Goal: Task Accomplishment & Management: Use online tool/utility

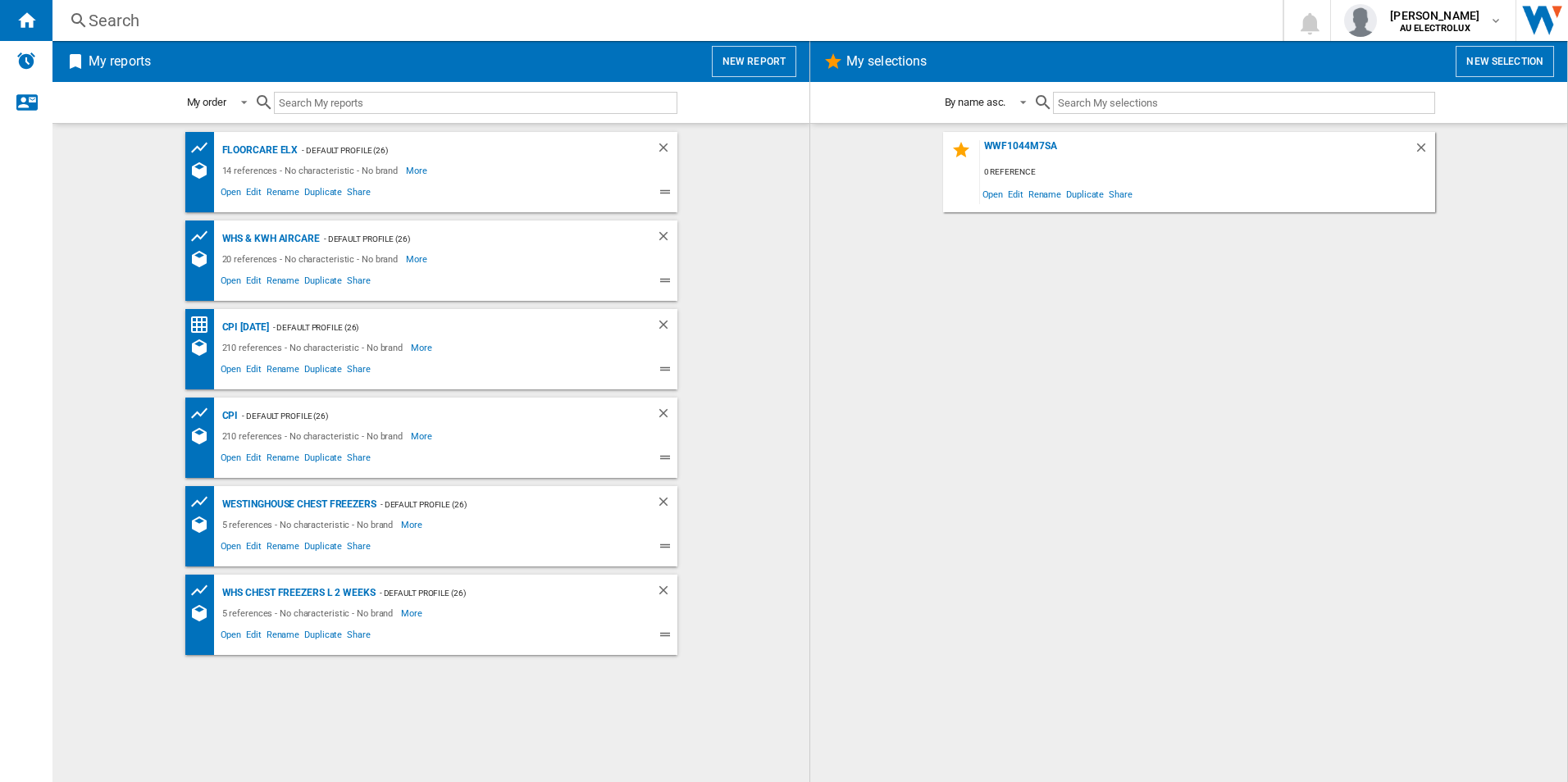
click at [747, 58] on button "New report" at bounding box center [754, 62] width 84 height 31
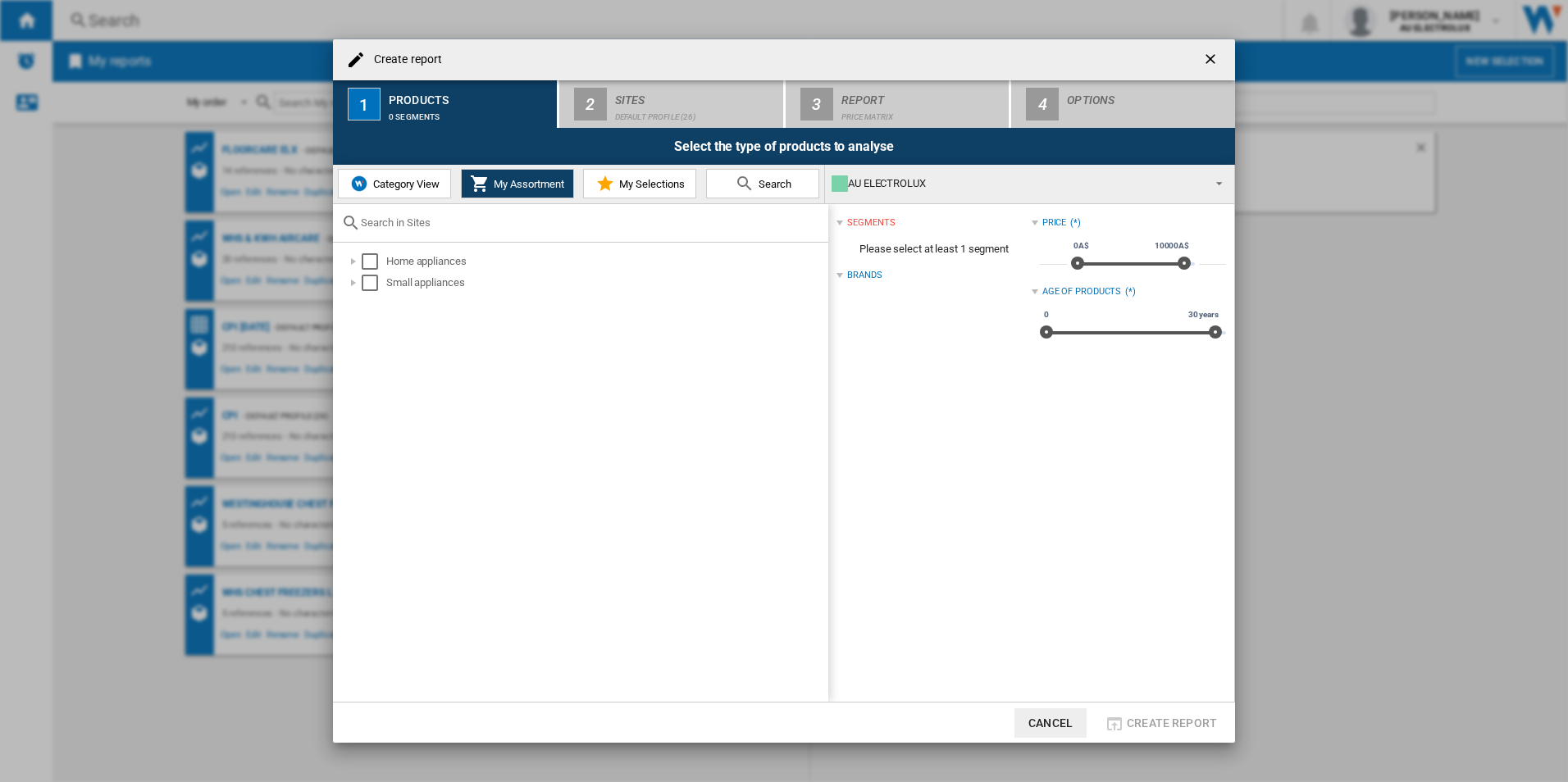
click at [755, 180] on span "Search" at bounding box center [773, 184] width 37 height 12
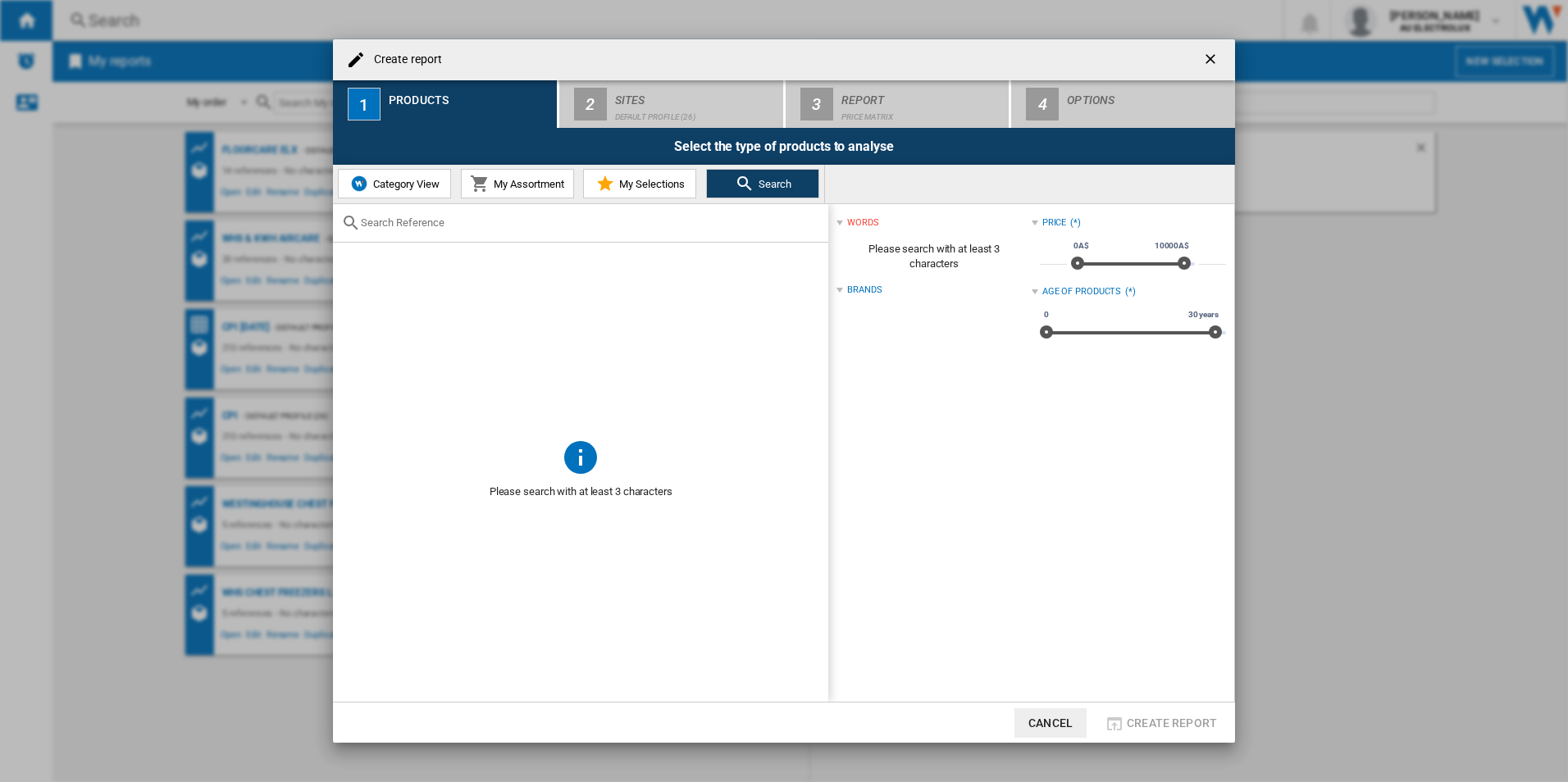
click at [478, 172] on button "My Assortment" at bounding box center [517, 184] width 113 height 30
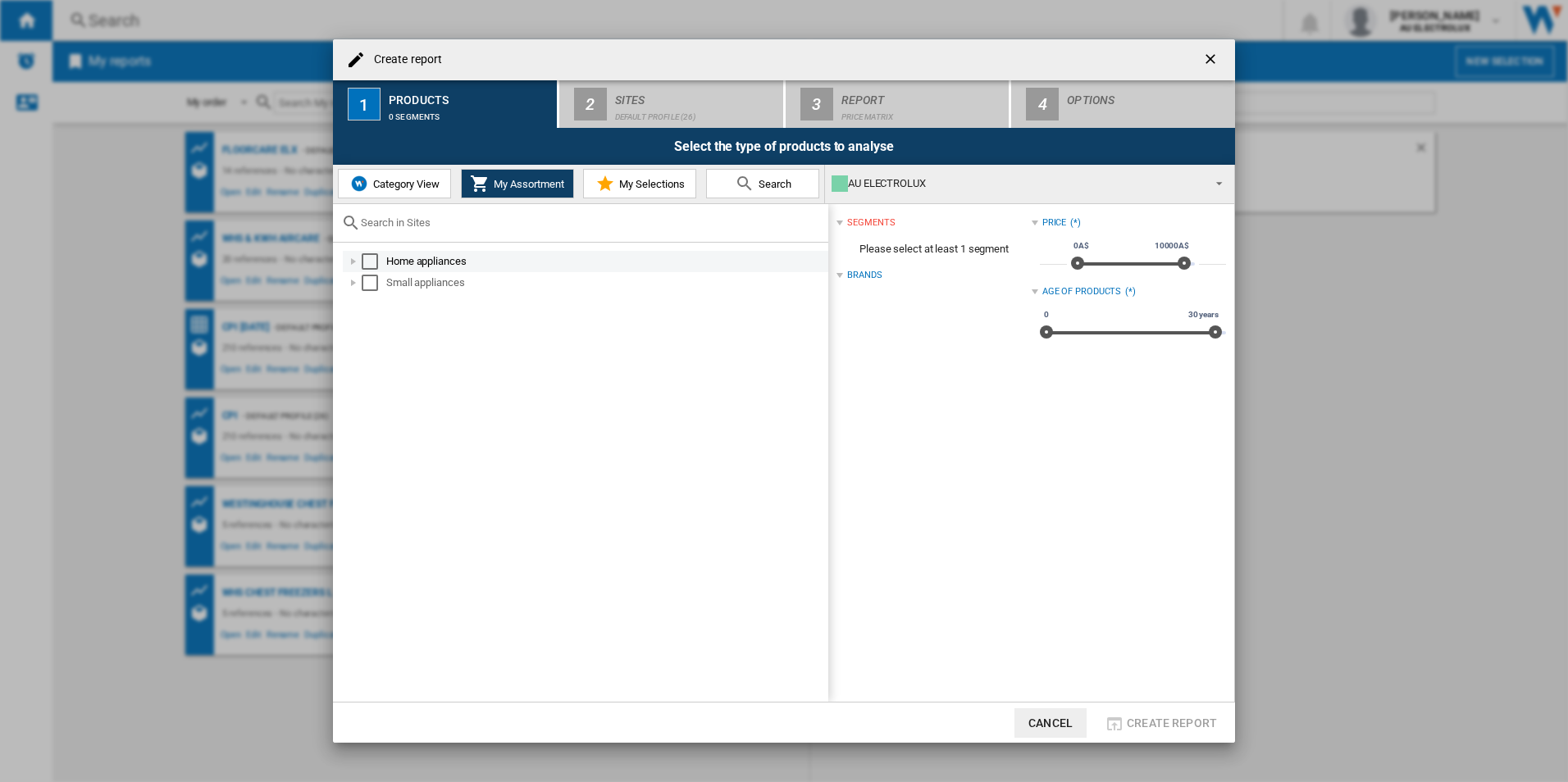
click at [351, 266] on div at bounding box center [353, 261] width 16 height 16
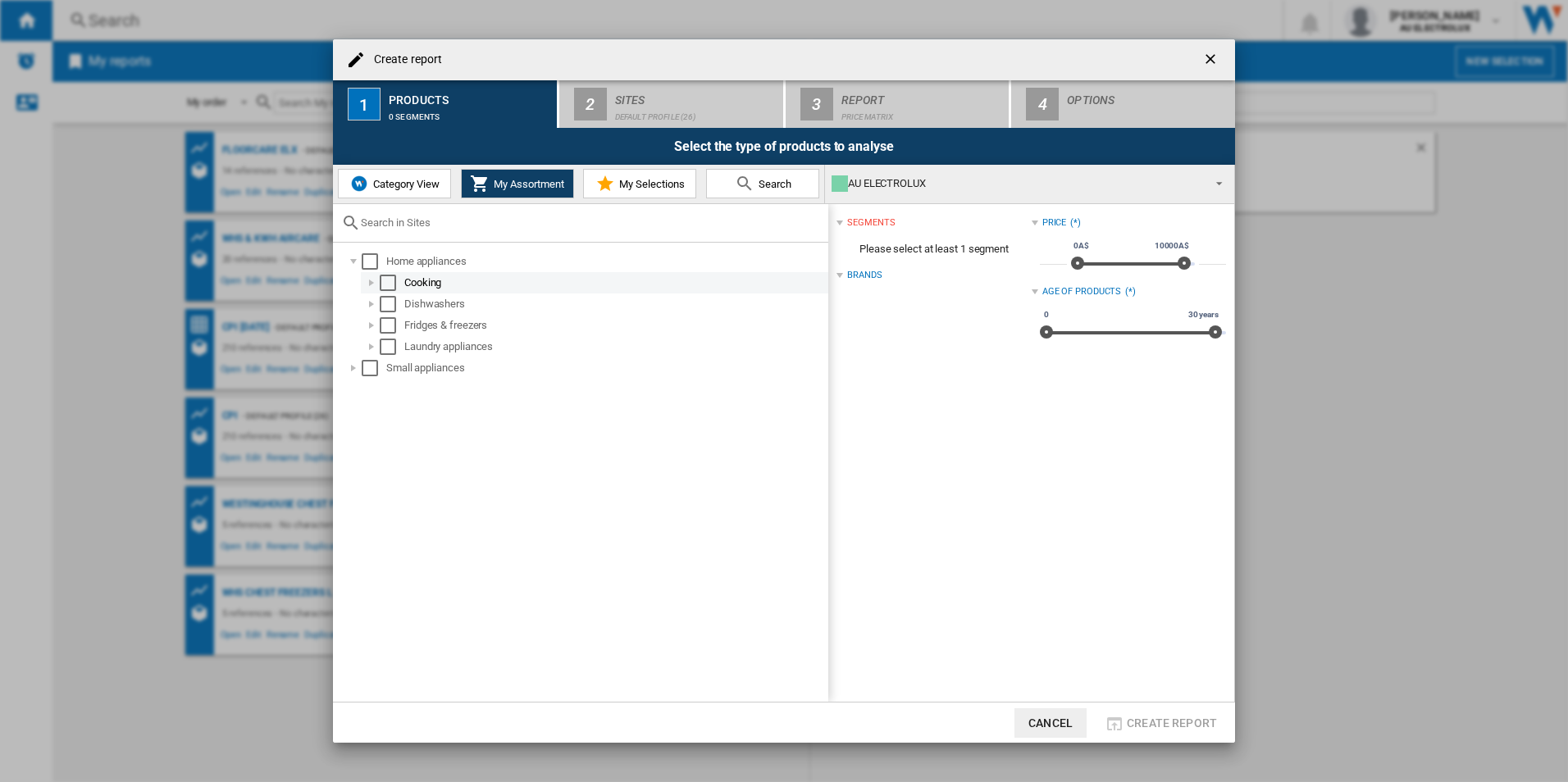
click at [378, 287] on div at bounding box center [371, 282] width 16 height 16
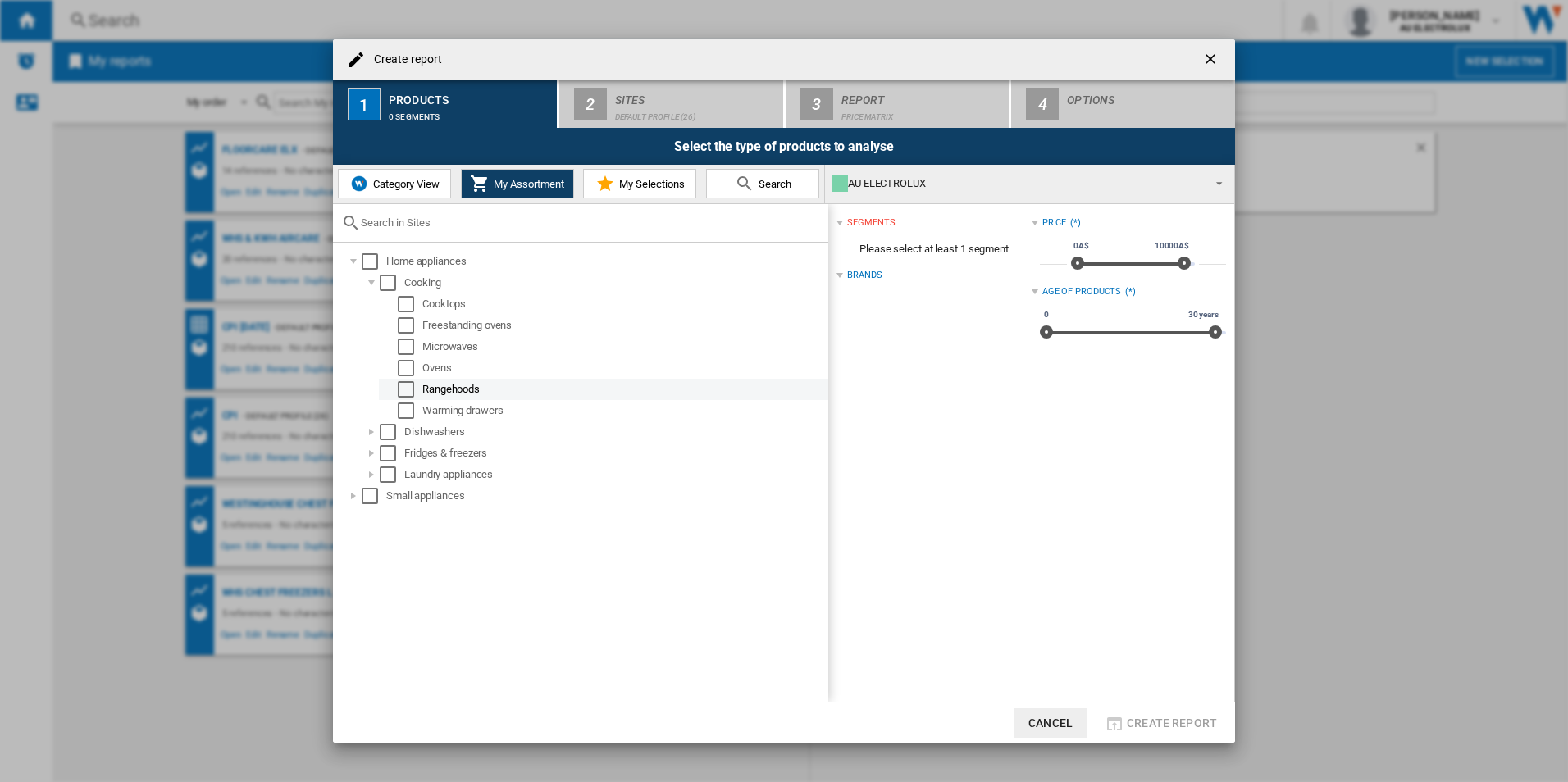
click at [412, 394] on div "Select" at bounding box center [405, 389] width 16 height 16
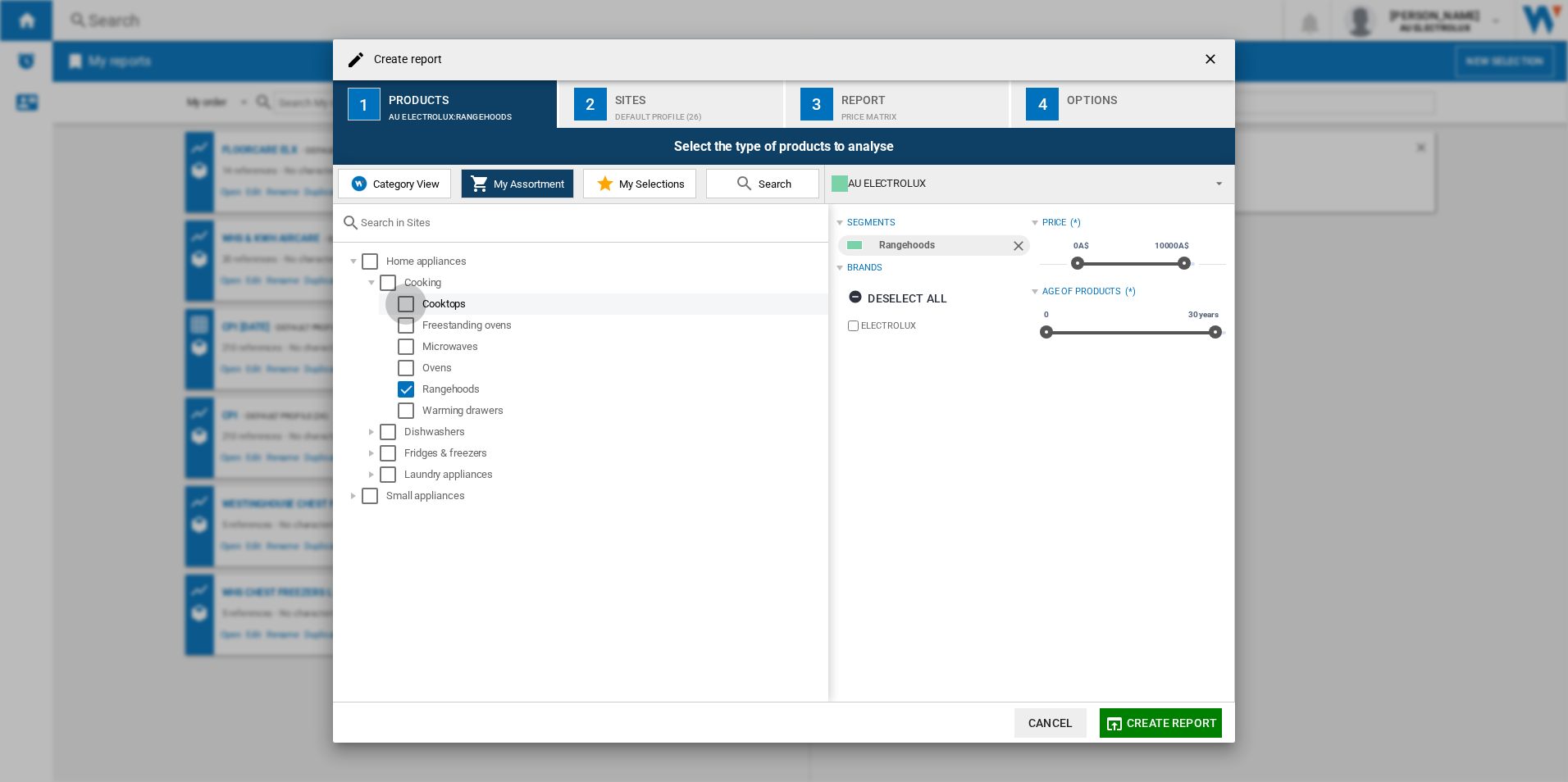
click at [407, 304] on div "Select" at bounding box center [405, 304] width 16 height 16
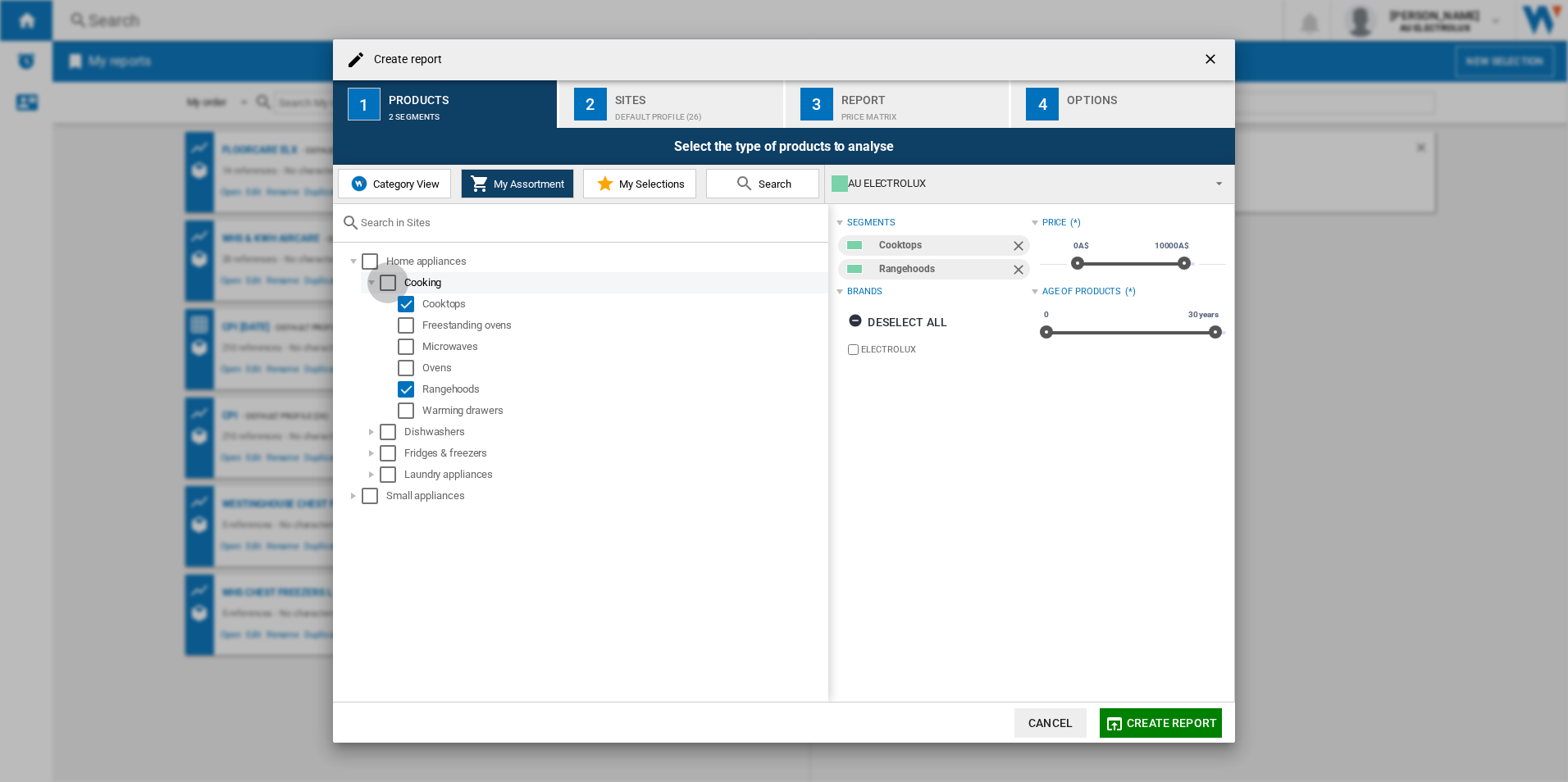
click at [394, 281] on div "Select" at bounding box center [387, 282] width 16 height 16
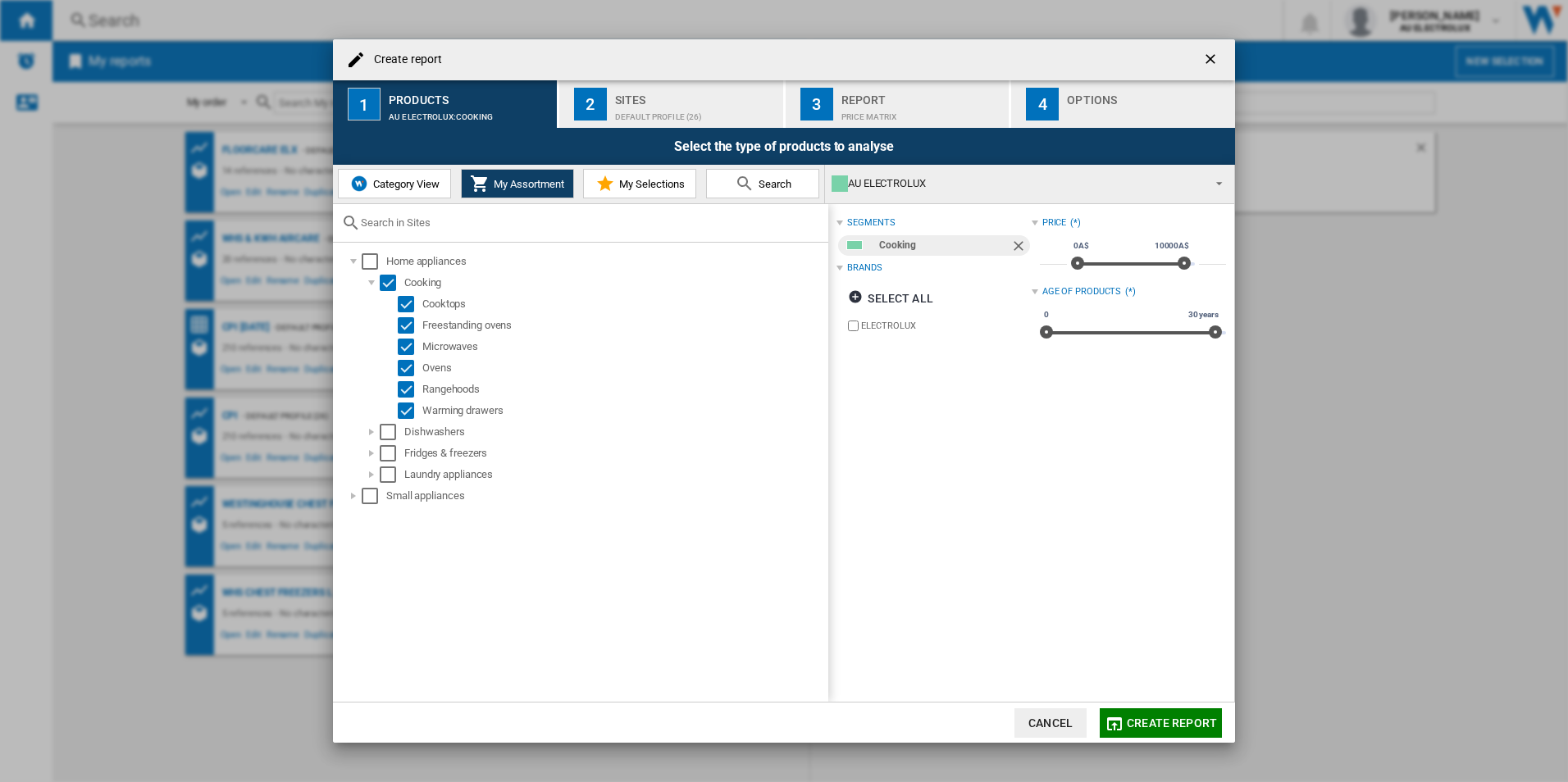
click at [843, 265] on div at bounding box center [840, 268] width 7 height 7
click at [846, 266] on div "Brands (*)" at bounding box center [934, 268] width 194 height 22
click at [377, 265] on div "Select" at bounding box center [370, 261] width 16 height 16
click at [372, 265] on div "Select" at bounding box center [370, 261] width 16 height 16
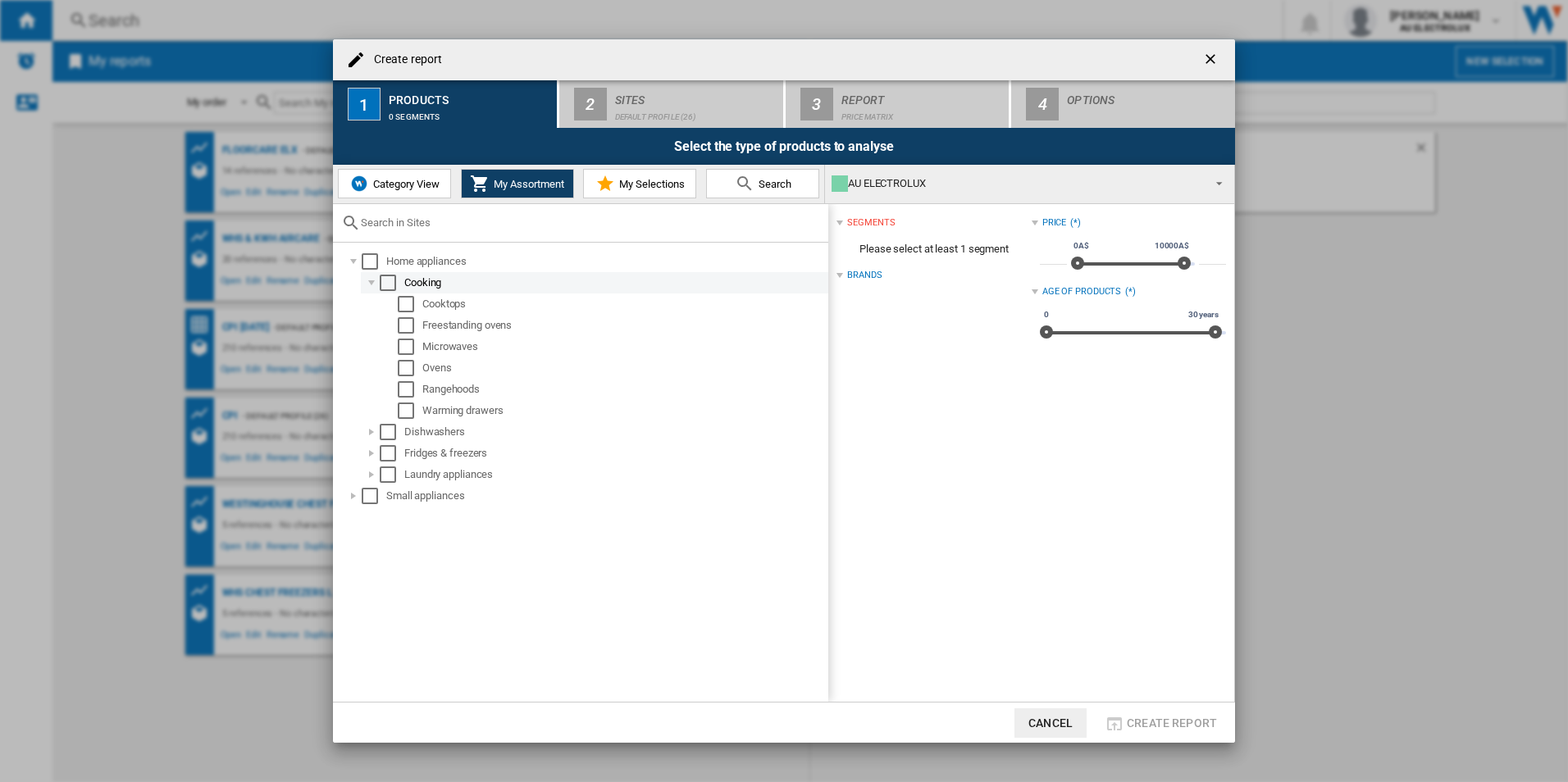
click at [396, 275] on md-checkbox "Select" at bounding box center [392, 282] width 24 height 16
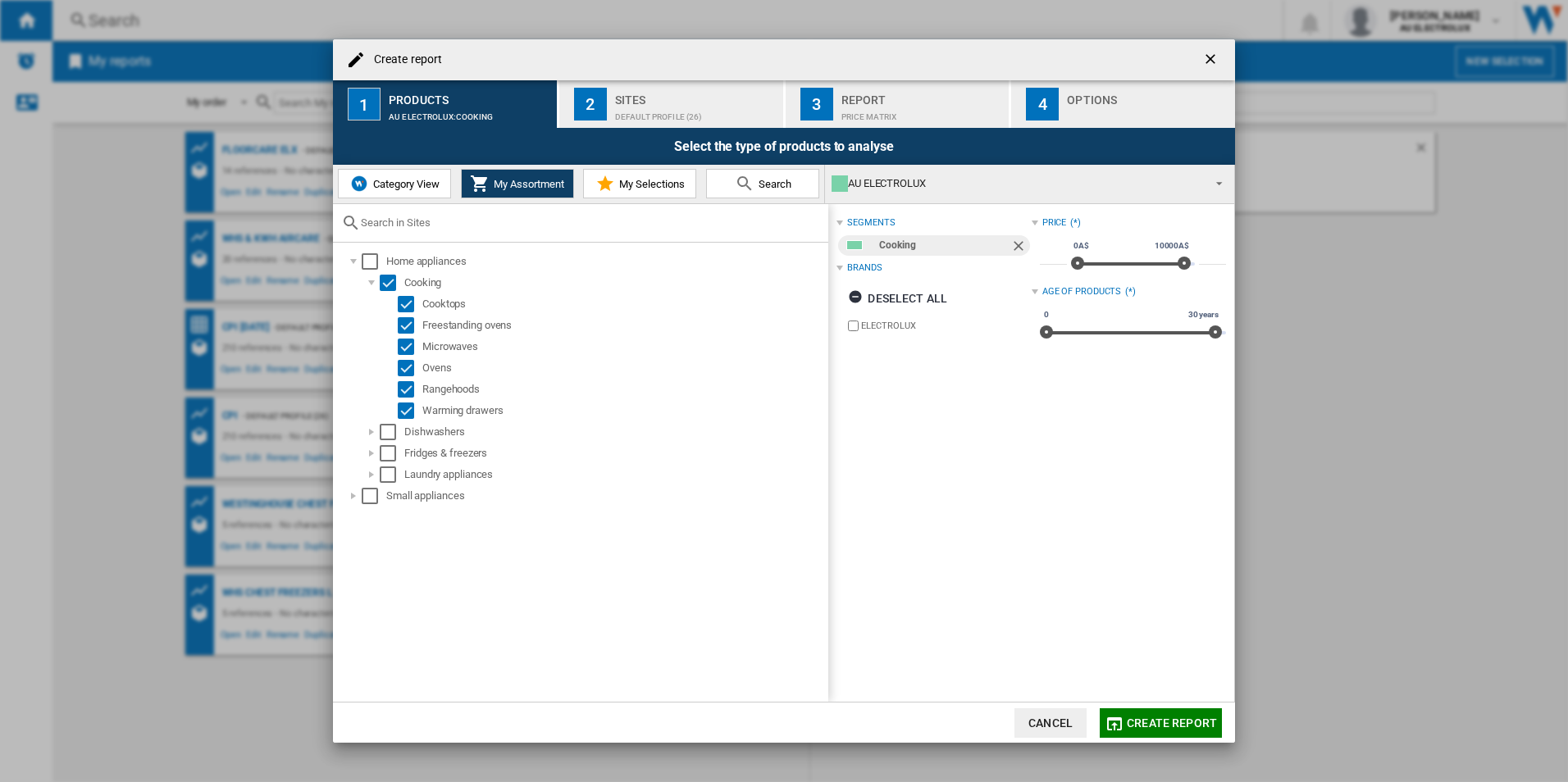
click at [1213, 187] on span at bounding box center [1215, 181] width 20 height 23
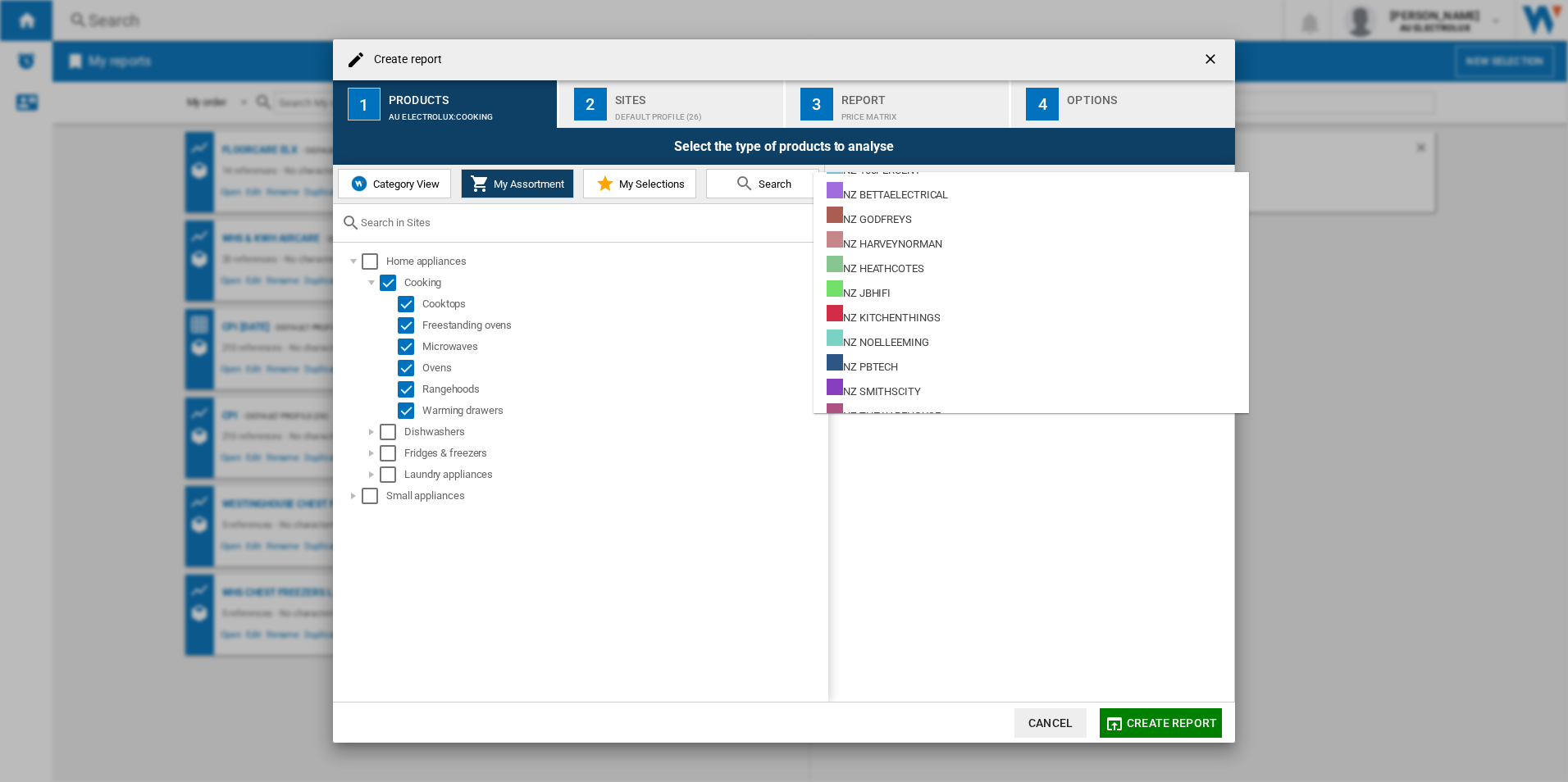
scroll to position [792, 0]
click at [1045, 492] on md-backdrop at bounding box center [784, 391] width 1568 height 782
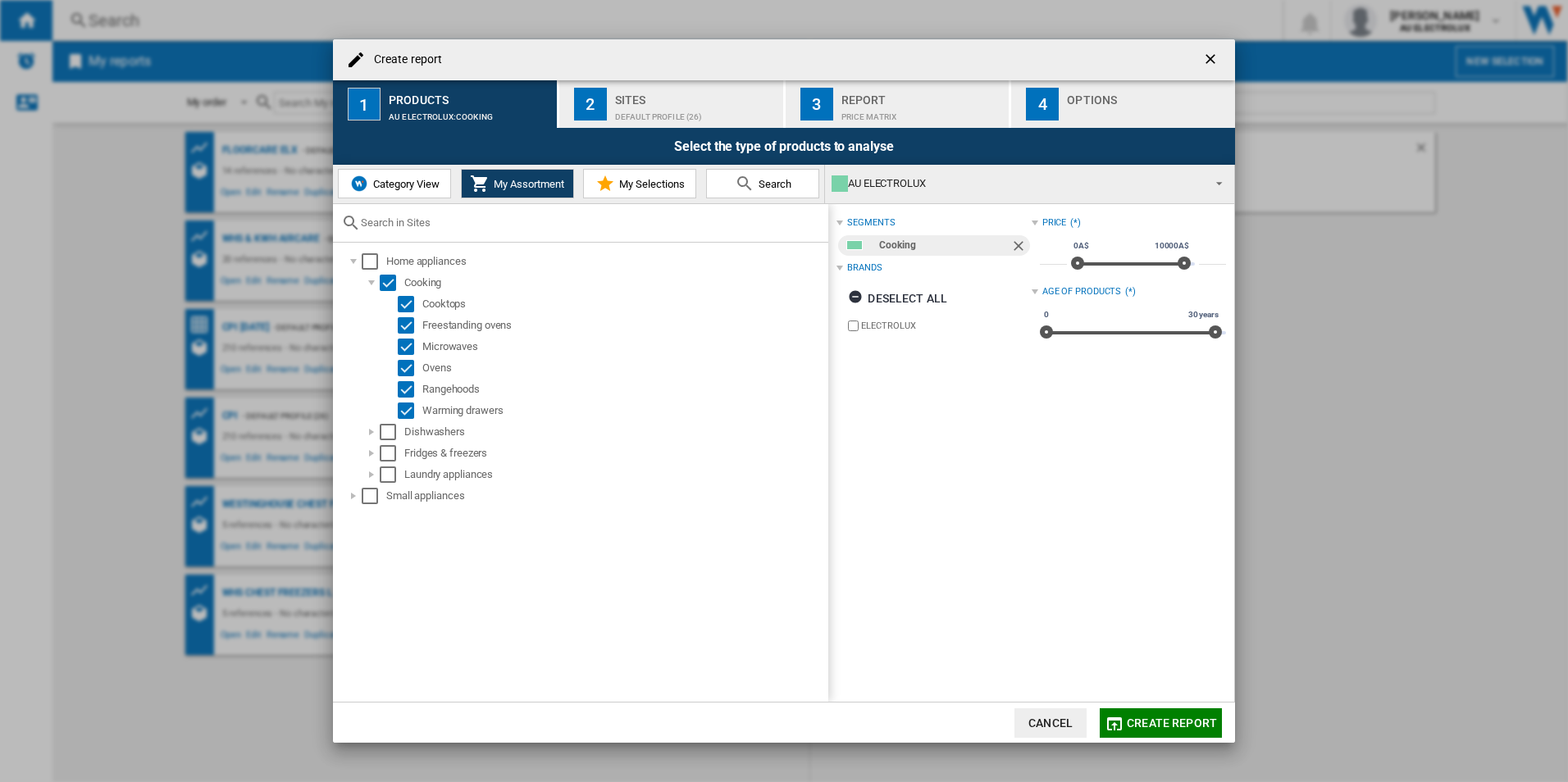
click at [803, 186] on button "Search" at bounding box center [762, 184] width 113 height 30
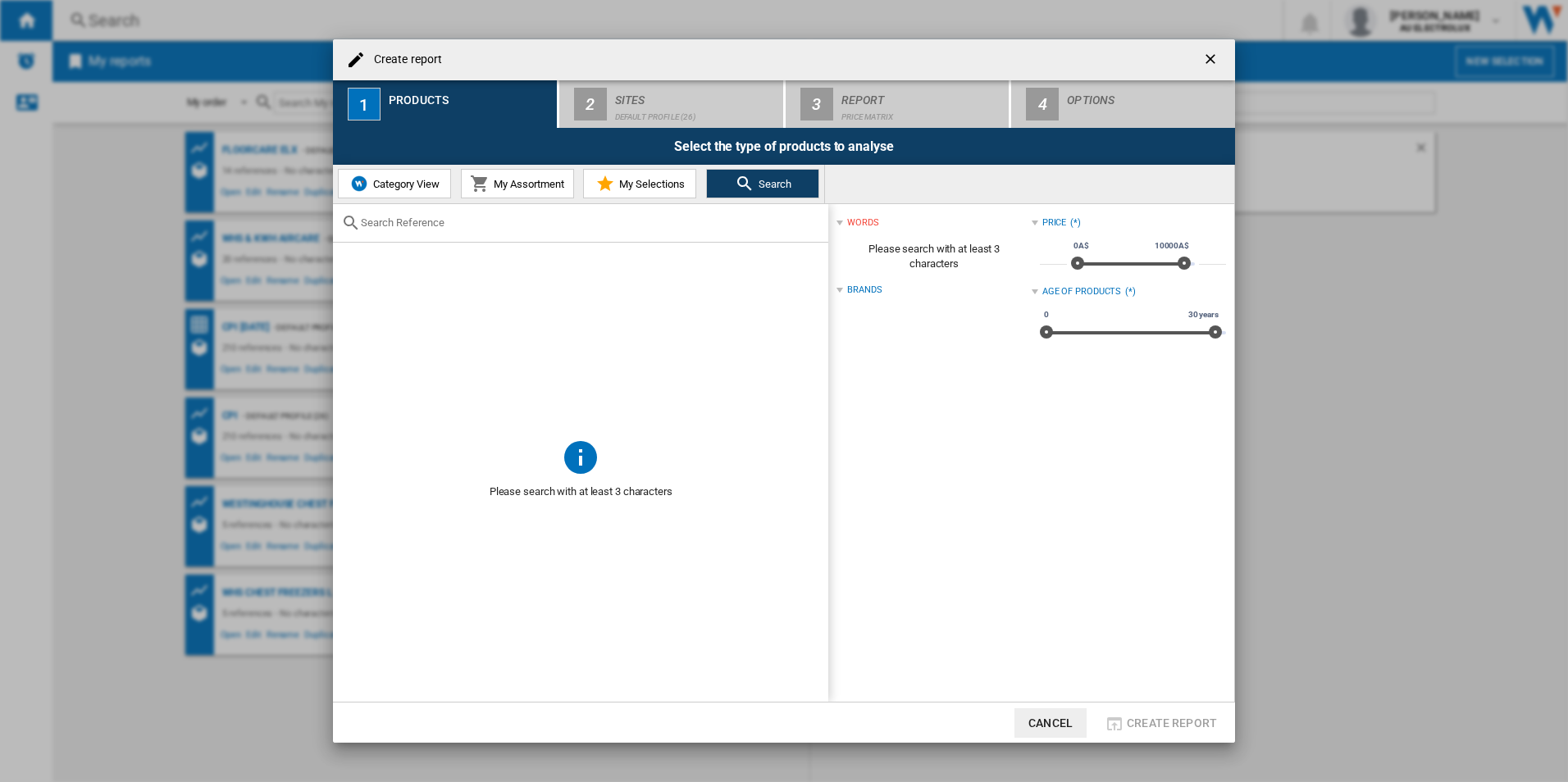
click at [865, 292] on div "Brands" at bounding box center [865, 290] width 35 height 13
drag, startPoint x: 432, startPoint y: 225, endPoint x: 517, endPoint y: 220, distance: 85.1
click at [438, 223] on input "text" at bounding box center [590, 222] width 459 height 12
click at [664, 229] on div at bounding box center [581, 223] width 496 height 38
click at [639, 227] on input "text" at bounding box center [590, 222] width 459 height 12
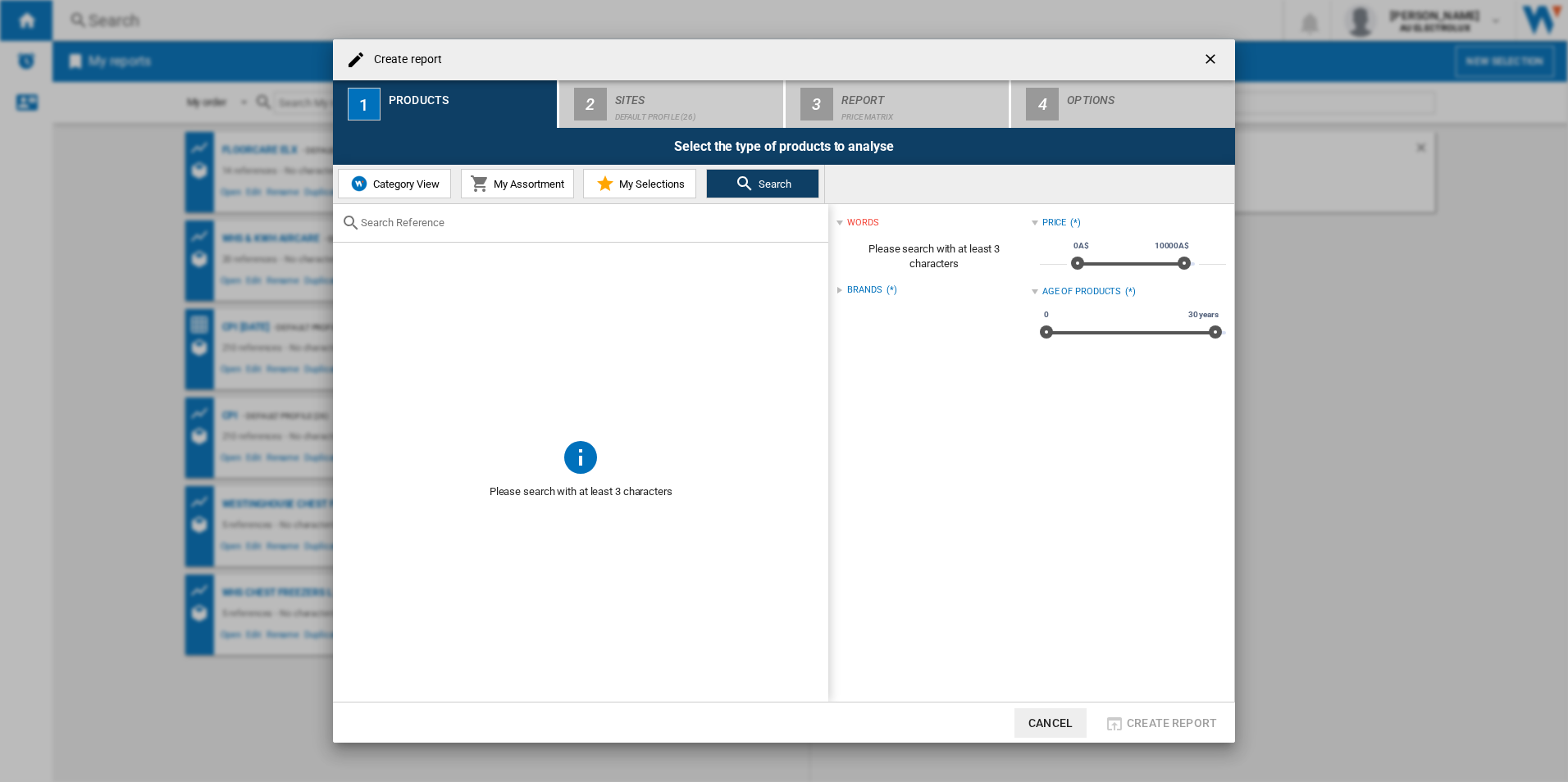
paste input "CFG503WCH"
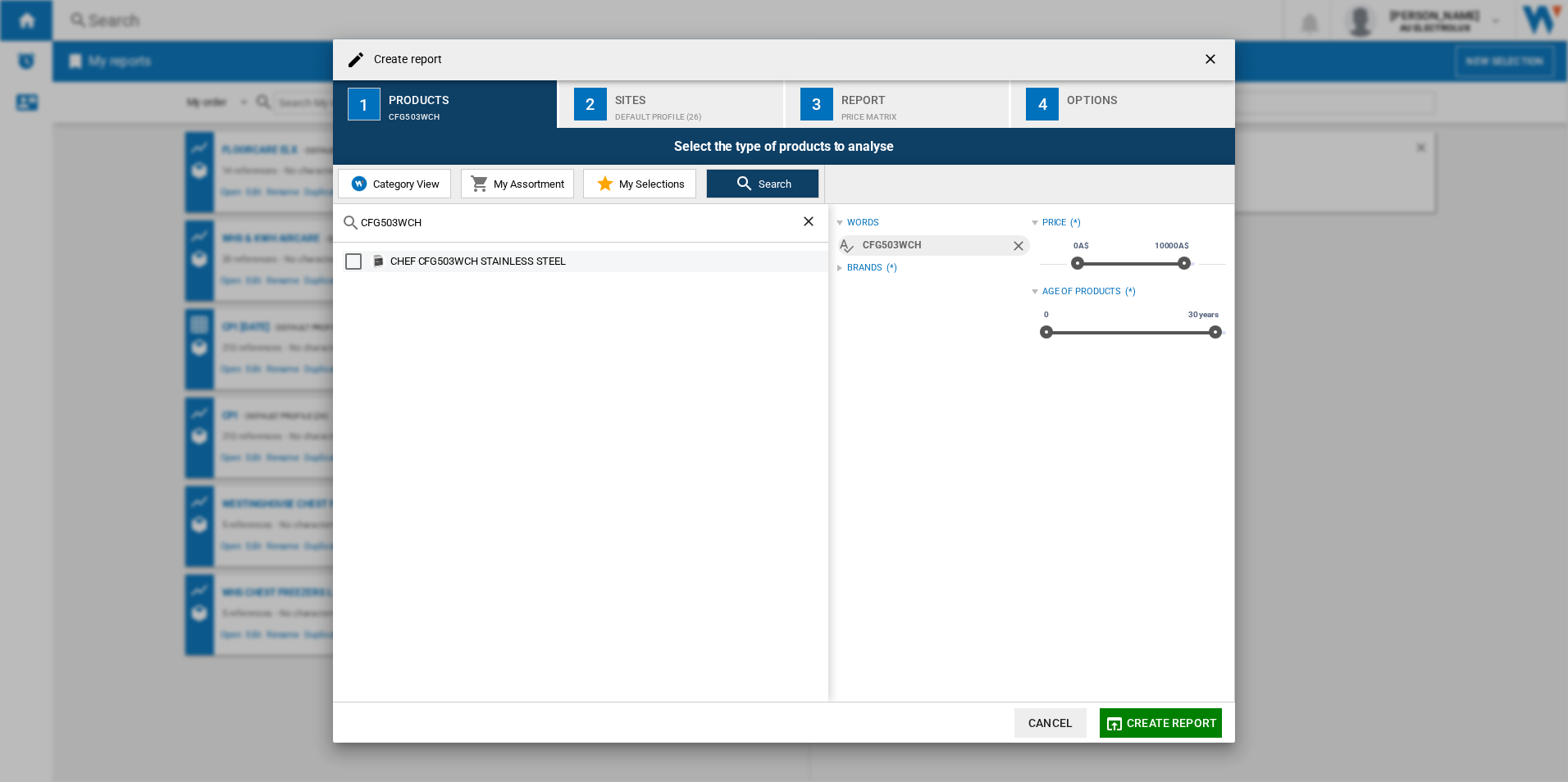
click at [359, 258] on div "Select" at bounding box center [353, 261] width 16 height 16
drag, startPoint x: 547, startPoint y: 233, endPoint x: 524, endPoint y: 228, distance: 23.5
click at [543, 233] on div "CFG503WCH" at bounding box center [581, 223] width 496 height 38
drag, startPoint x: 500, startPoint y: 214, endPoint x: 451, endPoint y: 219, distance: 49.3
click at [321, 214] on div "Create report 1 Products CHEF CFG503WCH STAINLESS STEEL 2 Sites Default profile…" at bounding box center [784, 391] width 1568 height 782
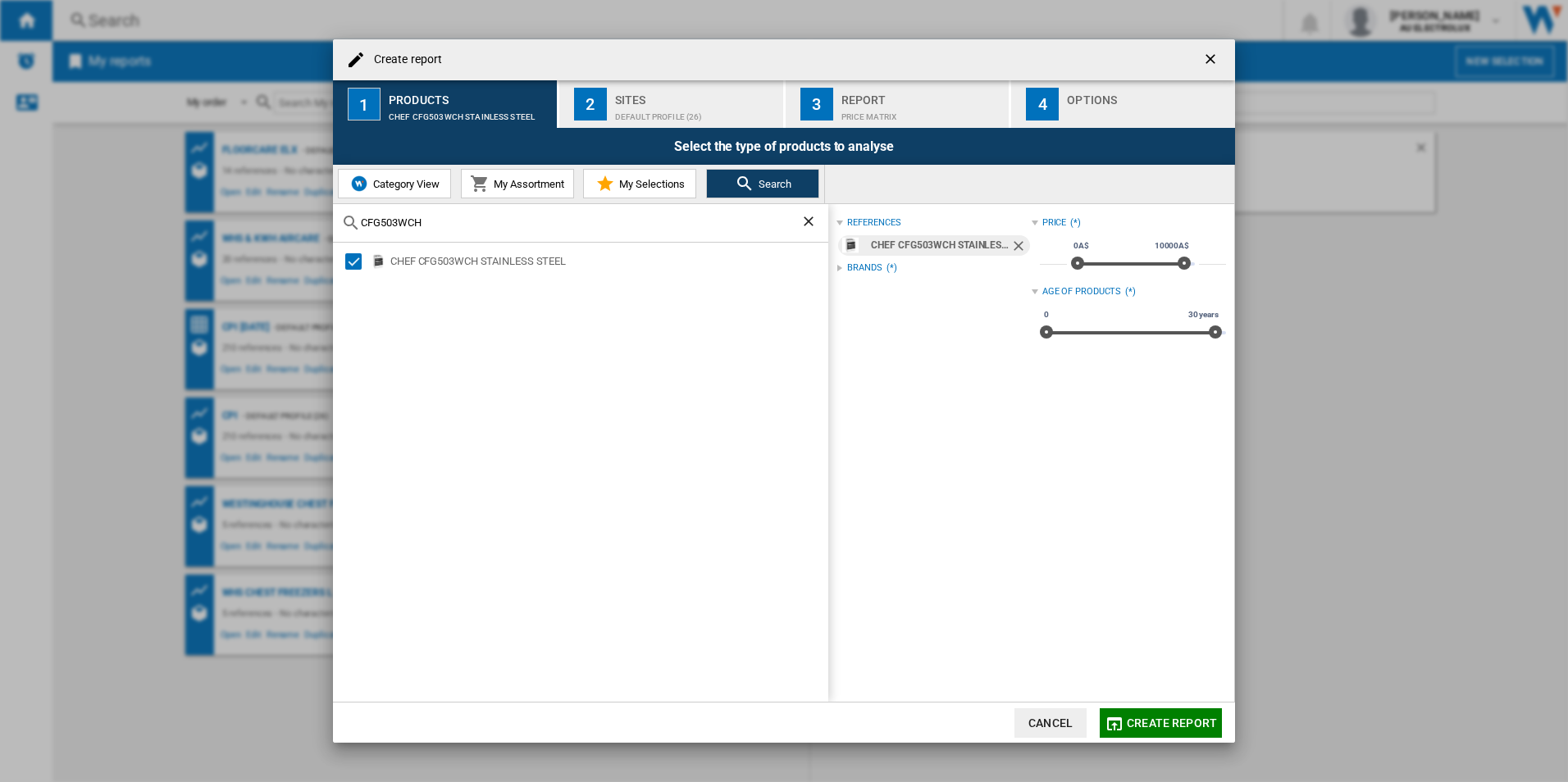
click at [451, 219] on input "CFG503WCH" at bounding box center [581, 222] width 439 height 12
drag, startPoint x: 185, startPoint y: 211, endPoint x: 224, endPoint y: 210, distance: 39.0
click at [187, 210] on div "Create report 1 Products CHEF CFG503WCH STAINLESS STEEL 2 Sites Default profile…" at bounding box center [784, 391] width 1568 height 782
paste input "4S"
click at [360, 262] on div "Select" at bounding box center [353, 261] width 16 height 16
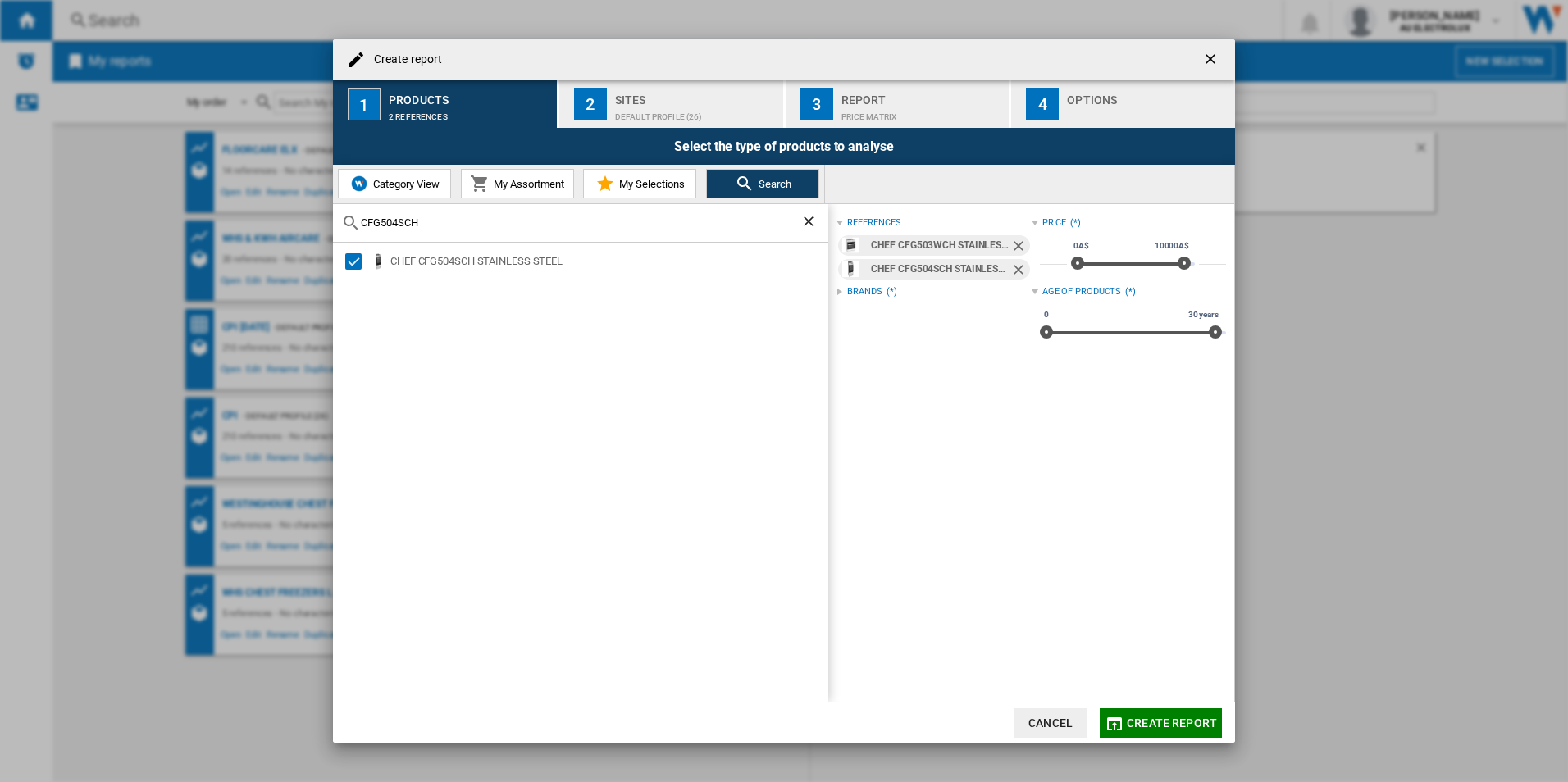
drag, startPoint x: 551, startPoint y: 200, endPoint x: 536, endPoint y: 219, distance: 24.2
click at [550, 202] on div "Category View My Assortment My Selections Search" at bounding box center [579, 184] width 492 height 38
drag, startPoint x: 534, startPoint y: 221, endPoint x: 292, endPoint y: 221, distance: 242.0
click at [292, 221] on div "Create report 1 Products 2 references 2 Sites Default profile (26) 3 Report Pri…" at bounding box center [784, 391] width 1568 height 782
paste input "E532WB"
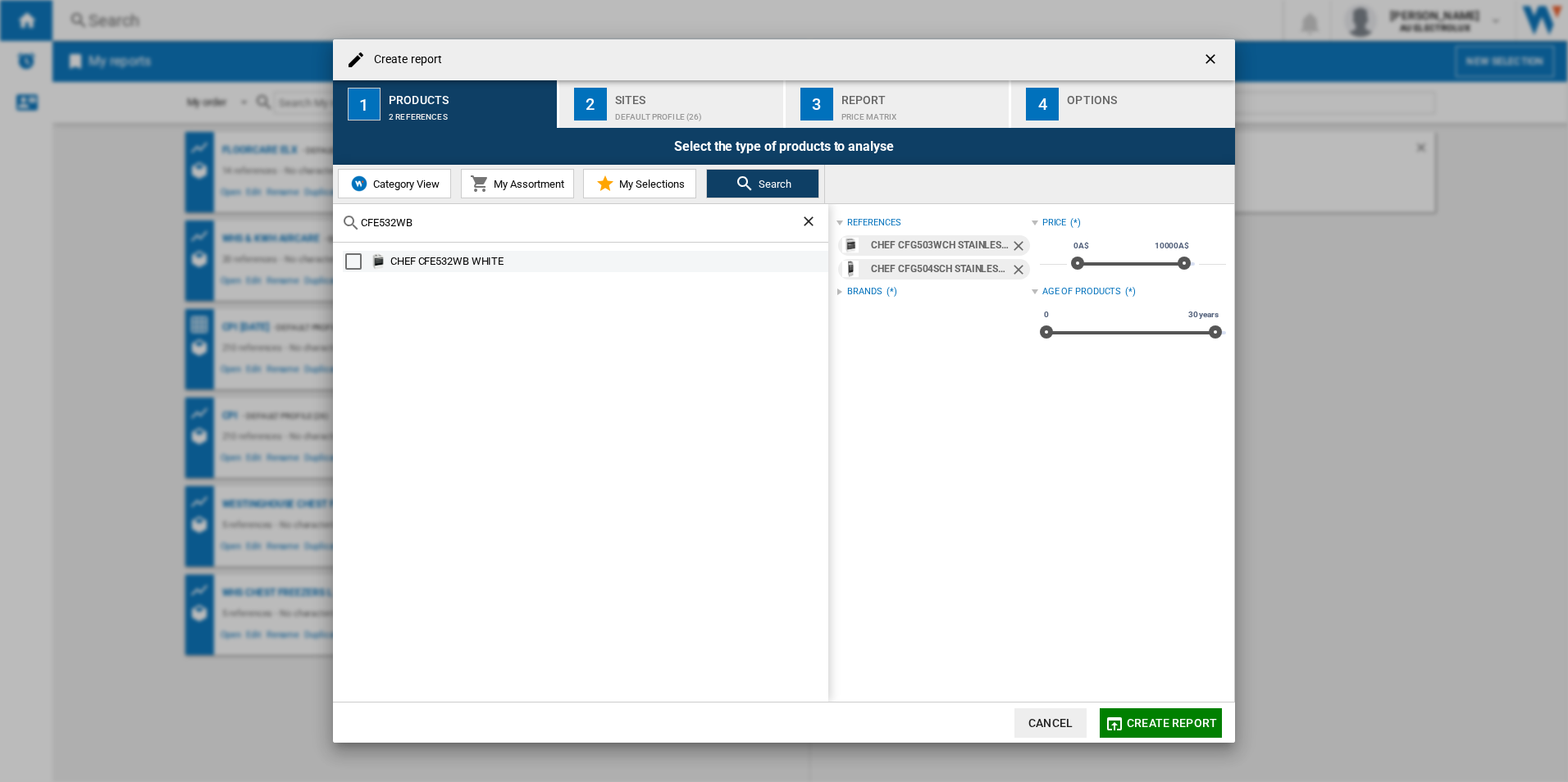
click at [360, 266] on div "Select" at bounding box center [353, 261] width 16 height 16
drag, startPoint x: 767, startPoint y: 228, endPoint x: 12, endPoint y: 214, distance: 755.1
click at [12, 214] on div "Create report 1 Products 3 references 2 Sites Default profile (26) 3 Report Pri…" at bounding box center [784, 391] width 1568 height 782
paste input "5"
click at [352, 264] on div "Select" at bounding box center [353, 261] width 16 height 16
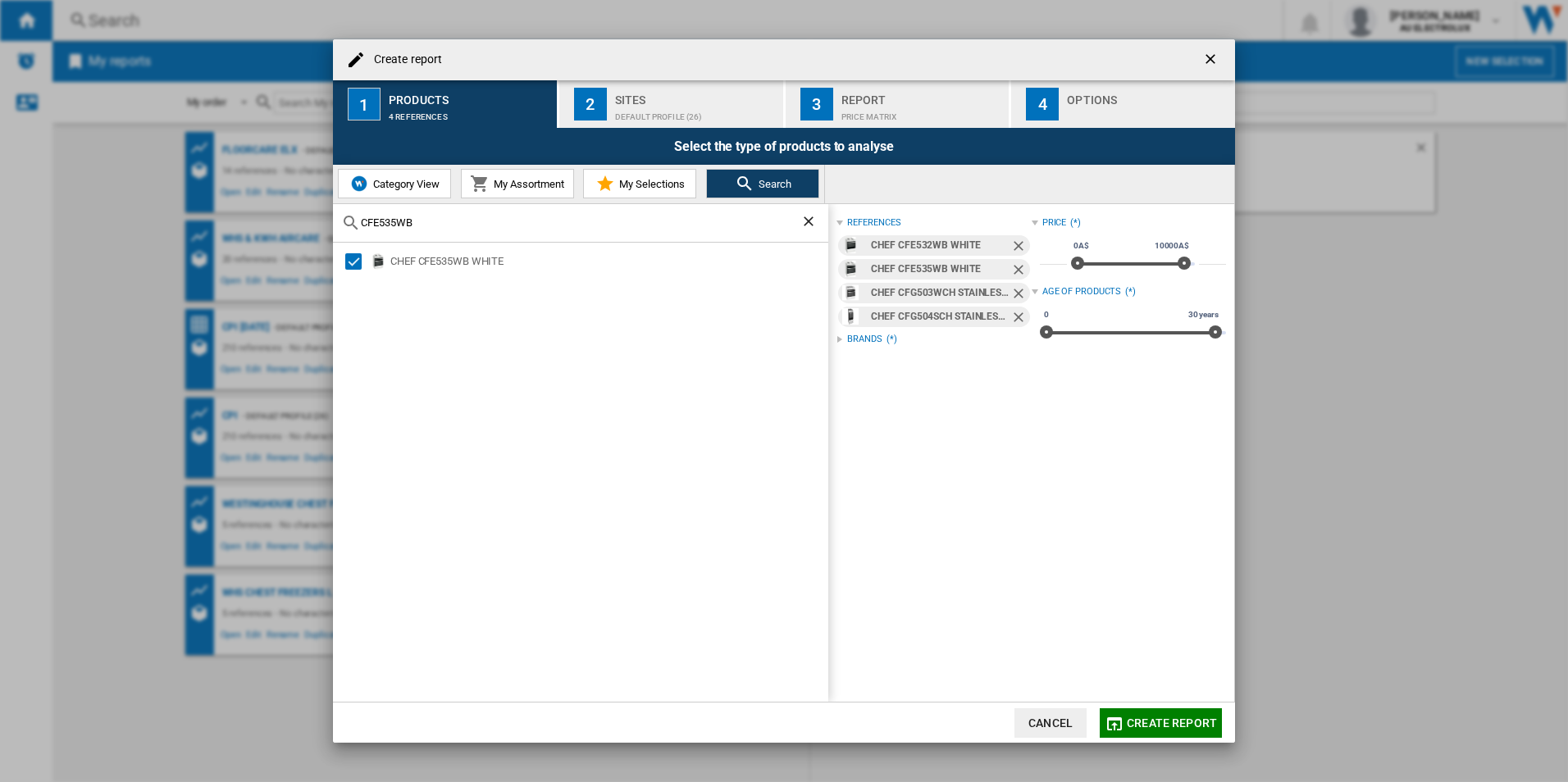
drag, startPoint x: 484, startPoint y: 214, endPoint x: 362, endPoint y: 229, distance: 122.9
click at [362, 229] on div "CFE535WB" at bounding box center [581, 223] width 496 height 38
drag, startPoint x: 276, startPoint y: 227, endPoint x: 335, endPoint y: 219, distance: 59.5
click at [199, 223] on div "Create report 1 Products 4 references 2 Sites Default profile (26) 3 Report Pri…" at bounding box center [784, 391] width 1568 height 782
paste input "WFE532WC"
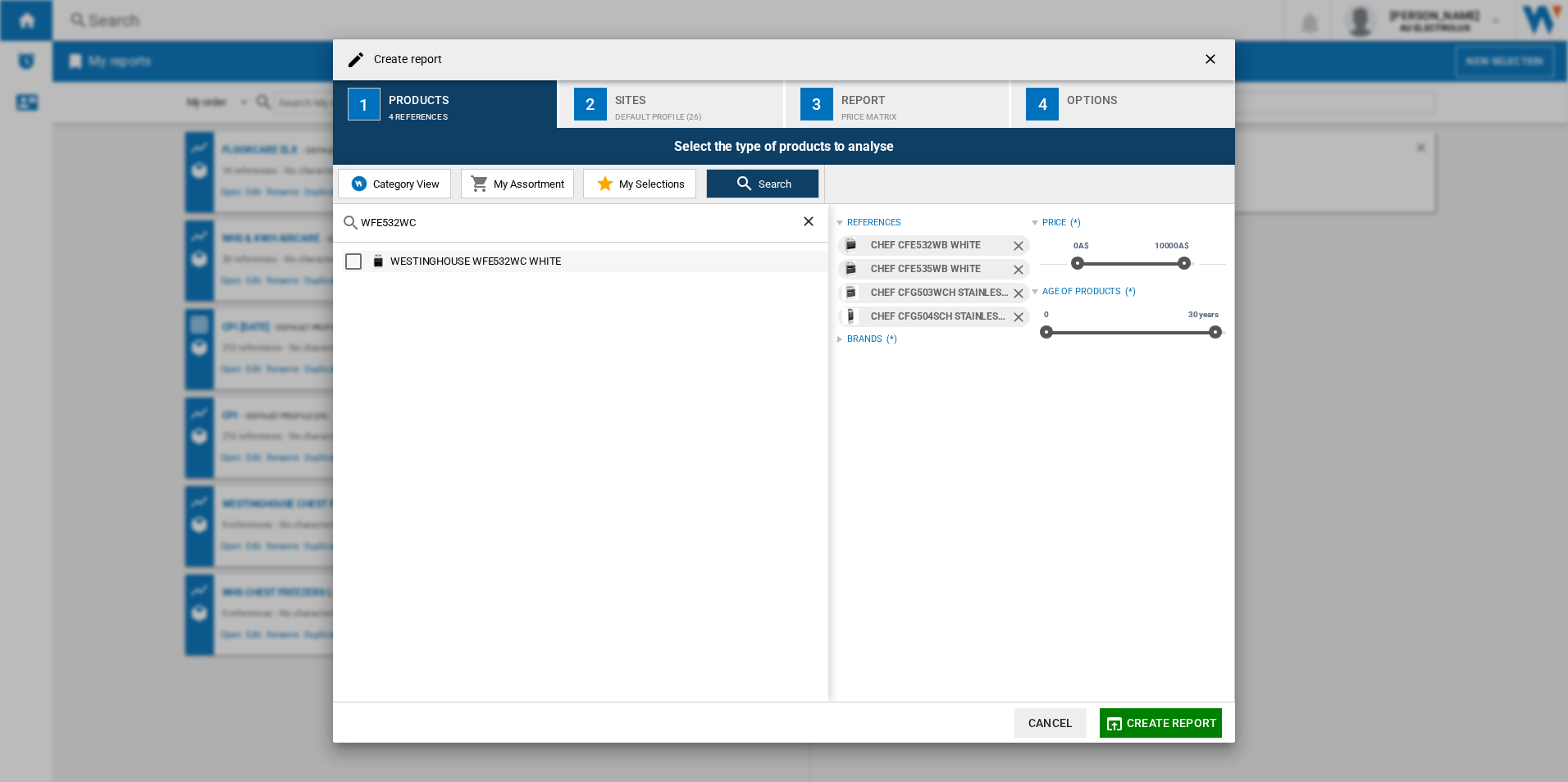
click at [352, 269] on div "Select" at bounding box center [353, 261] width 16 height 16
drag, startPoint x: 450, startPoint y: 215, endPoint x: 471, endPoint y: 228, distance: 24.7
click at [318, 218] on div "Create report 1 Products 5 references 2 Sites Default profile (26) 3 Report Pri…" at bounding box center [784, 391] width 1568 height 782
drag, startPoint x: 469, startPoint y: 216, endPoint x: 230, endPoint y: 216, distance: 239.0
click at [228, 216] on div "Create report 1 Products 5 references 2 Sites Default profile (26) 3 Report Pri…" at bounding box center [784, 391] width 1568 height 782
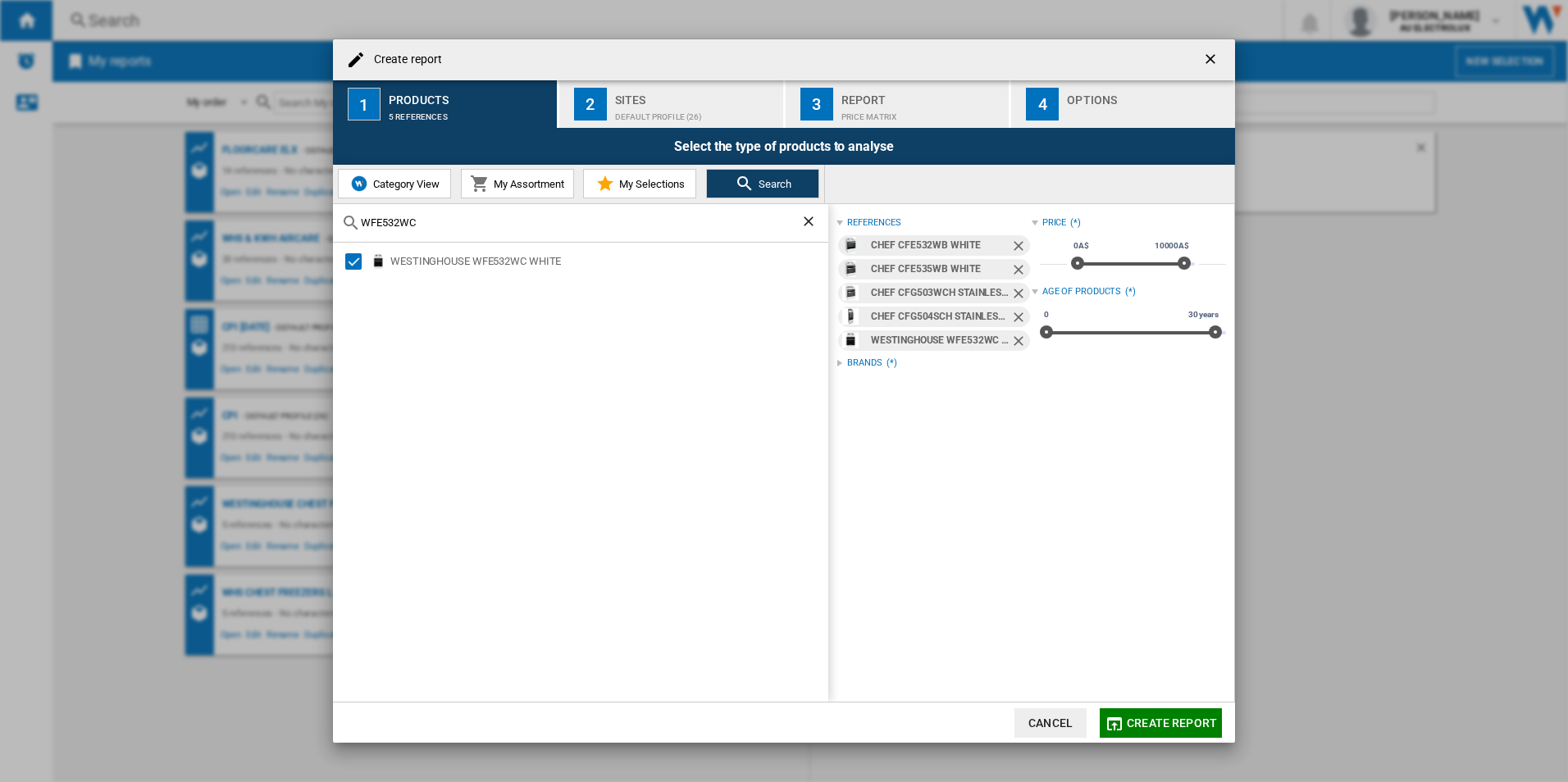
paste input "LE52"
click at [352, 271] on div "WESTINGHOUSE WLE522WC WHITE" at bounding box center [585, 261] width 485 height 22
click at [339, 266] on div "WESTINGHOUSE WLE522WC WHITE" at bounding box center [581, 473] width 496 height 460
click at [354, 263] on div "Select" at bounding box center [353, 261] width 16 height 16
click at [438, 241] on div "WLE522WC" at bounding box center [581, 223] width 496 height 38
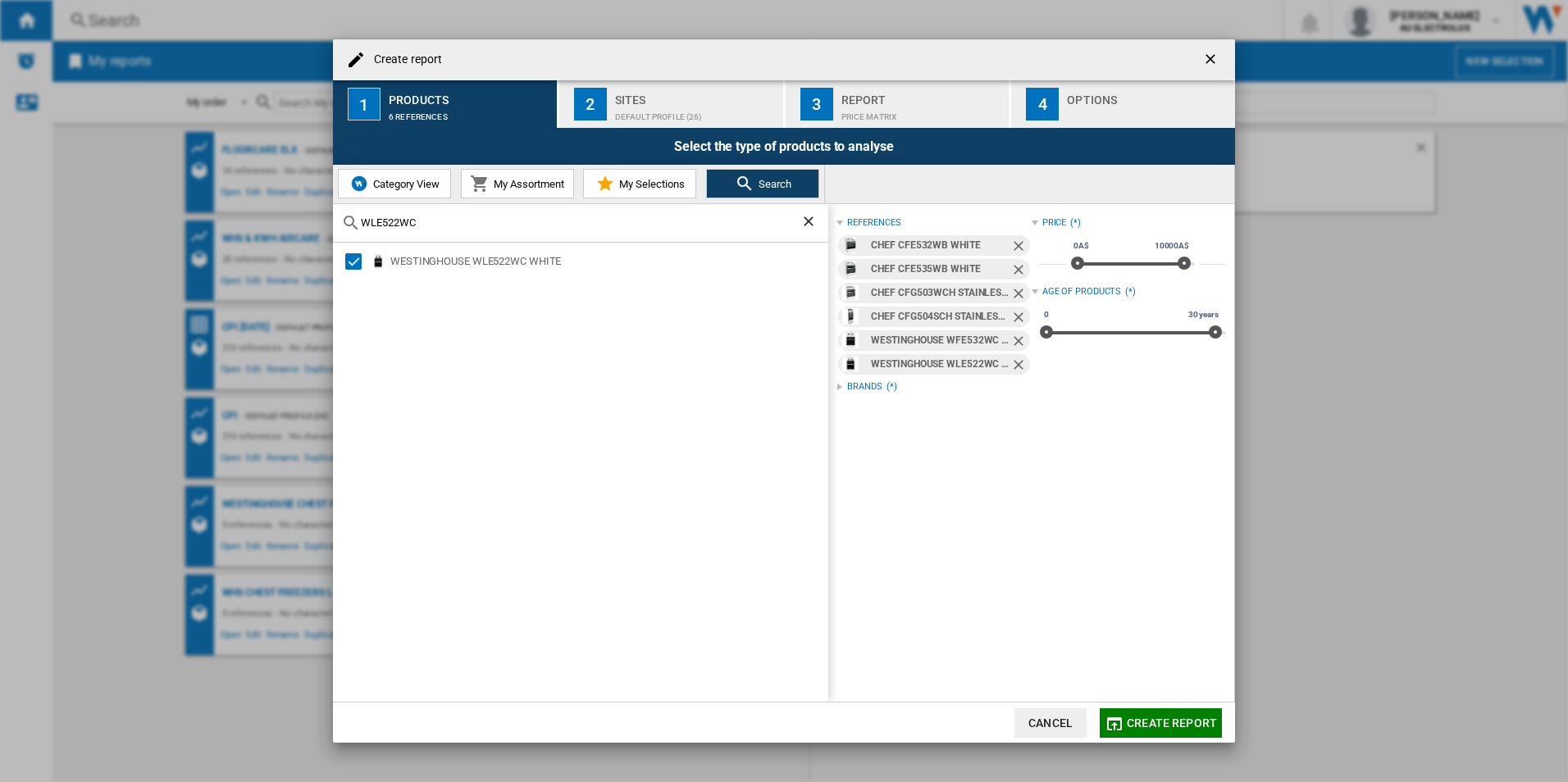
drag, startPoint x: 313, startPoint y: 221, endPoint x: 293, endPoint y: 221, distance: 20.0
click at [293, 221] on div "Create report 1 Products 6 references 2 Sites Default profile (26) 3 Report Pri…" at bounding box center [784, 391] width 1568 height 782
paste input "43WCB"
click at [359, 265] on div "Select" at bounding box center [353, 261] width 16 height 16
click at [426, 233] on div "WLE543WCB" at bounding box center [581, 223] width 496 height 38
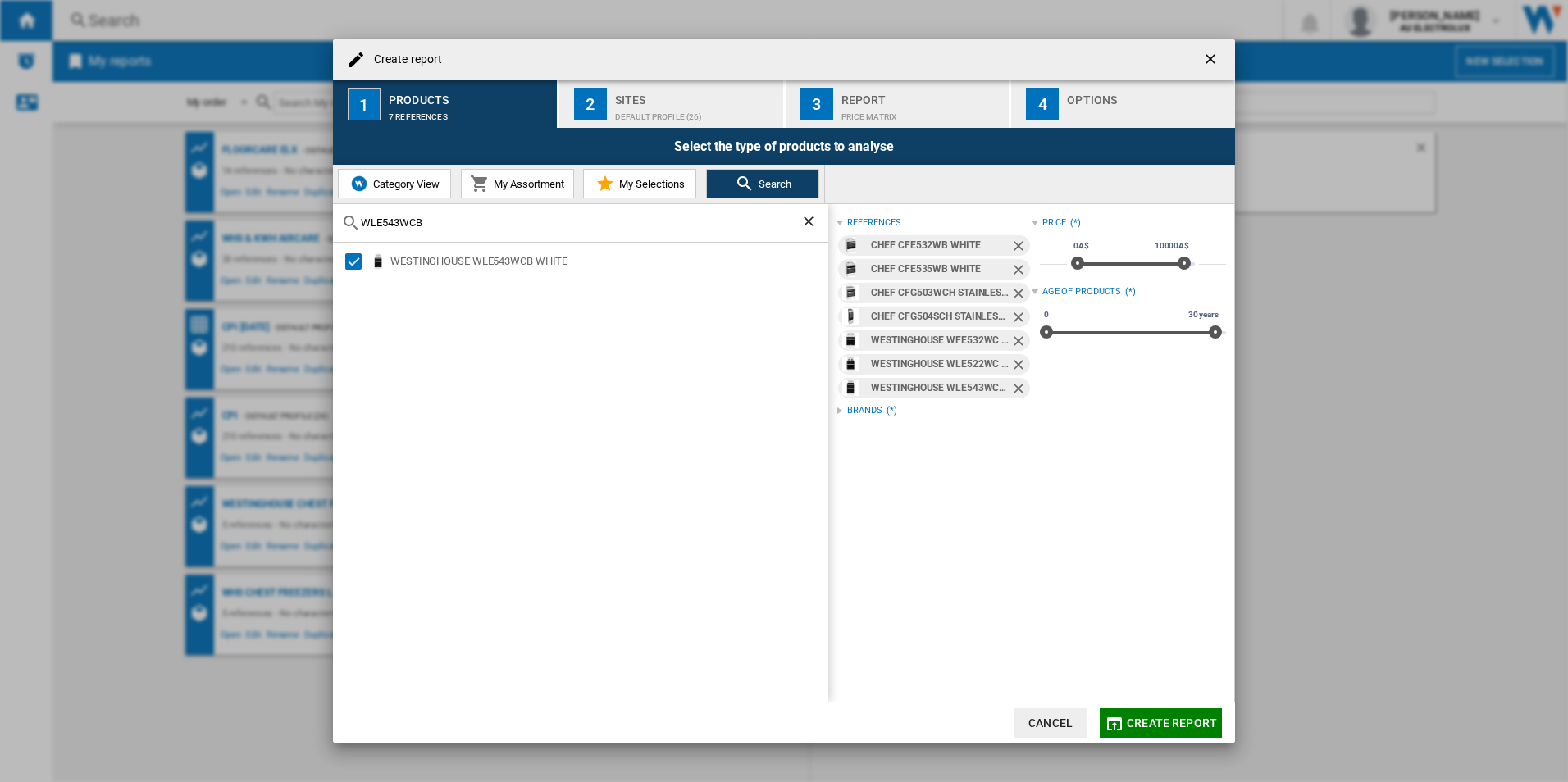
click at [290, 227] on div "Create report 1 Products 7 references 2 Sites Default profile (26) 3 Report Pri…" at bounding box center [784, 391] width 1568 height 782
paste input "FE616DSC"
click at [353, 263] on div "Select" at bounding box center [353, 261] width 16 height 16
click at [464, 230] on div "WFE616DSC" at bounding box center [581, 223] width 496 height 38
drag, startPoint x: 425, startPoint y: 224, endPoint x: 304, endPoint y: 226, distance: 121.0
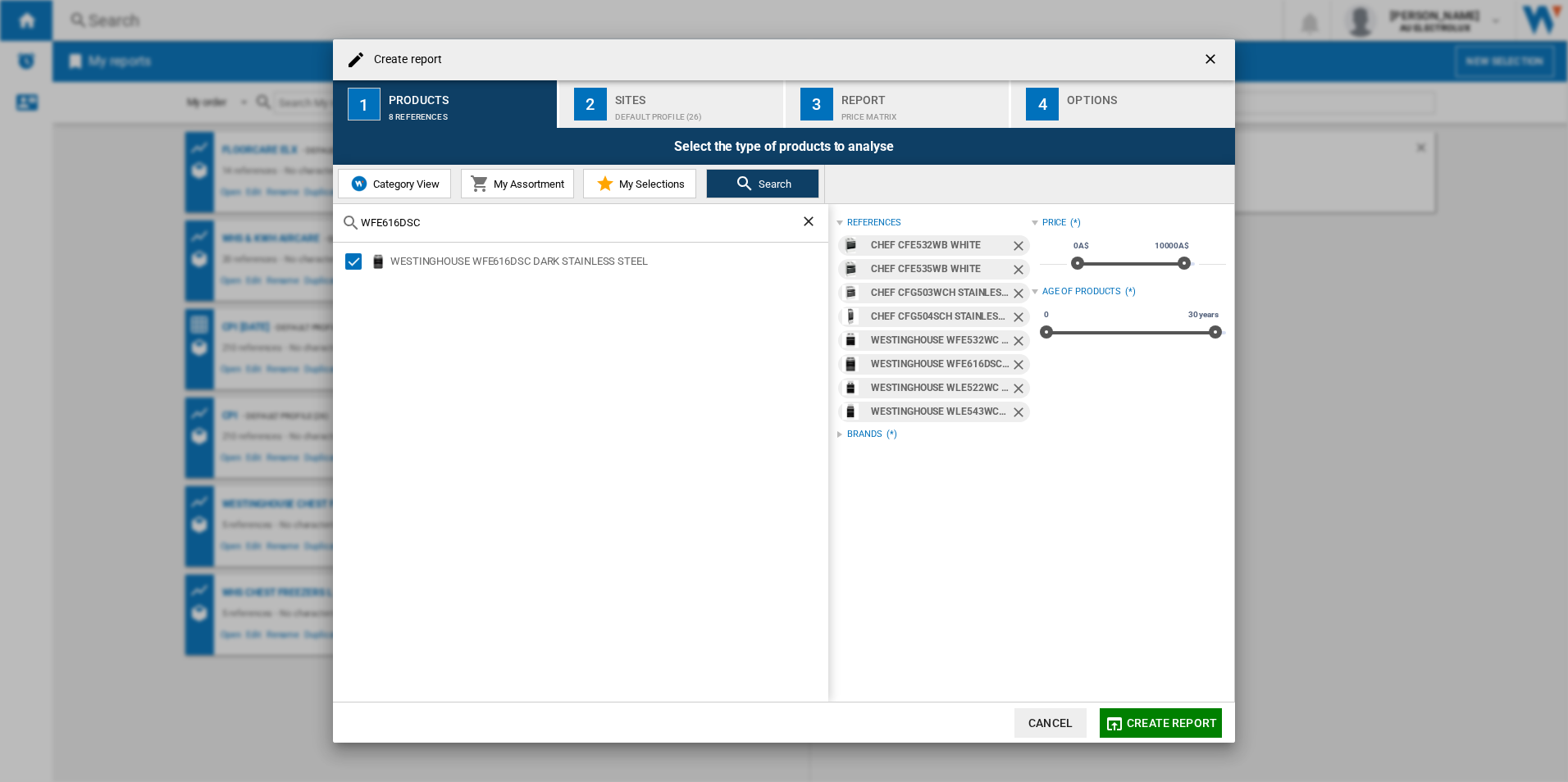
click at [304, 226] on div "Create report 1 Products 8 references 2 Sites Default profile (26) 3 Report Pri…" at bounding box center [784, 391] width 1568 height 782
paste input "9546SD"
click at [364, 266] on md-checkbox "Select" at bounding box center [358, 261] width 24 height 16
drag, startPoint x: 399, startPoint y: 264, endPoint x: 405, endPoint y: 245, distance: 19.9
click at [401, 259] on div "WESTINGHOUSE WFE9546SD STAINLESS STEEL" at bounding box center [609, 261] width 436 height 16
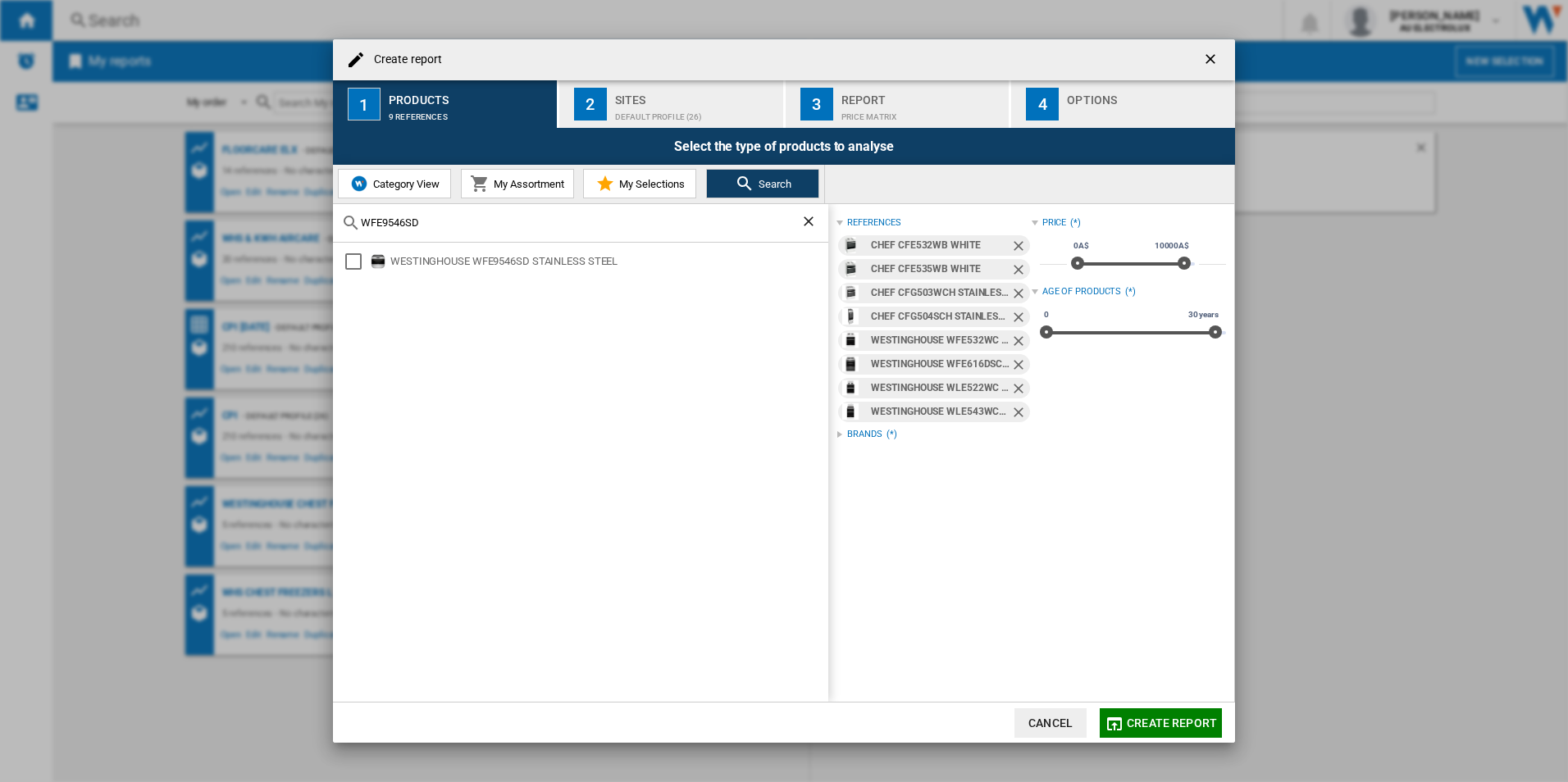
click at [405, 224] on input "WFE9546SD" at bounding box center [581, 222] width 439 height 12
click at [347, 260] on div "Select" at bounding box center [353, 261] width 16 height 16
drag, startPoint x: 438, startPoint y: 227, endPoint x: 287, endPoint y: 227, distance: 151.0
click at [287, 227] on div "Create report 1 Products 9 references 2 Sites Default profile (26) 3 Report Pri…" at bounding box center [784, 391] width 1568 height 782
paste input "EFEP916DSE"
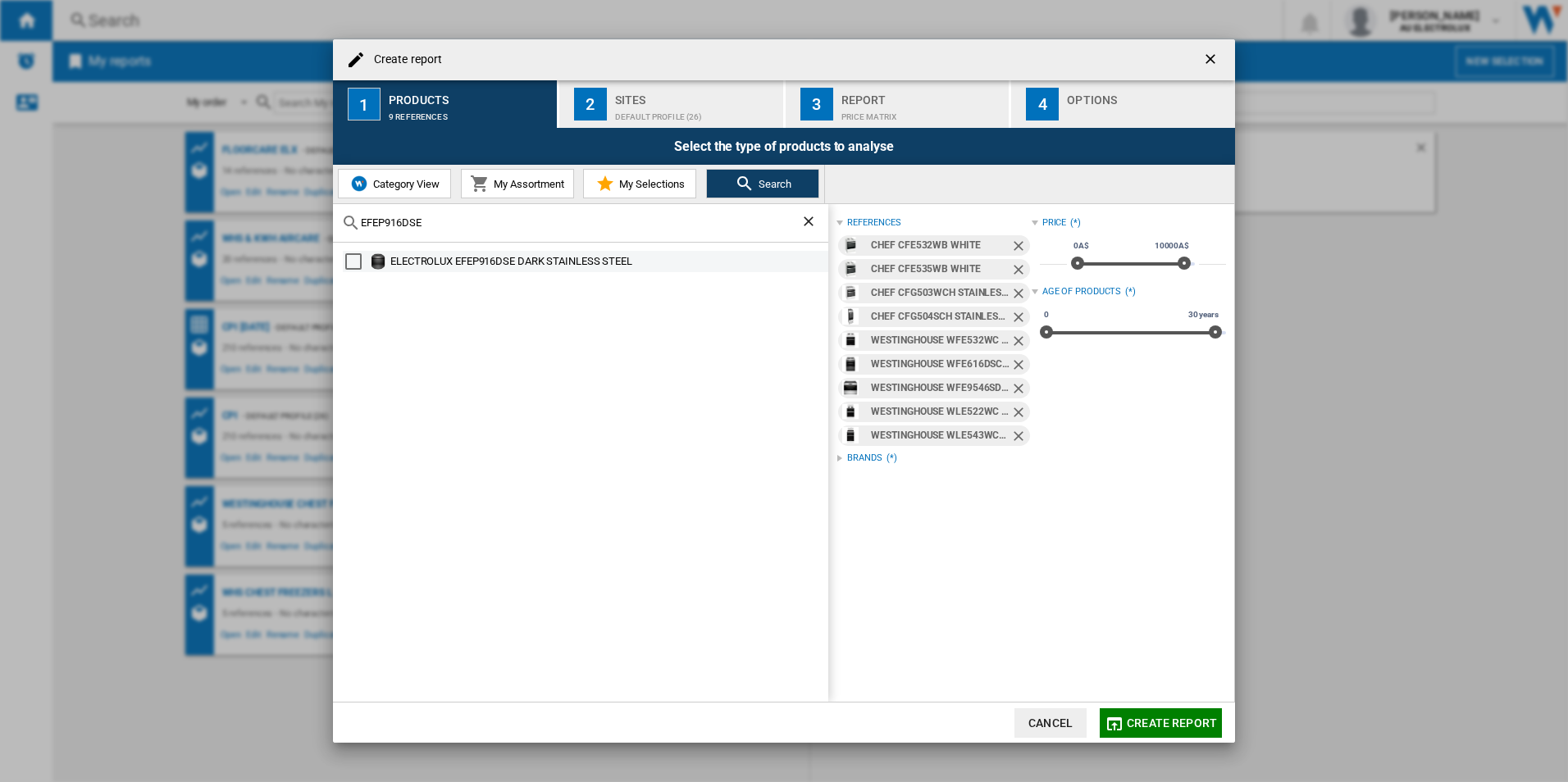
drag, startPoint x: 352, startPoint y: 267, endPoint x: 369, endPoint y: 262, distance: 17.7
click at [352, 267] on div "Select" at bounding box center [353, 261] width 16 height 16
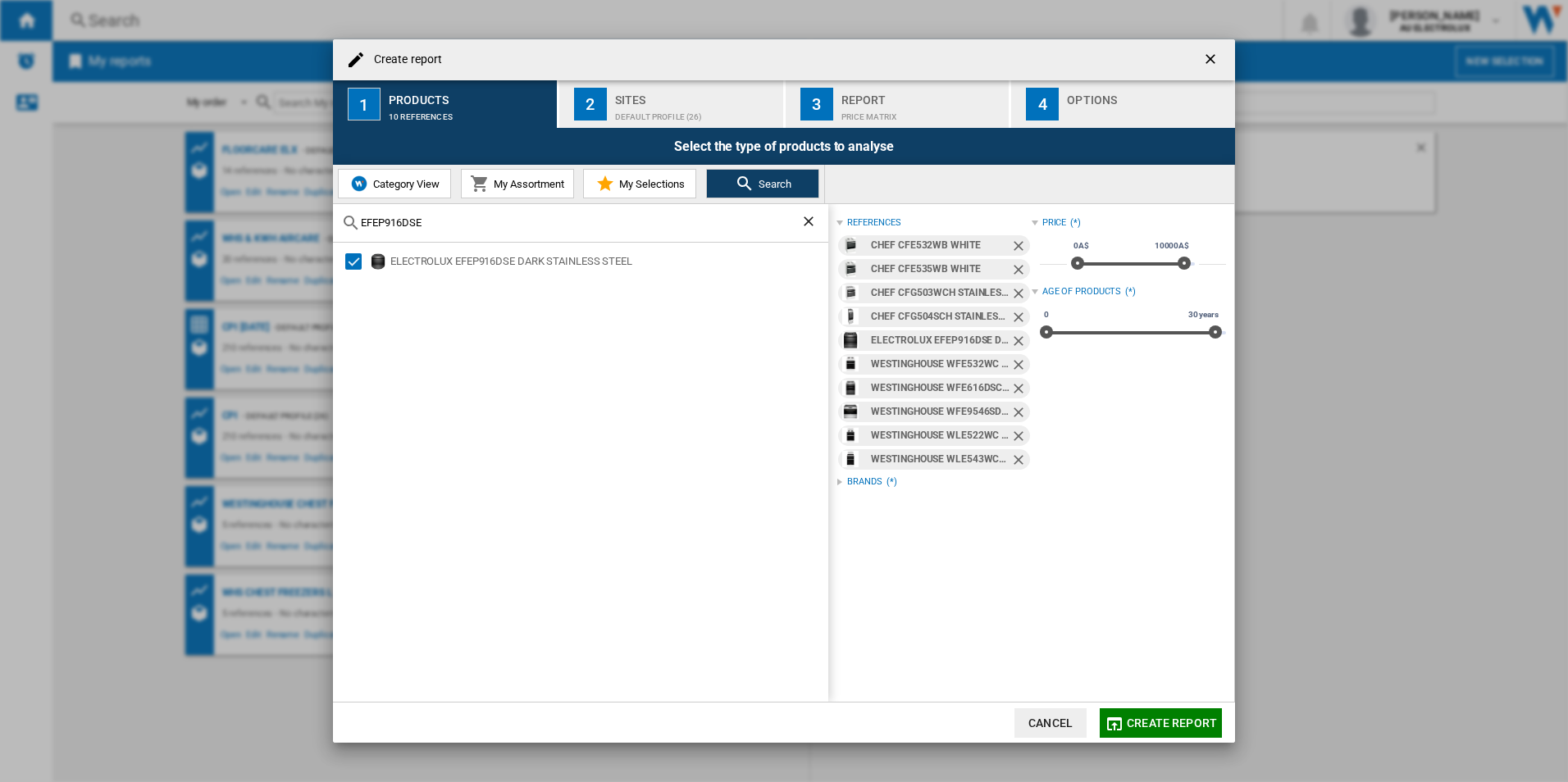
click at [494, 215] on div "EFEP916DSE" at bounding box center [581, 223] width 496 height 38
drag, startPoint x: 348, startPoint y: 221, endPoint x: 289, endPoint y: 221, distance: 59.0
click at [289, 221] on div "Create report 1 Products 10 references 2 Sites Default profile (26) 3 Report Pr…" at bounding box center [784, 391] width 1568 height 782
paste input "5"
click at [361, 261] on div "Select" at bounding box center [353, 261] width 16 height 16
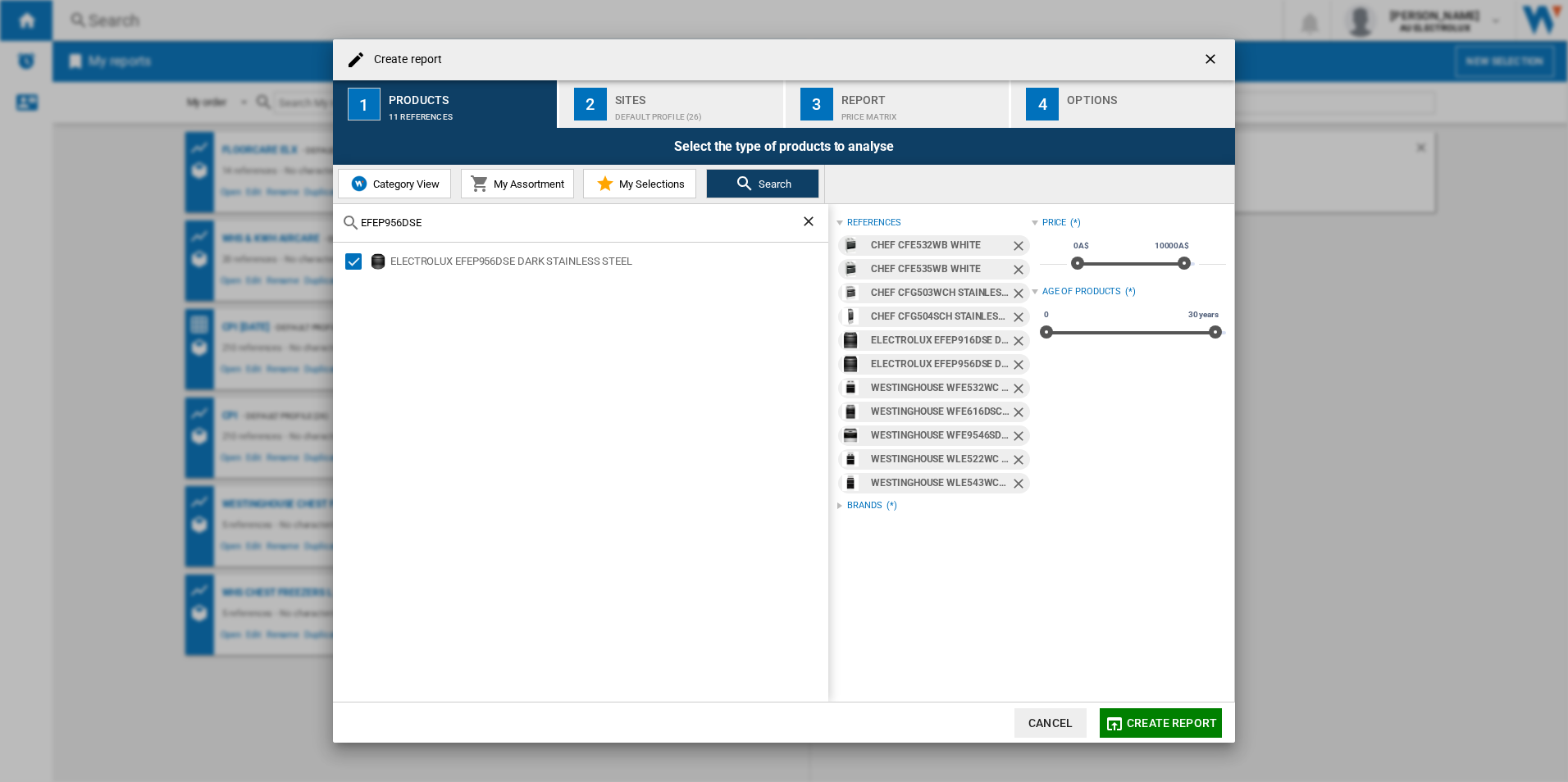
drag, startPoint x: 452, startPoint y: 220, endPoint x: 211, endPoint y: 225, distance: 241.1
click at [211, 225] on div "Create report 1 Products 11 references 2 Sites Default profile (26) 3 Report Pr…" at bounding box center [784, 391] width 1568 height 782
paste input "WFE9515SD"
click at [351, 262] on div "Select" at bounding box center [353, 261] width 16 height 16
click at [449, 234] on div "WFE9515SD" at bounding box center [581, 223] width 496 height 38
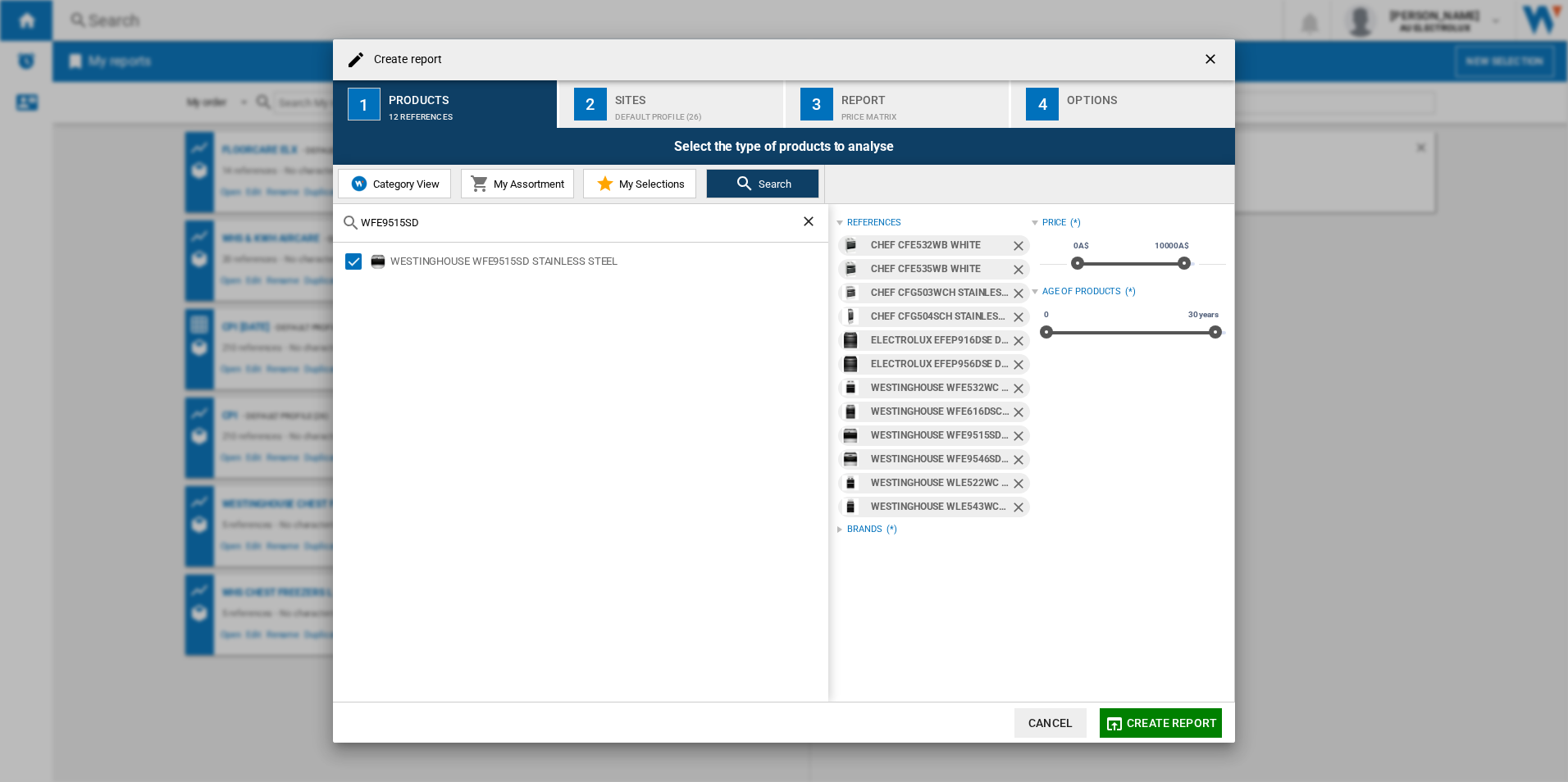
drag, startPoint x: 387, startPoint y: 230, endPoint x: 334, endPoint y: 220, distance: 53.9
click at [326, 224] on div "Create report 1 Products 12 references 2 Sites Default profile (26) 3 Report Pr…" at bounding box center [784, 391] width 1568 height 782
drag, startPoint x: 433, startPoint y: 227, endPoint x: 320, endPoint y: 227, distance: 113.0
click at [320, 227] on div "Create report 1 Products 12 references 2 Sites Default profile (26) 3 Report Pr…" at bounding box center [784, 391] width 1568 height 782
paste input "6D"
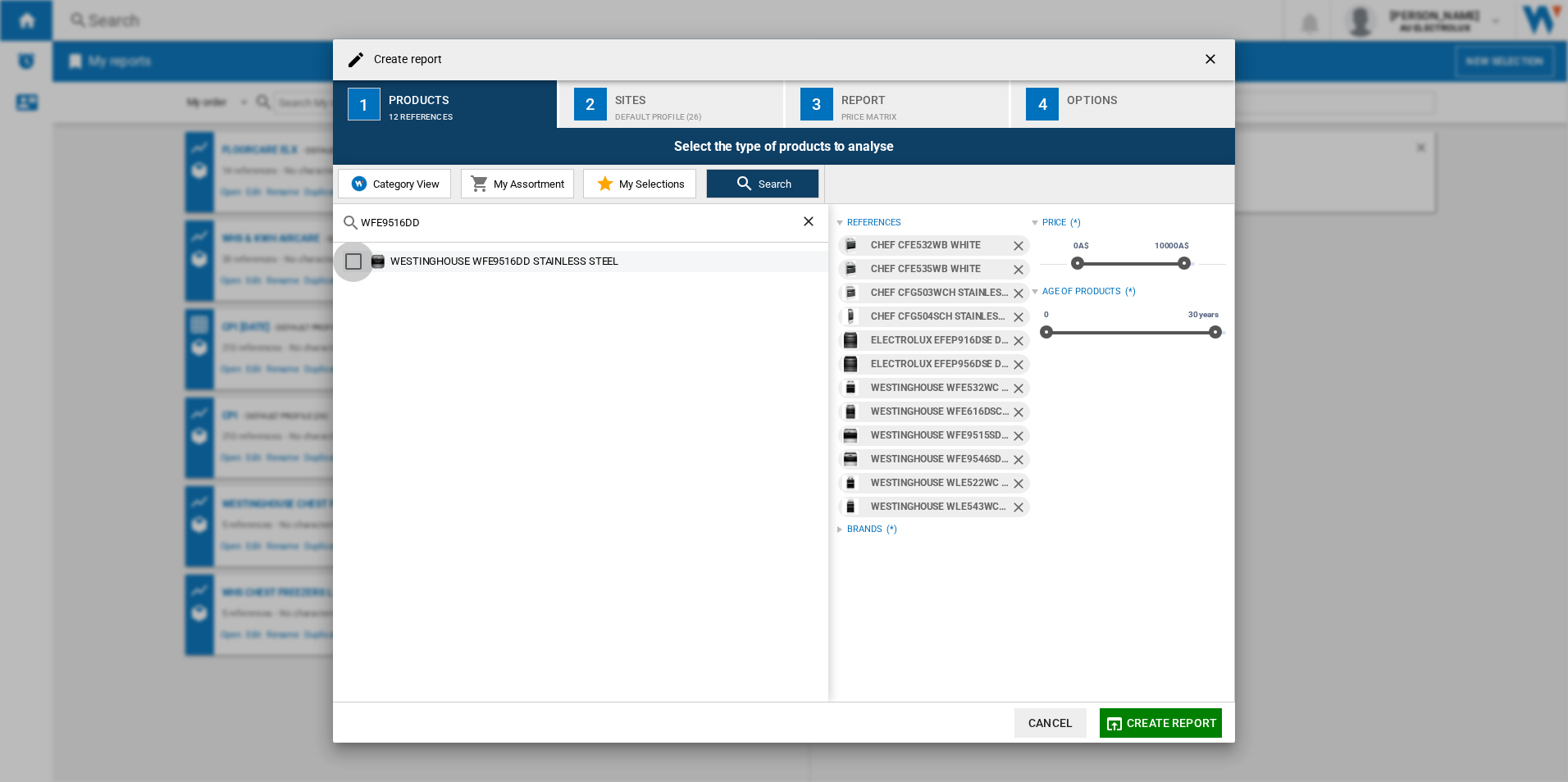
click at [358, 265] on div "Select" at bounding box center [353, 261] width 16 height 16
click at [421, 225] on input "WFE9516DD" at bounding box center [581, 222] width 439 height 12
drag, startPoint x: 377, startPoint y: 225, endPoint x: 312, endPoint y: 226, distance: 65.0
click at [312, 227] on div "Create report 1 Products 13 references 2 Sites Default profile (26) 3 Report Pr…" at bounding box center [784, 391] width 1568 height 782
paste input "P9717"
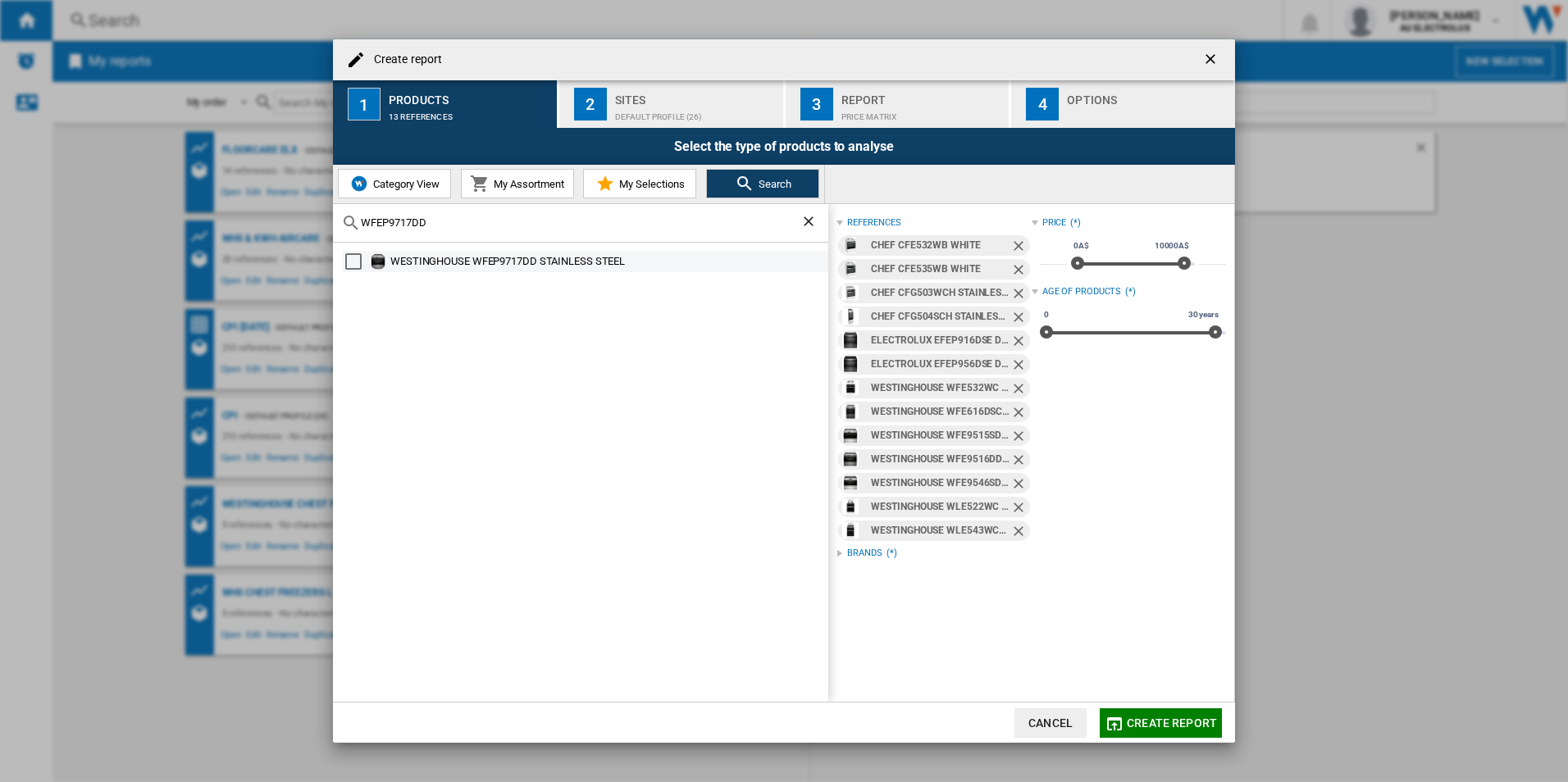
drag, startPoint x: 353, startPoint y: 263, endPoint x: 364, endPoint y: 264, distance: 11.0
click at [353, 263] on div "Select" at bounding box center [353, 261] width 16 height 16
drag, startPoint x: 438, startPoint y: 227, endPoint x: 339, endPoint y: 222, distance: 99.1
click at [331, 227] on div "Create report 1 Products 14 references 2 Sites Default profile (26) 3 Report Pr…" at bounding box center [784, 391] width 1568 height 782
paste input "9756"
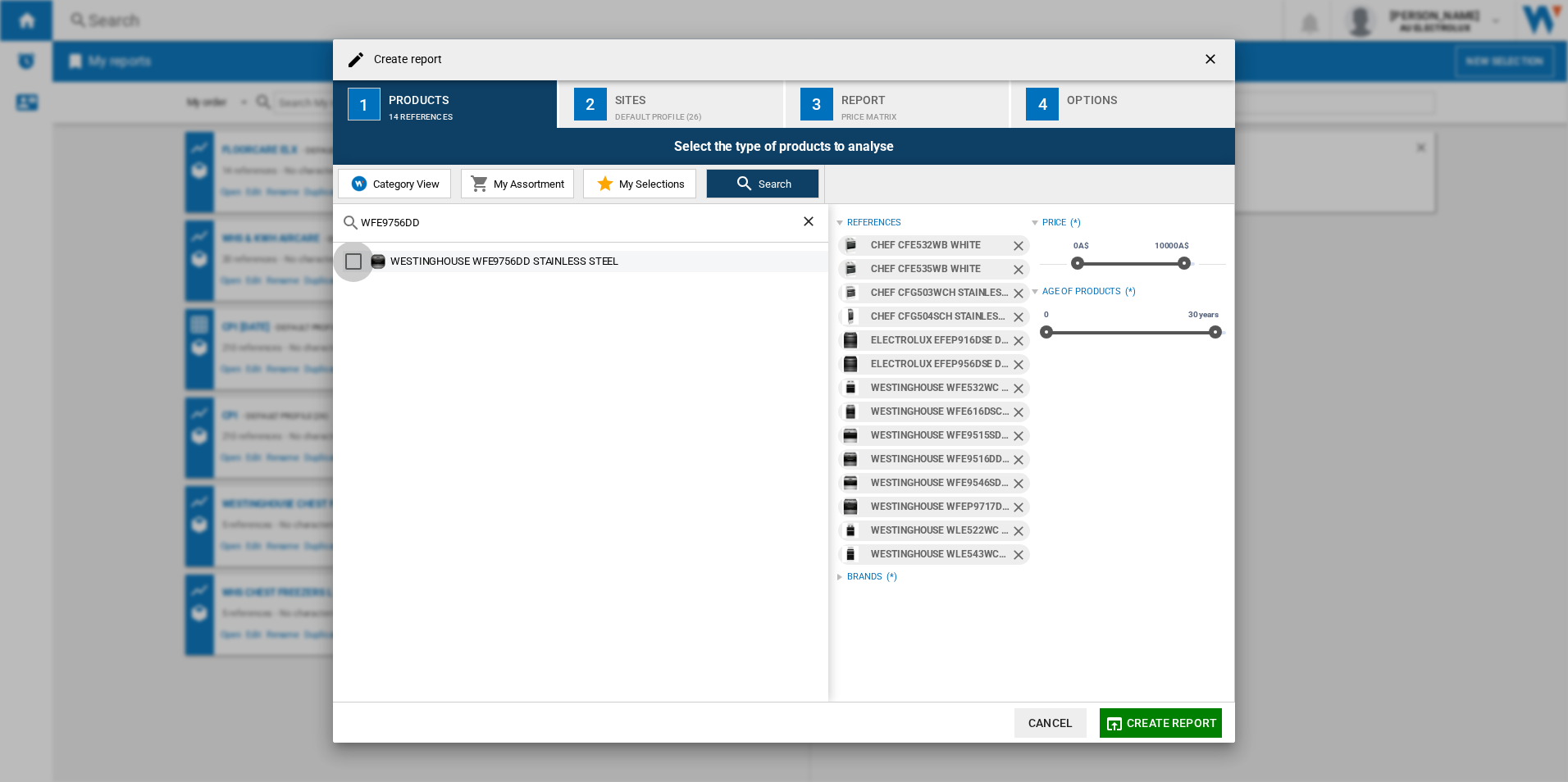
click at [353, 261] on div "Select" at bounding box center [353, 261] width 16 height 16
drag, startPoint x: 467, startPoint y: 219, endPoint x: 263, endPoint y: 207, distance: 204.4
click at [263, 207] on div "Create report 1 Products 15 references 2 Sites Default profile (26) 3 Report Pr…" at bounding box center [784, 391] width 1568 height 782
type input "v"
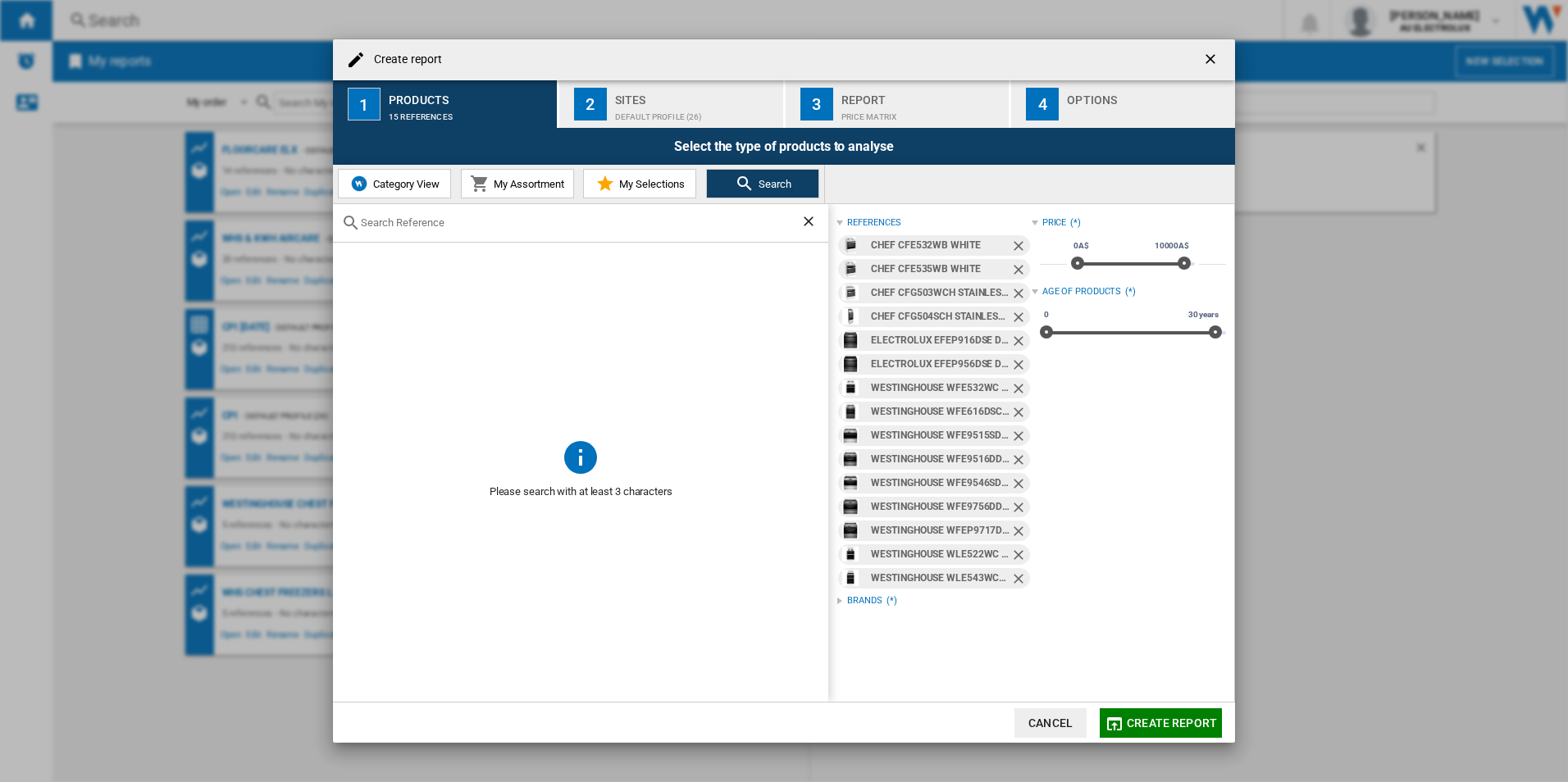
paste input "WFEP9757DD"
type input "WFEP9757DD"
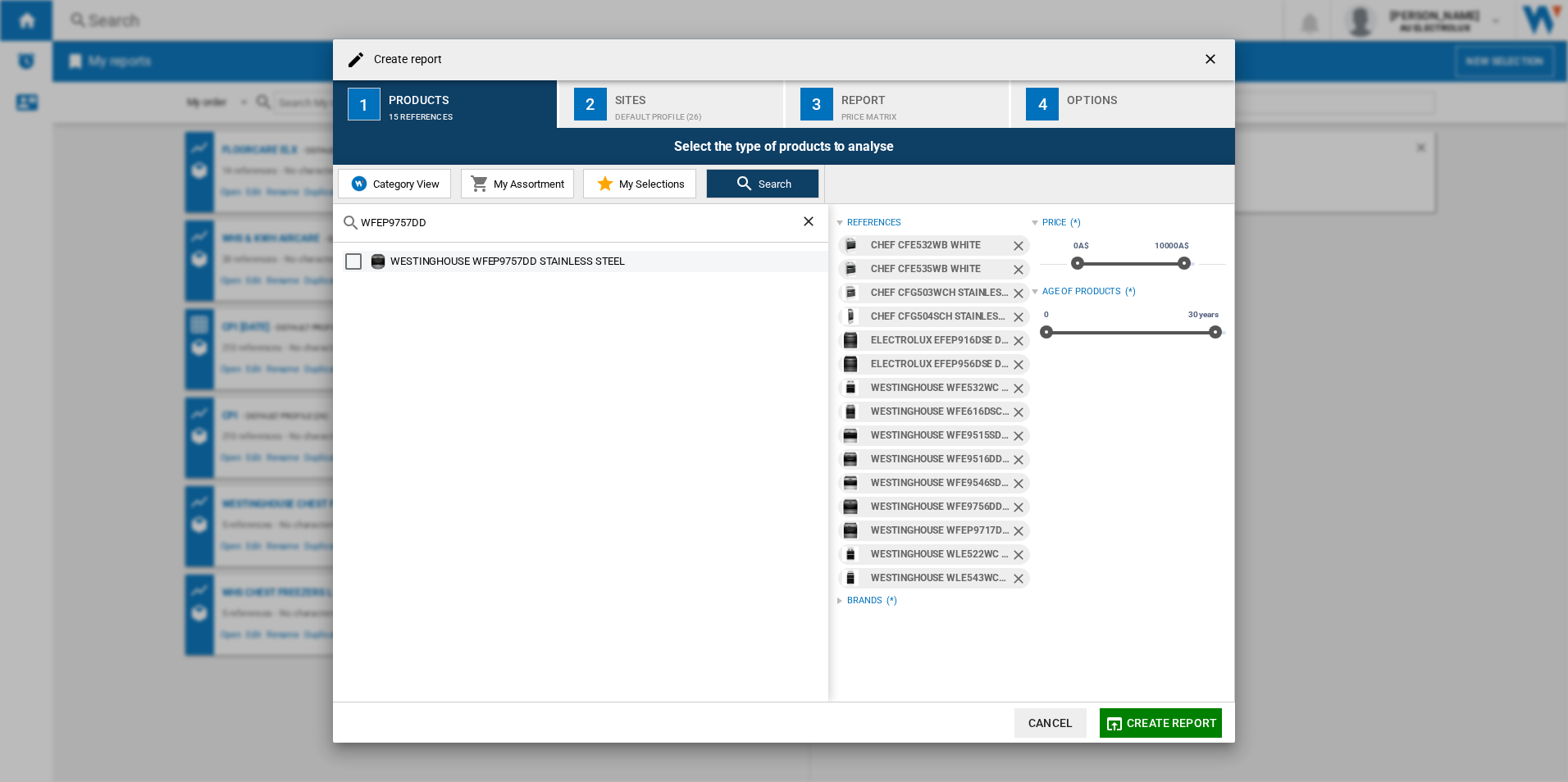
drag, startPoint x: 346, startPoint y: 260, endPoint x: 364, endPoint y: 267, distance: 19.3
click at [346, 260] on div "Select" at bounding box center [353, 261] width 16 height 16
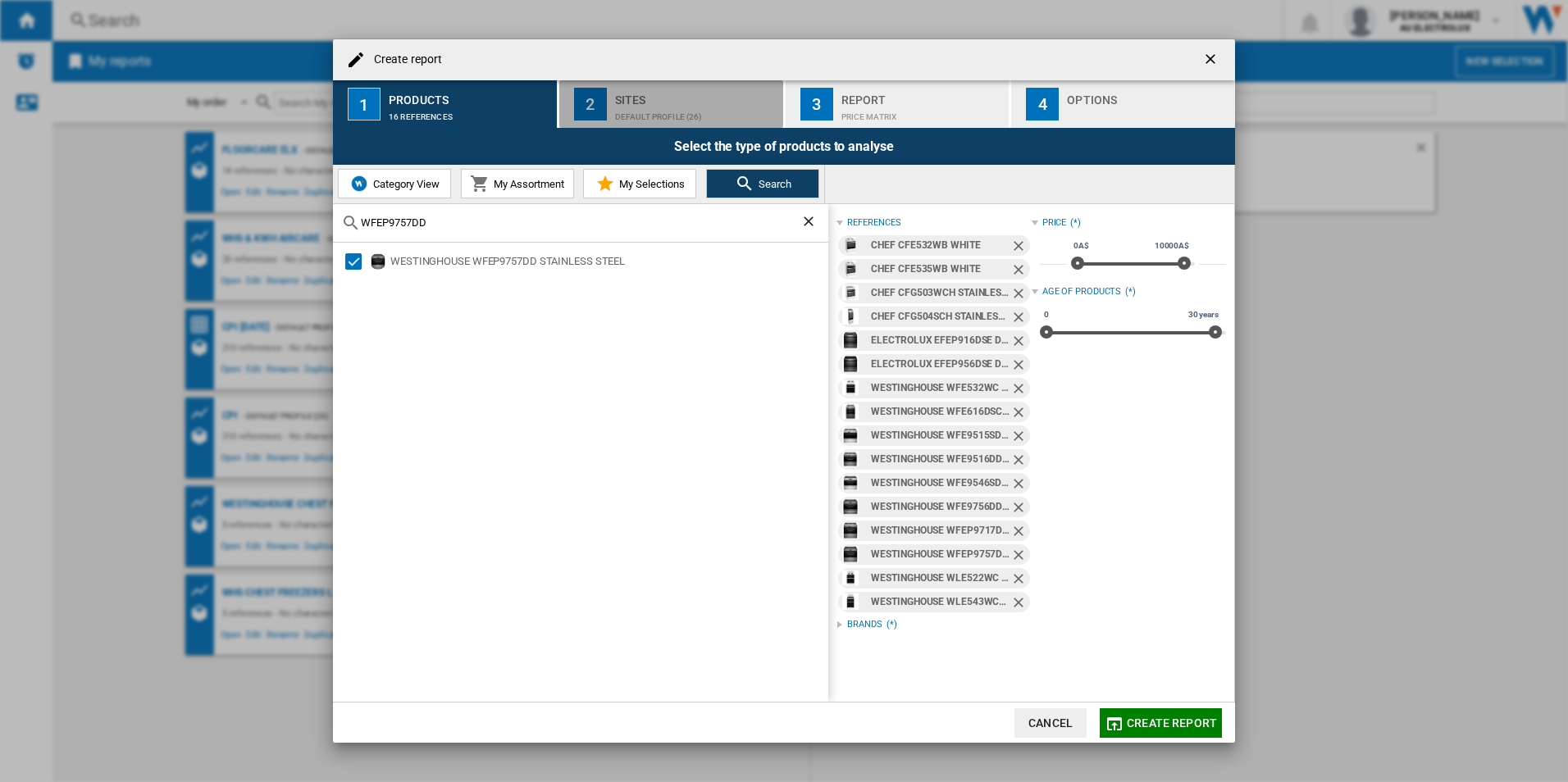
click at [660, 97] on div "Sites" at bounding box center [695, 95] width 161 height 17
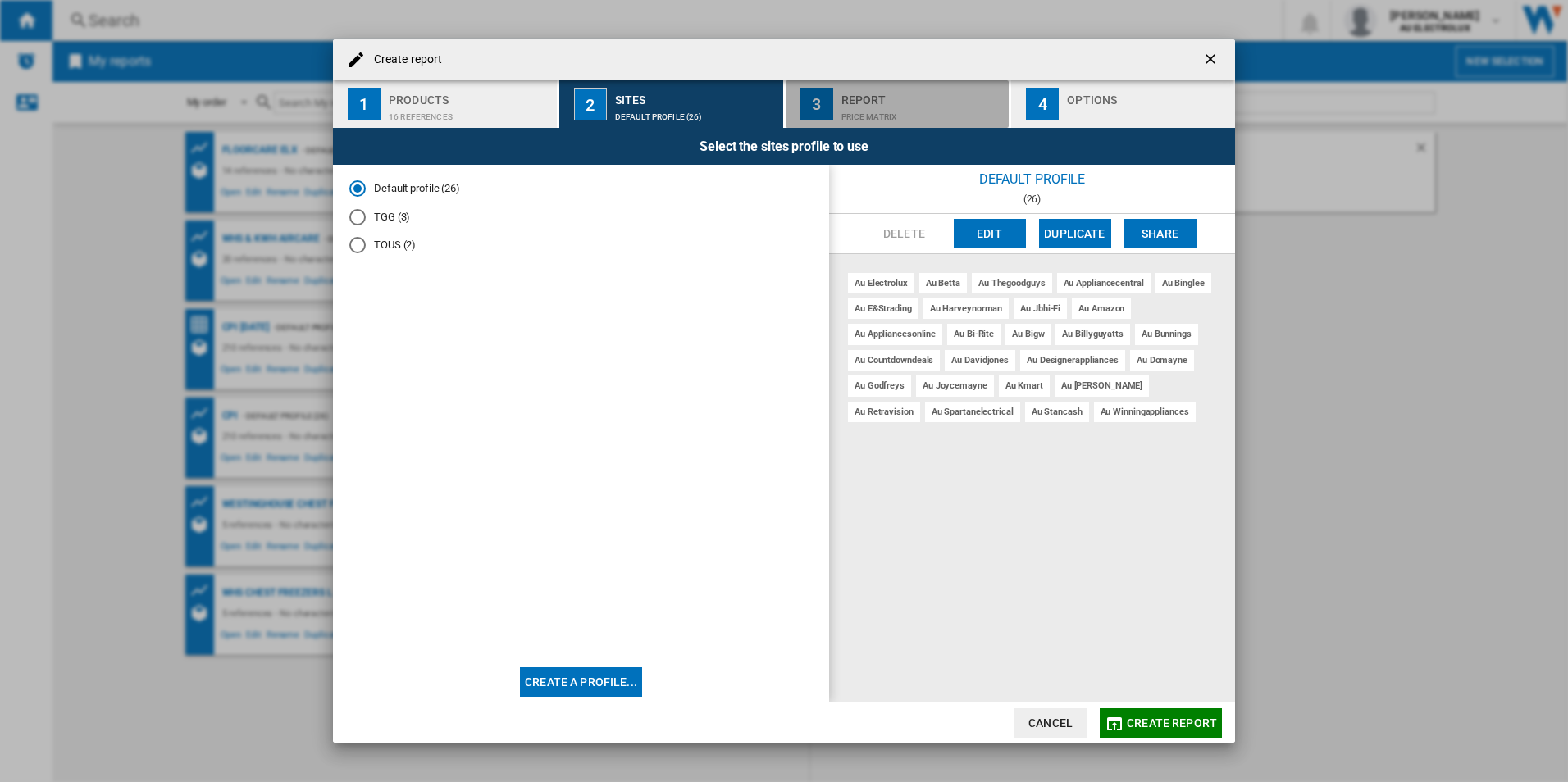
click at [948, 108] on div "Price Matrix" at bounding box center [922, 113] width 161 height 17
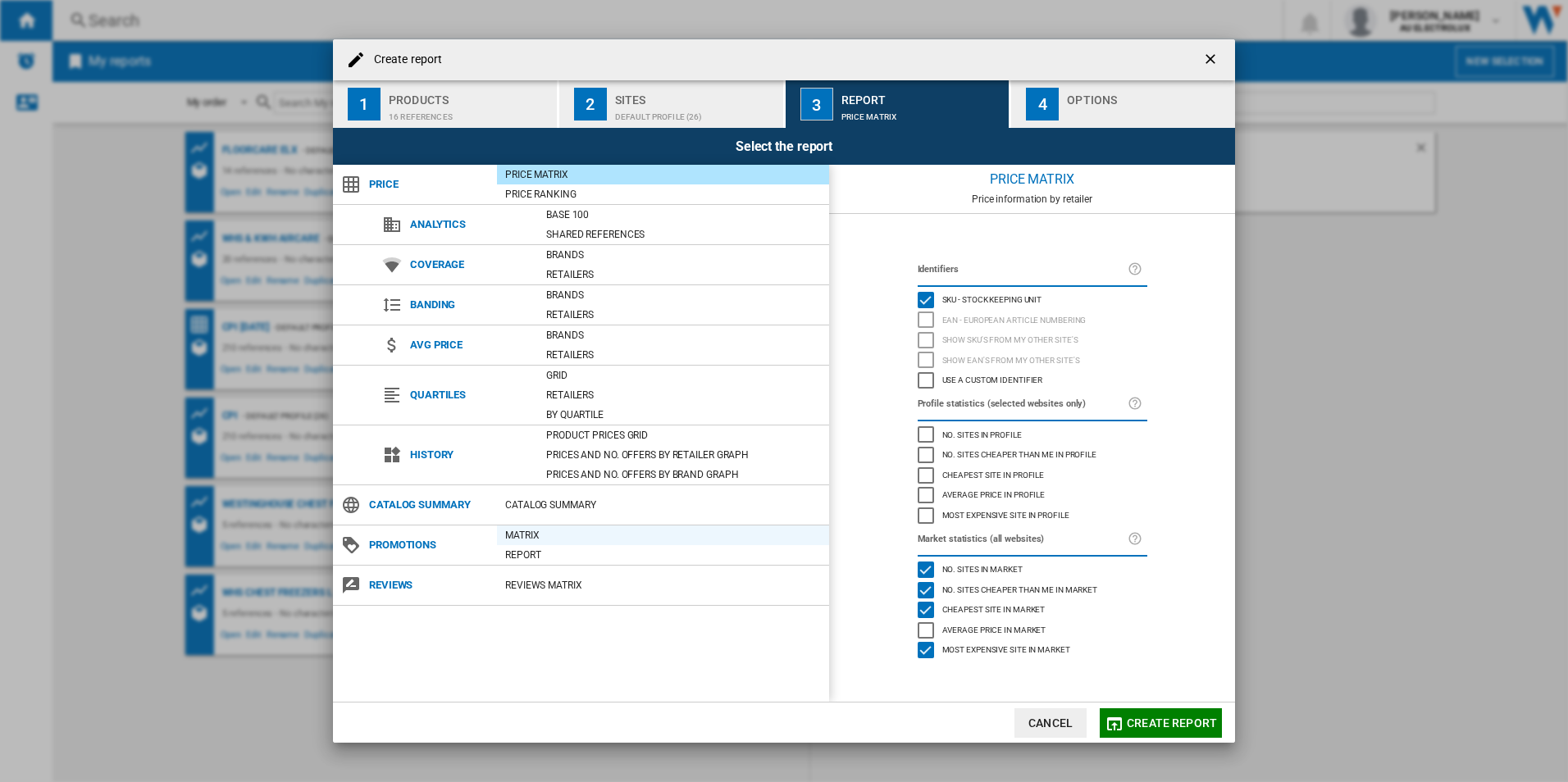
click at [530, 539] on div "Matrix" at bounding box center [662, 535] width 333 height 16
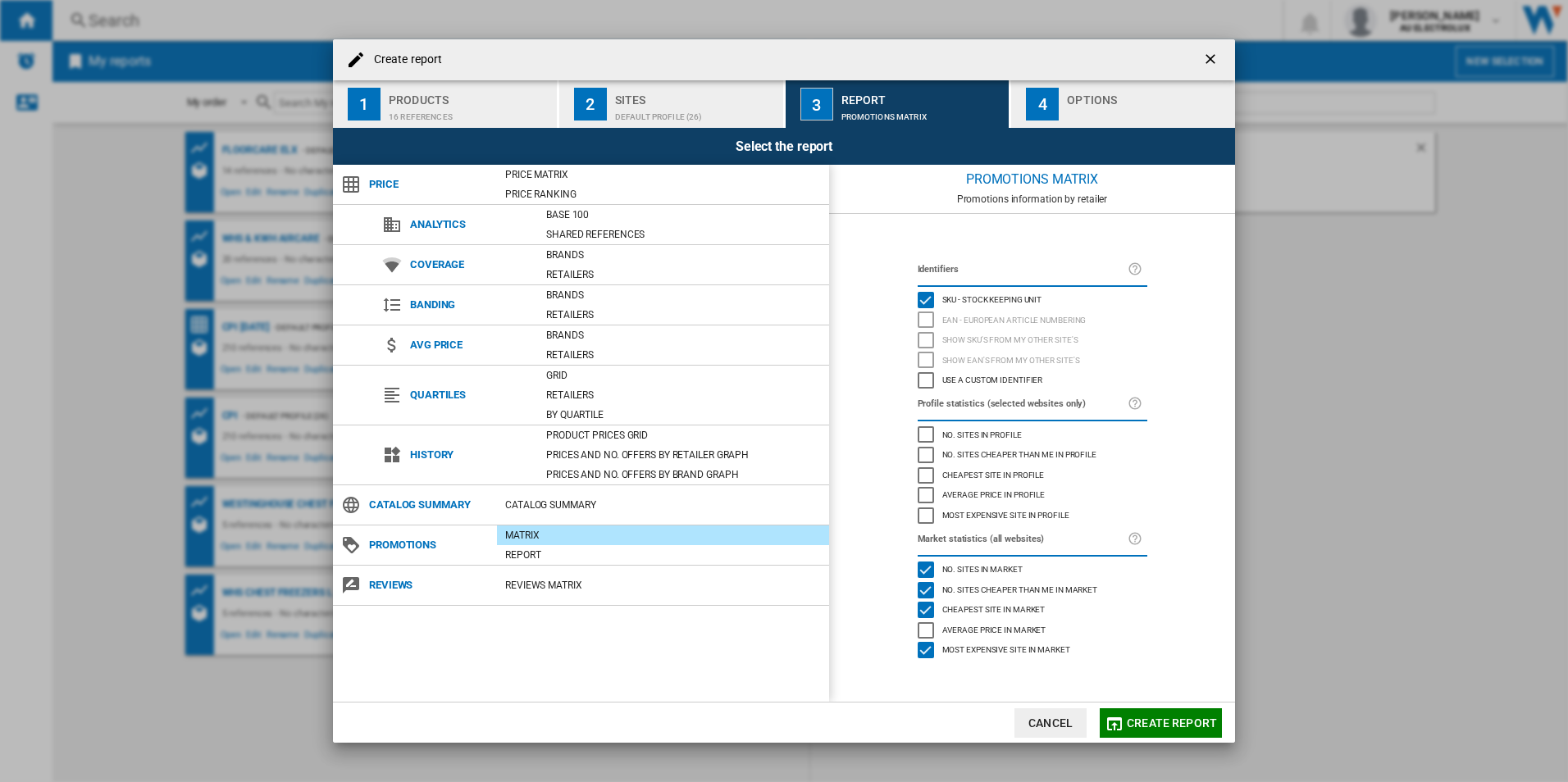
drag, startPoint x: 533, startPoint y: 538, endPoint x: 541, endPoint y: 566, distance: 29.1
click at [534, 538] on div "Matrix" at bounding box center [662, 535] width 333 height 16
click at [580, 432] on div "Product prices grid" at bounding box center [683, 435] width 291 height 16
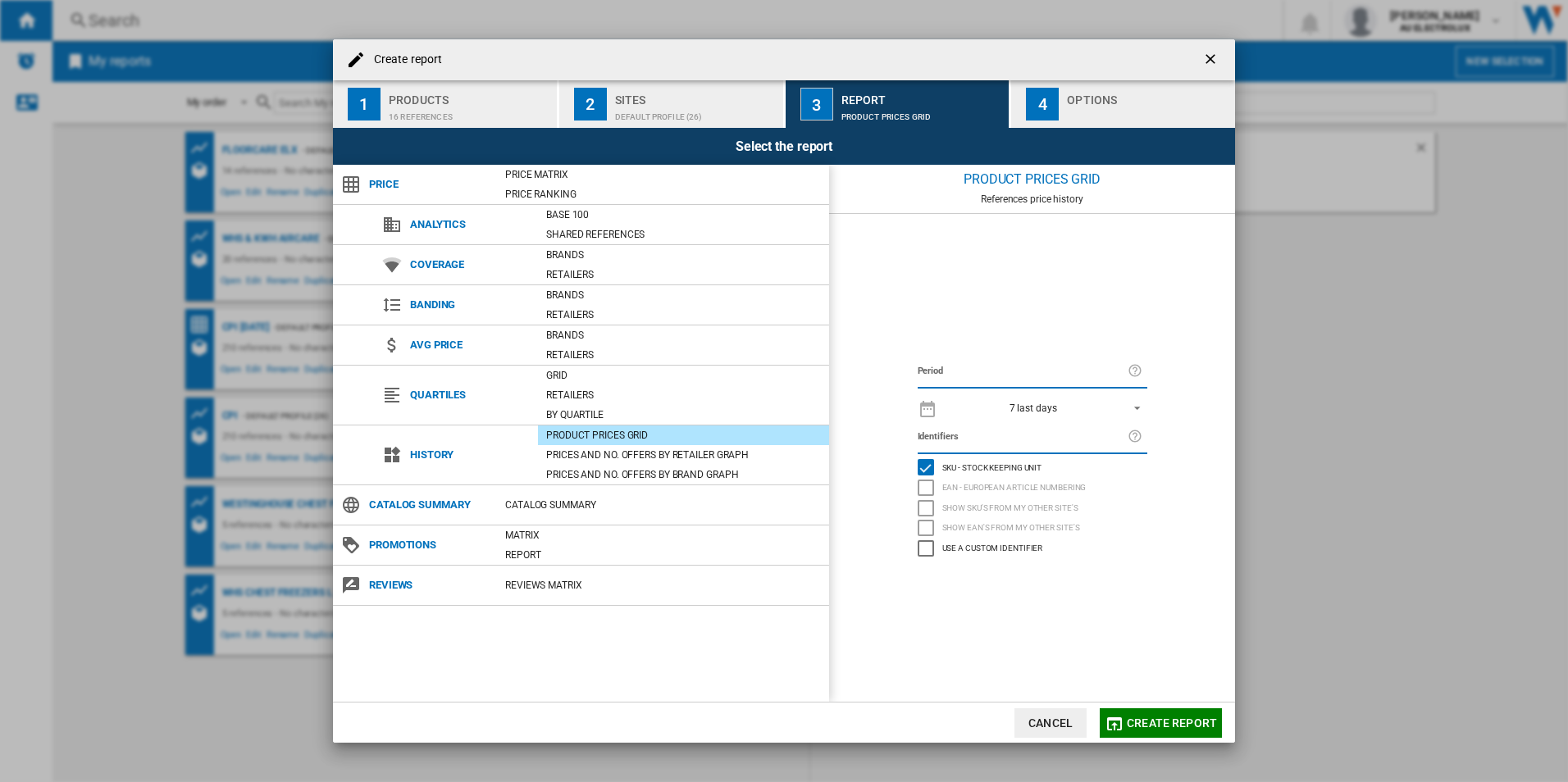
click at [1123, 398] on md-select-value "7 last days" at bounding box center [1046, 407] width 201 height 23
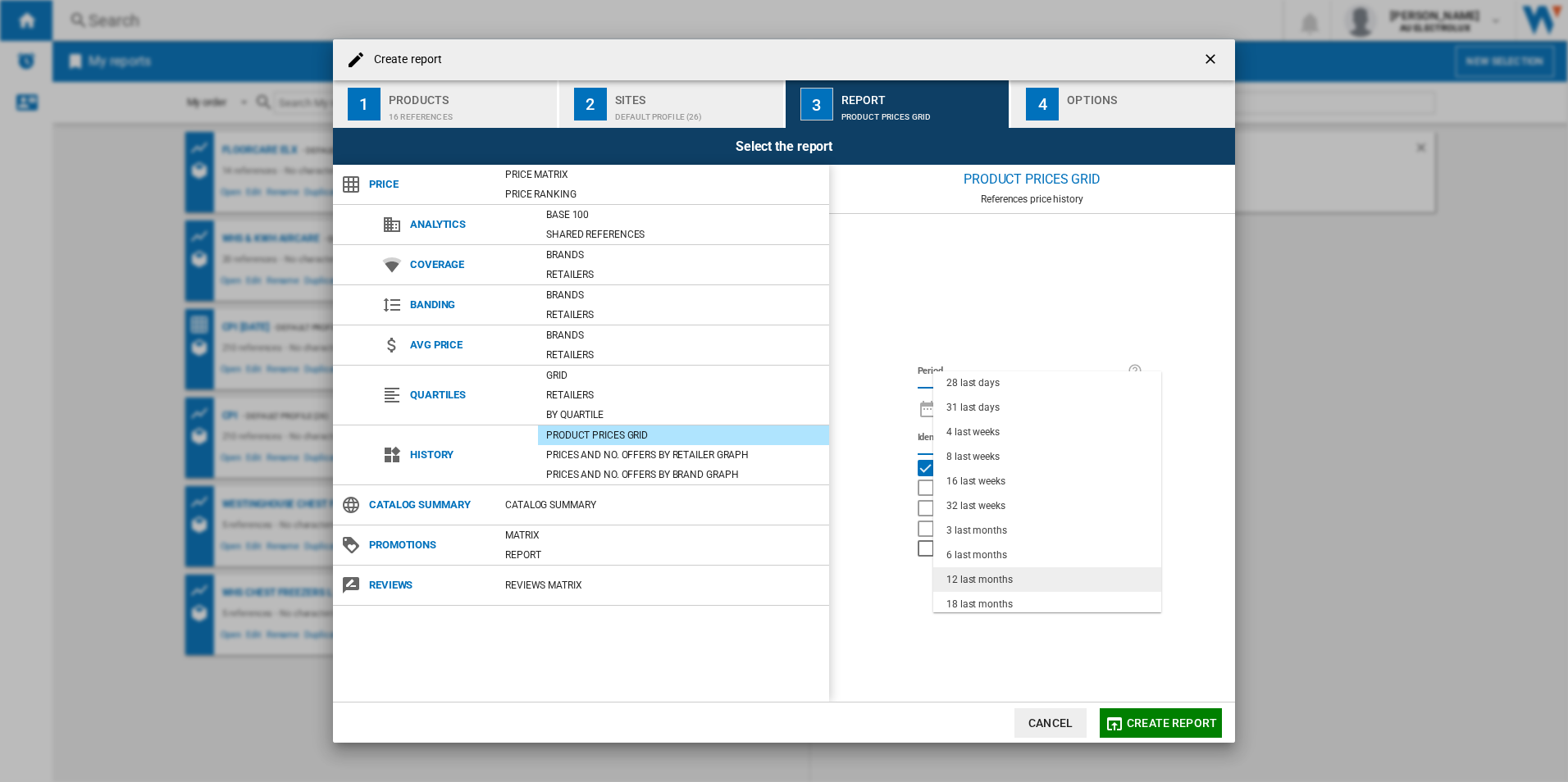
scroll to position [103, 0]
click at [991, 401] on div "31 last days" at bounding box center [972, 404] width 53 height 14
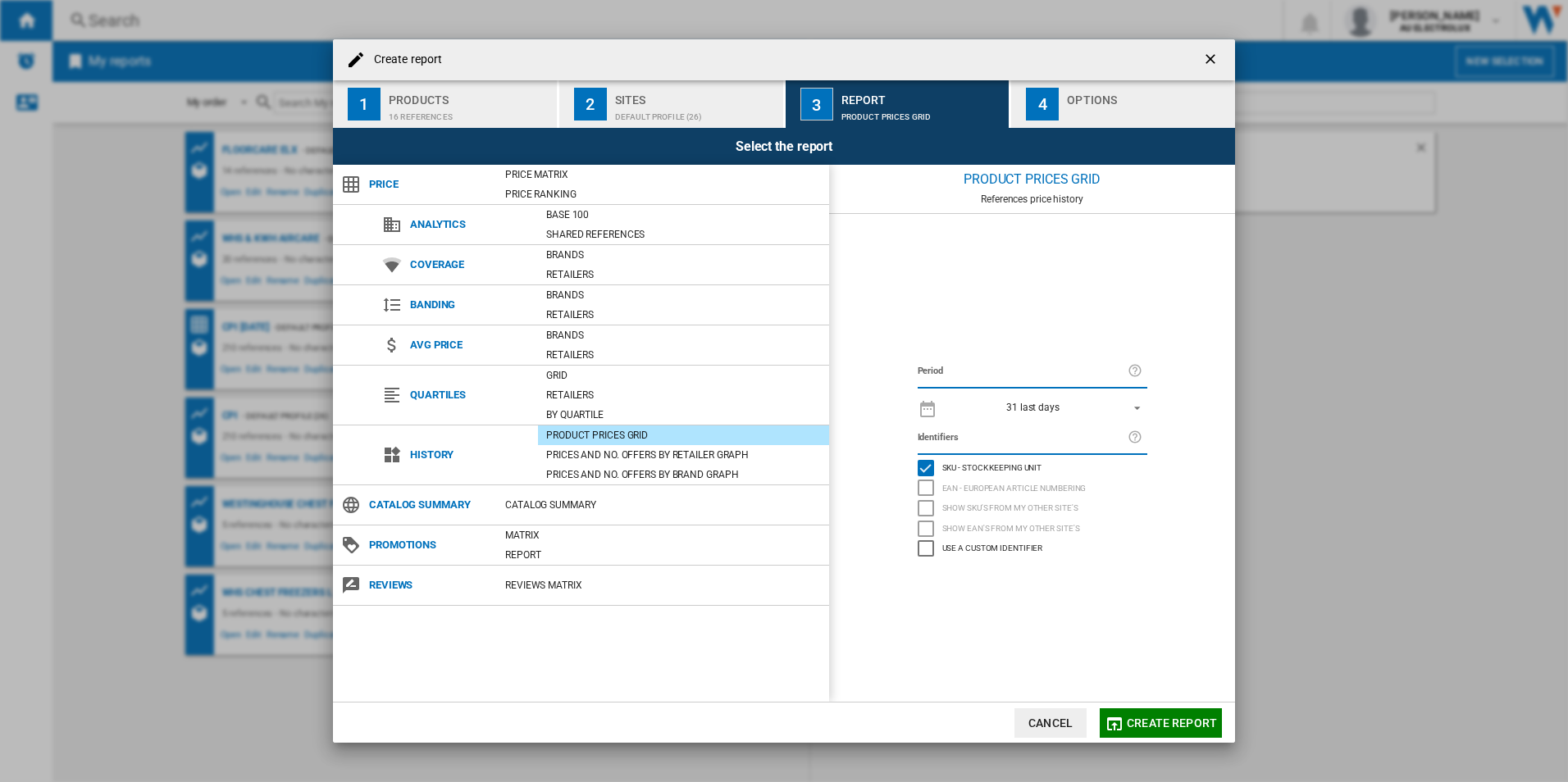
click at [1130, 721] on span "Create report" at bounding box center [1172, 723] width 90 height 13
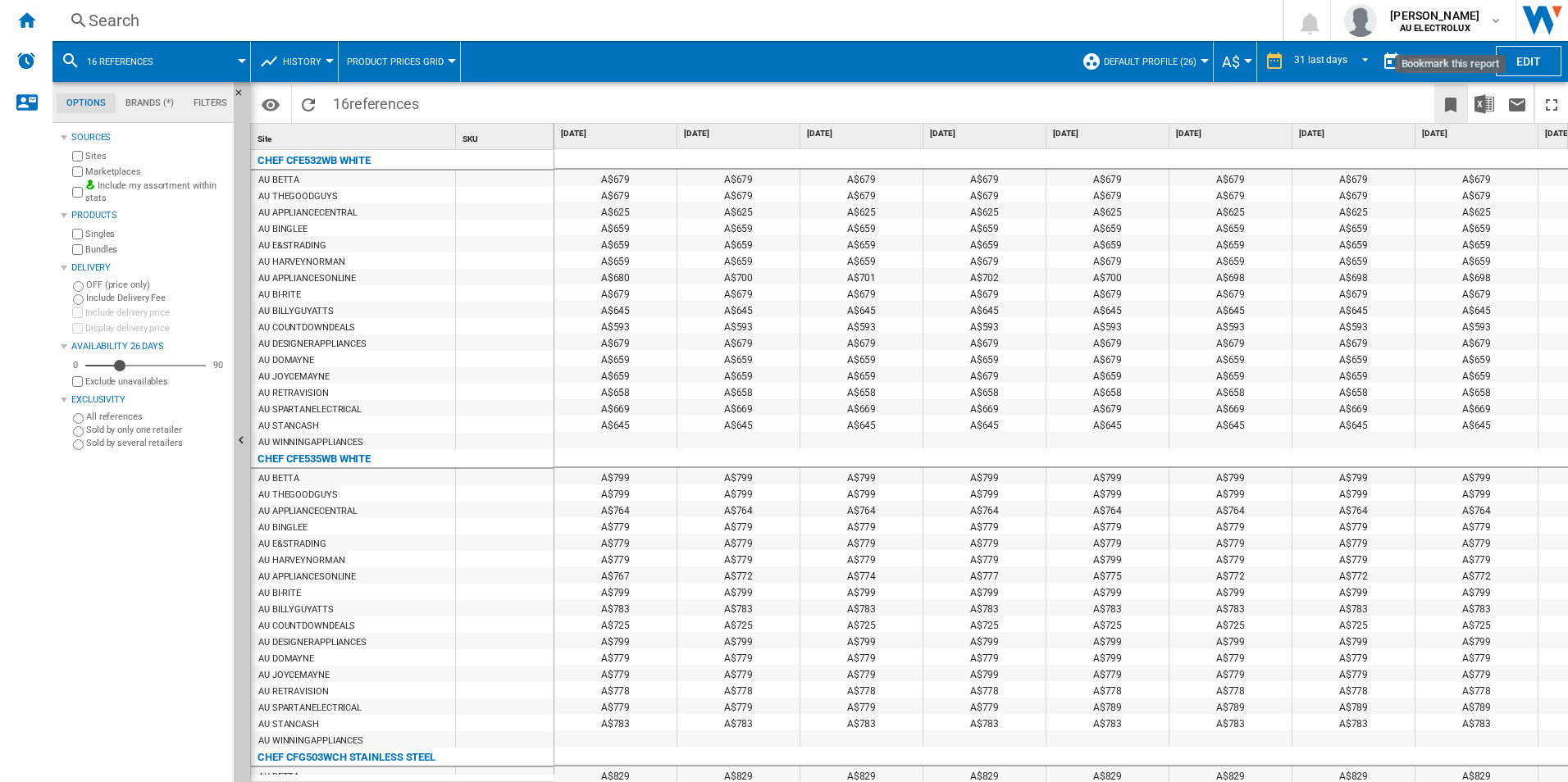
click at [1453, 110] on ng-md-icon "Bookmark this report" at bounding box center [1451, 105] width 20 height 20
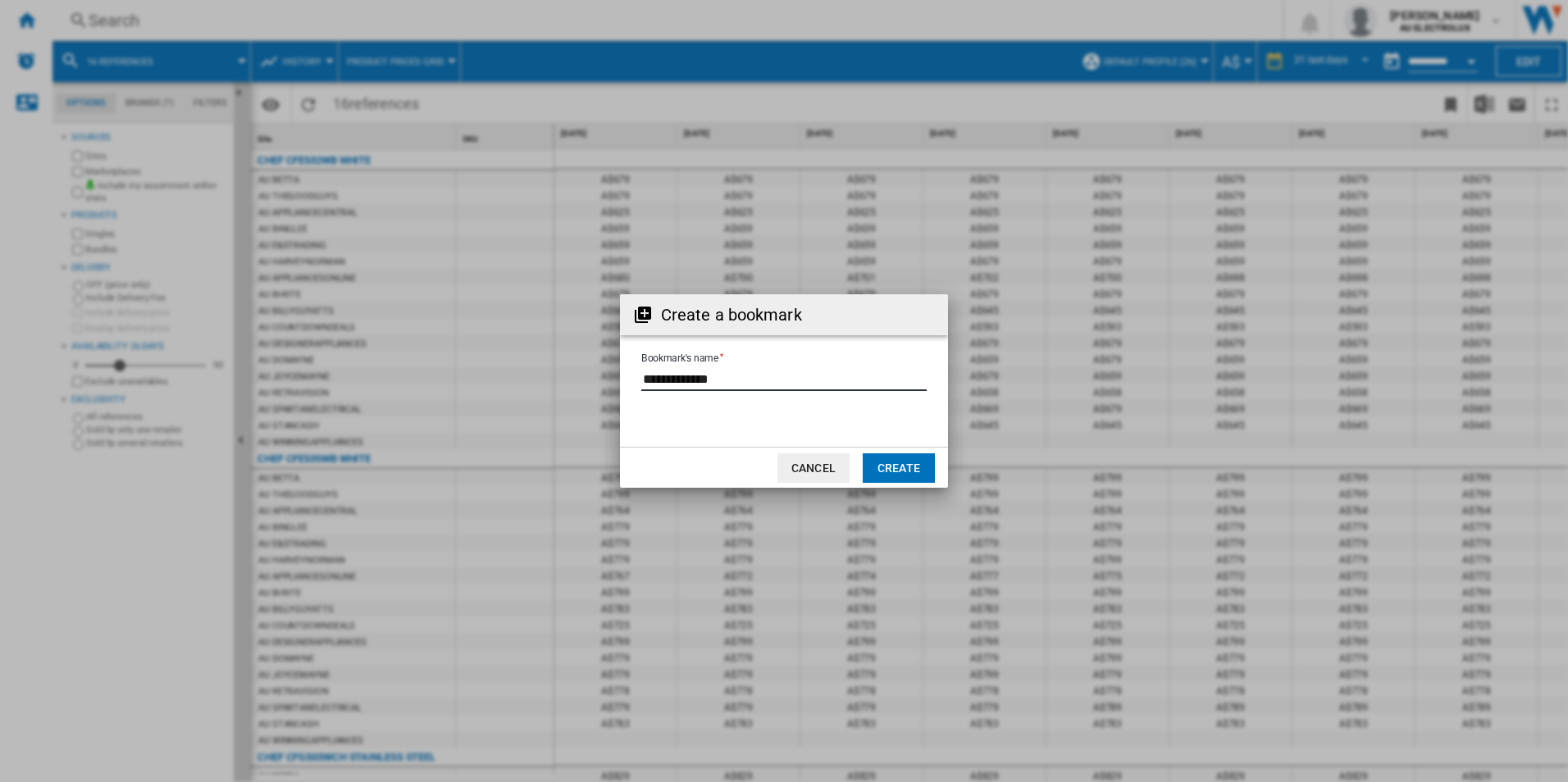
drag, startPoint x: 742, startPoint y: 381, endPoint x: 560, endPoint y: 383, distance: 182.0
click at [560, 383] on div "Create a bookmark Bookmark's name Cancel Create" at bounding box center [784, 391] width 1568 height 782
type input "*"
type input "**********"
click at [914, 474] on button "Create" at bounding box center [899, 468] width 72 height 30
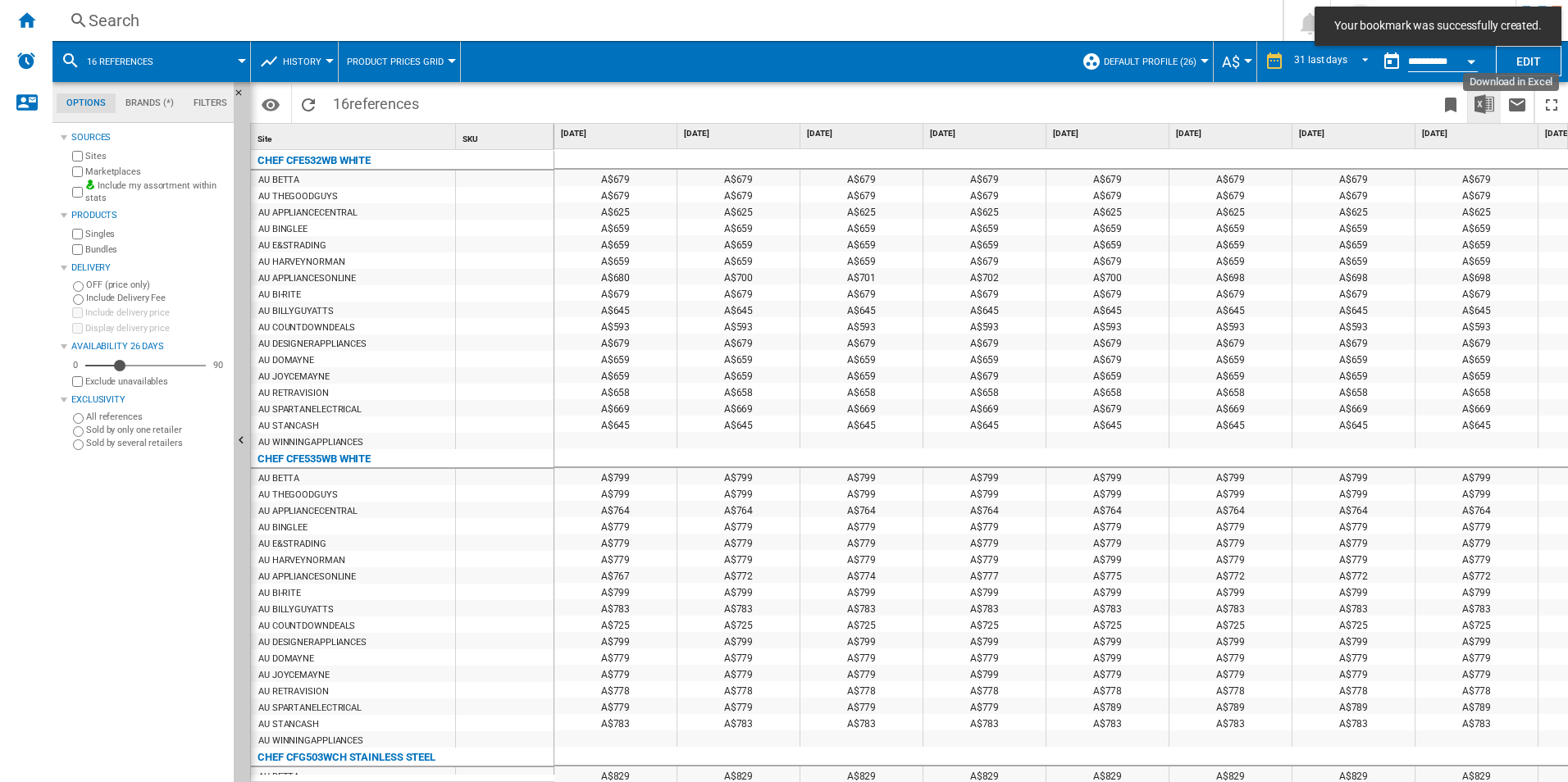
click at [1487, 98] on img "Download in Excel" at bounding box center [1484, 104] width 20 height 20
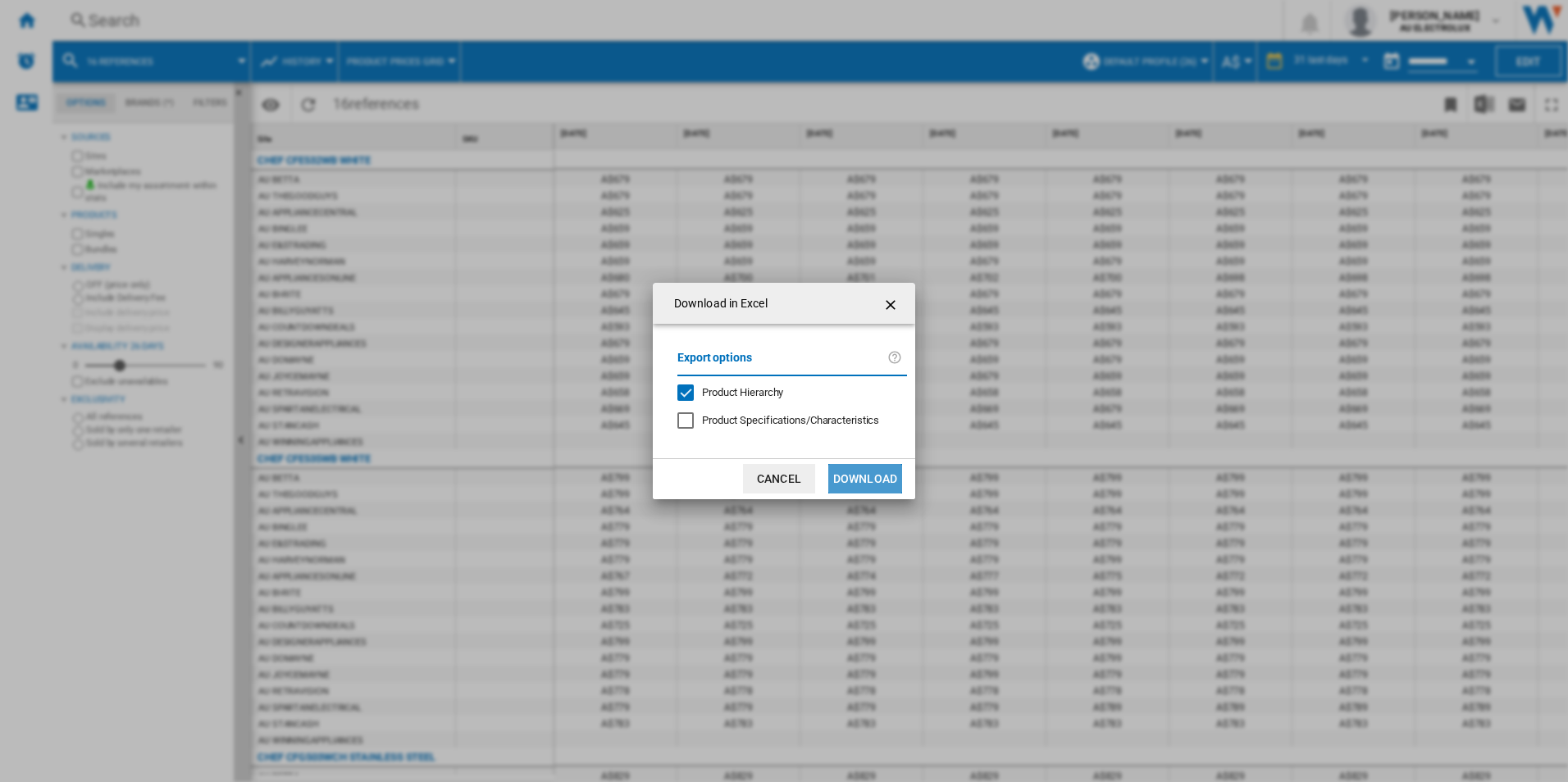
click at [872, 472] on button "Download" at bounding box center [865, 479] width 74 height 30
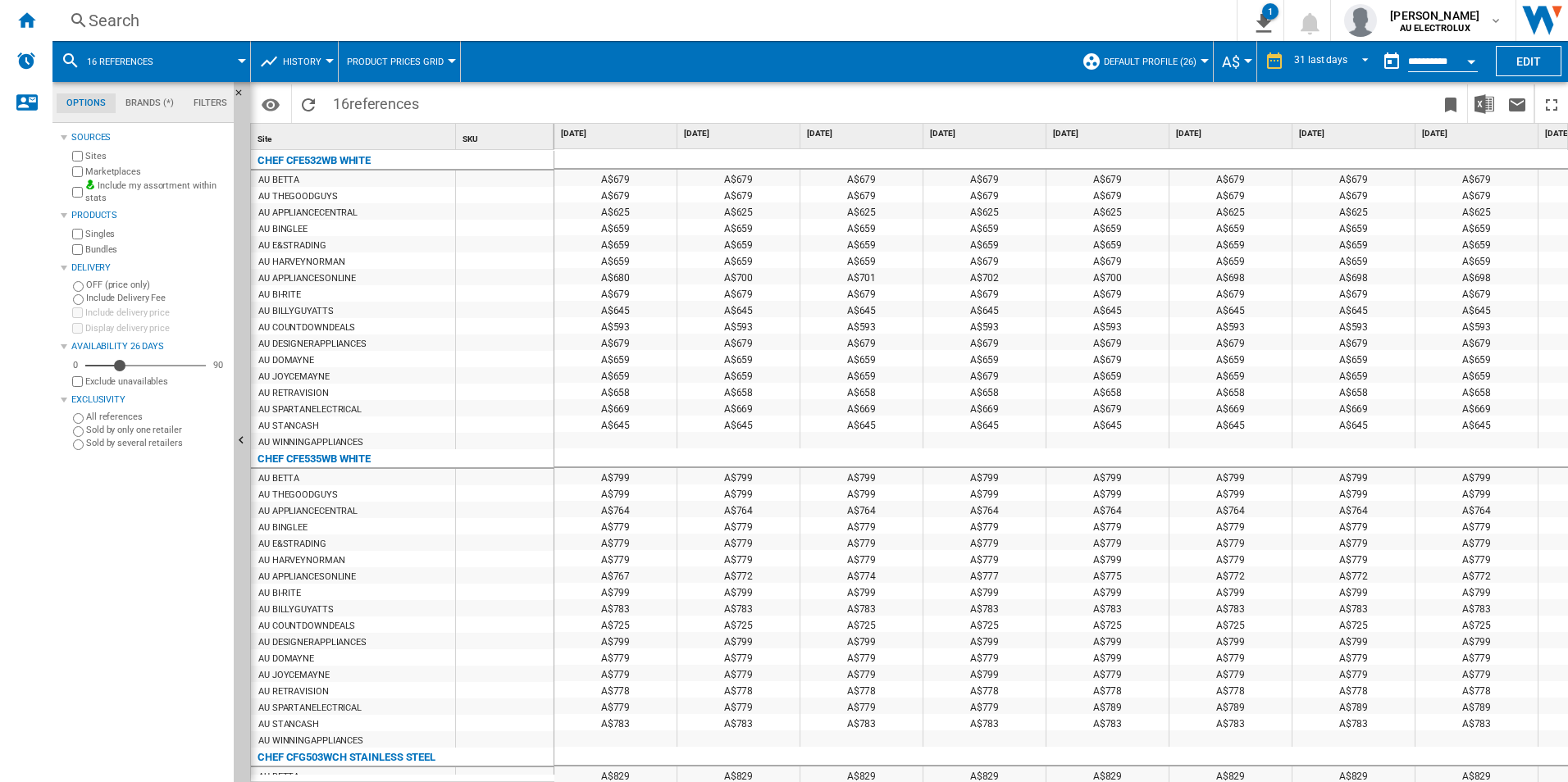
drag, startPoint x: 945, startPoint y: 81, endPoint x: 971, endPoint y: 91, distance: 27.9
click at [945, 81] on span at bounding box center [768, 61] width 613 height 41
click at [1424, 54] on div "**********" at bounding box center [1443, 62] width 69 height 18
click at [1467, 55] on button "Open calendar" at bounding box center [1472, 59] width 30 height 30
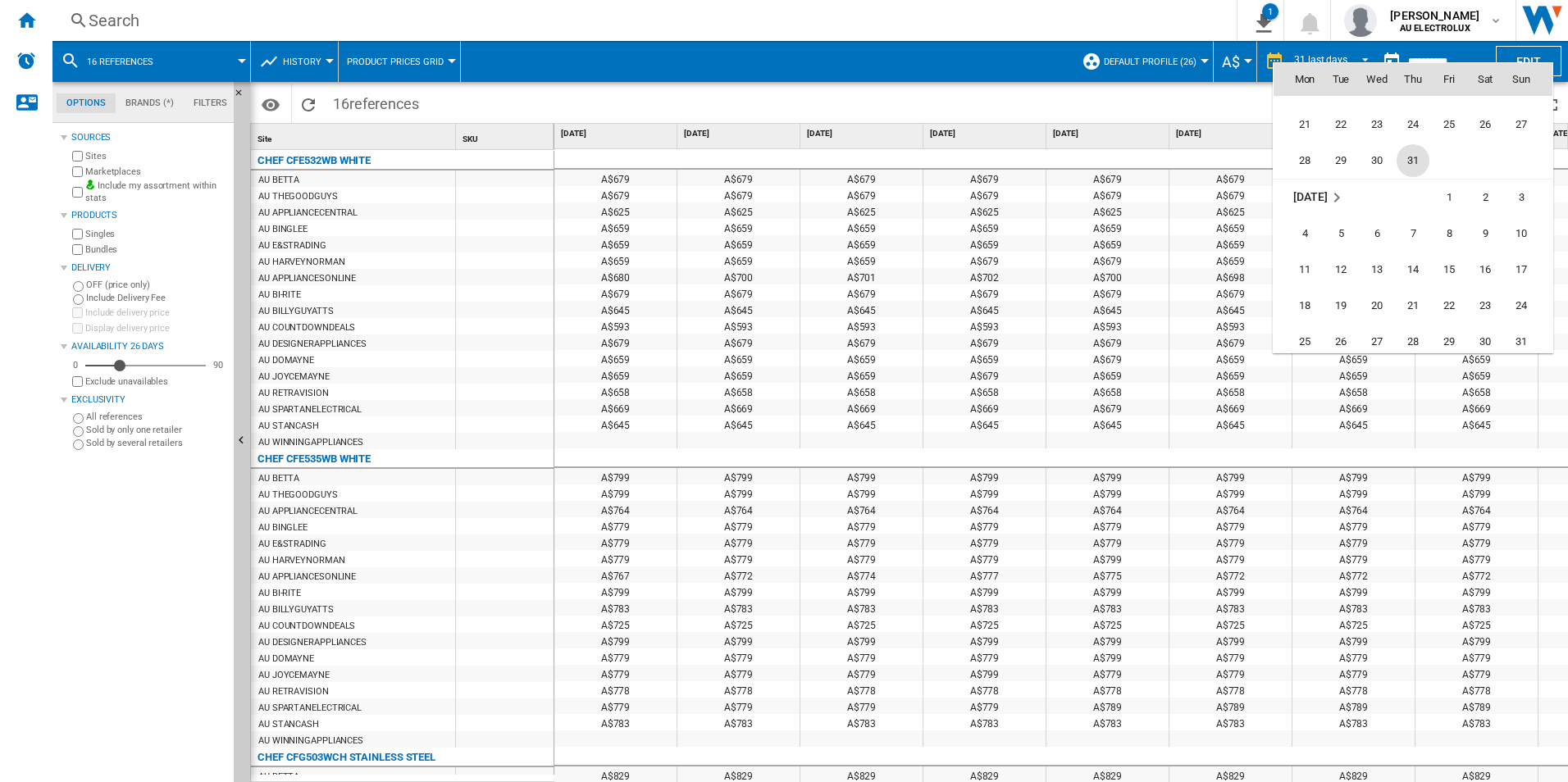
scroll to position [7494, 0]
click at [1294, 157] on span "21" at bounding box center [1305, 153] width 33 height 33
type input "**********"
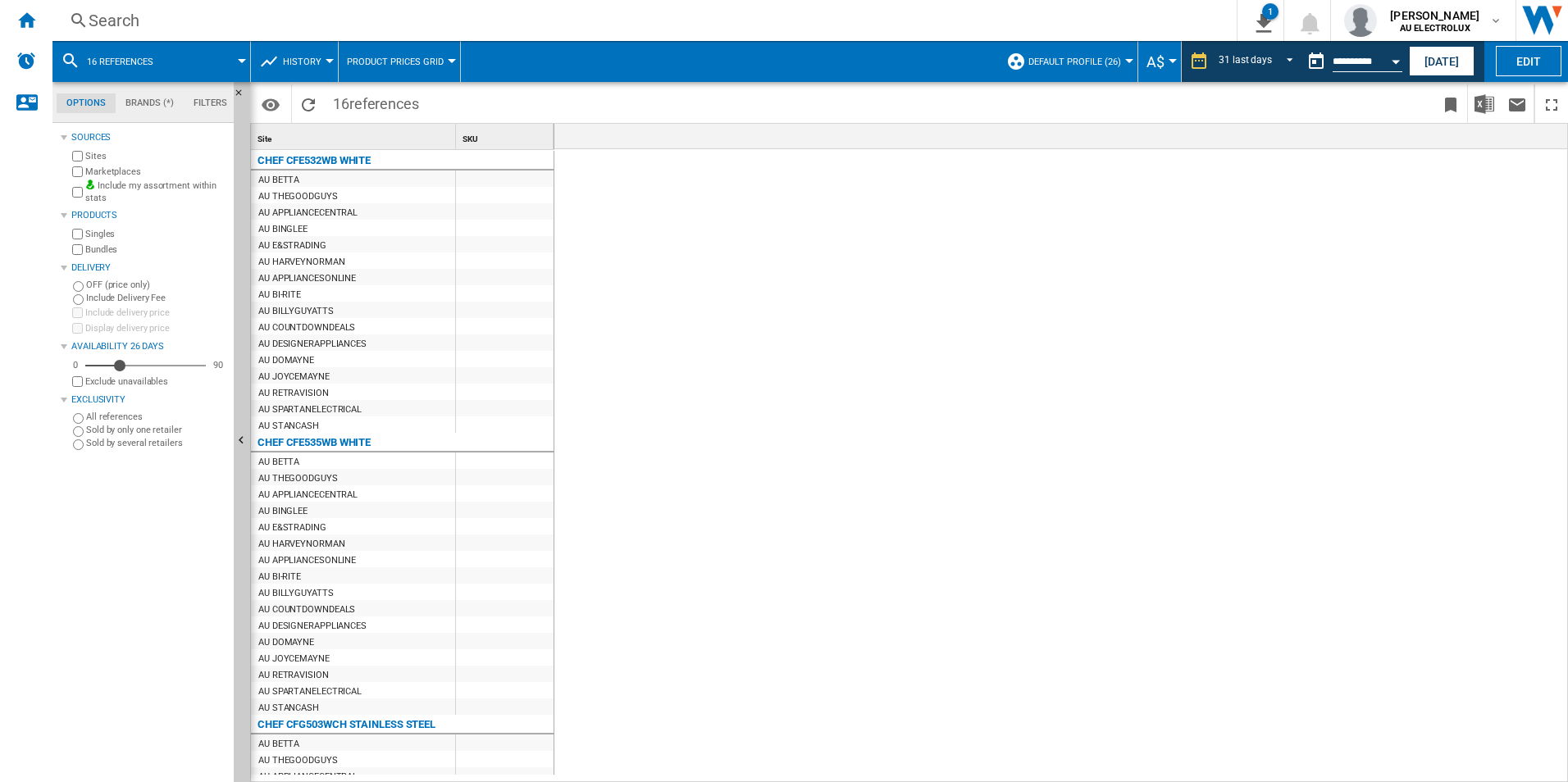
scroll to position [0, 2931]
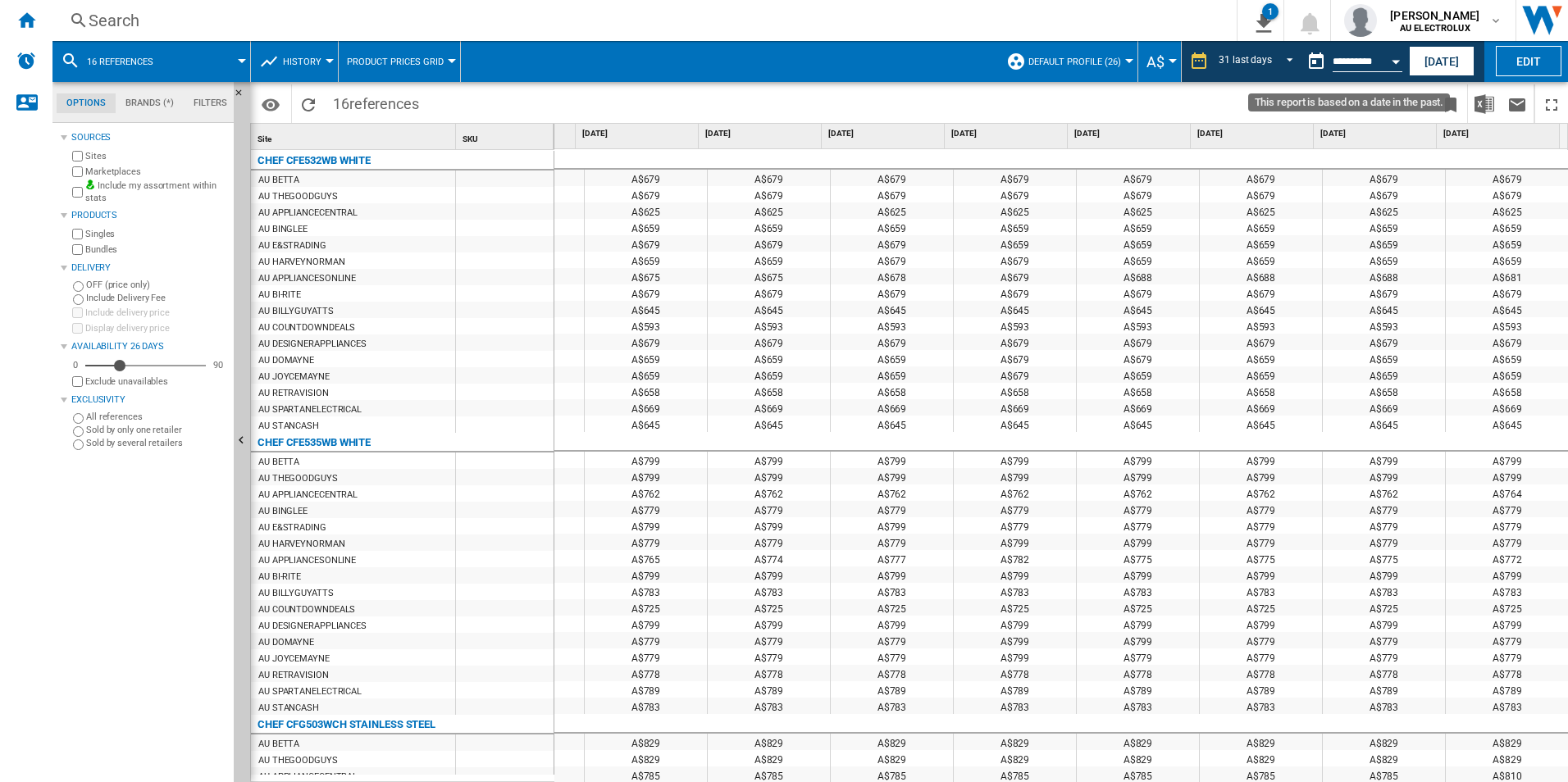
click at [1358, 61] on input "**********" at bounding box center [1367, 63] width 69 height 15
click at [1389, 57] on button "Open calendar" at bounding box center [1396, 59] width 30 height 30
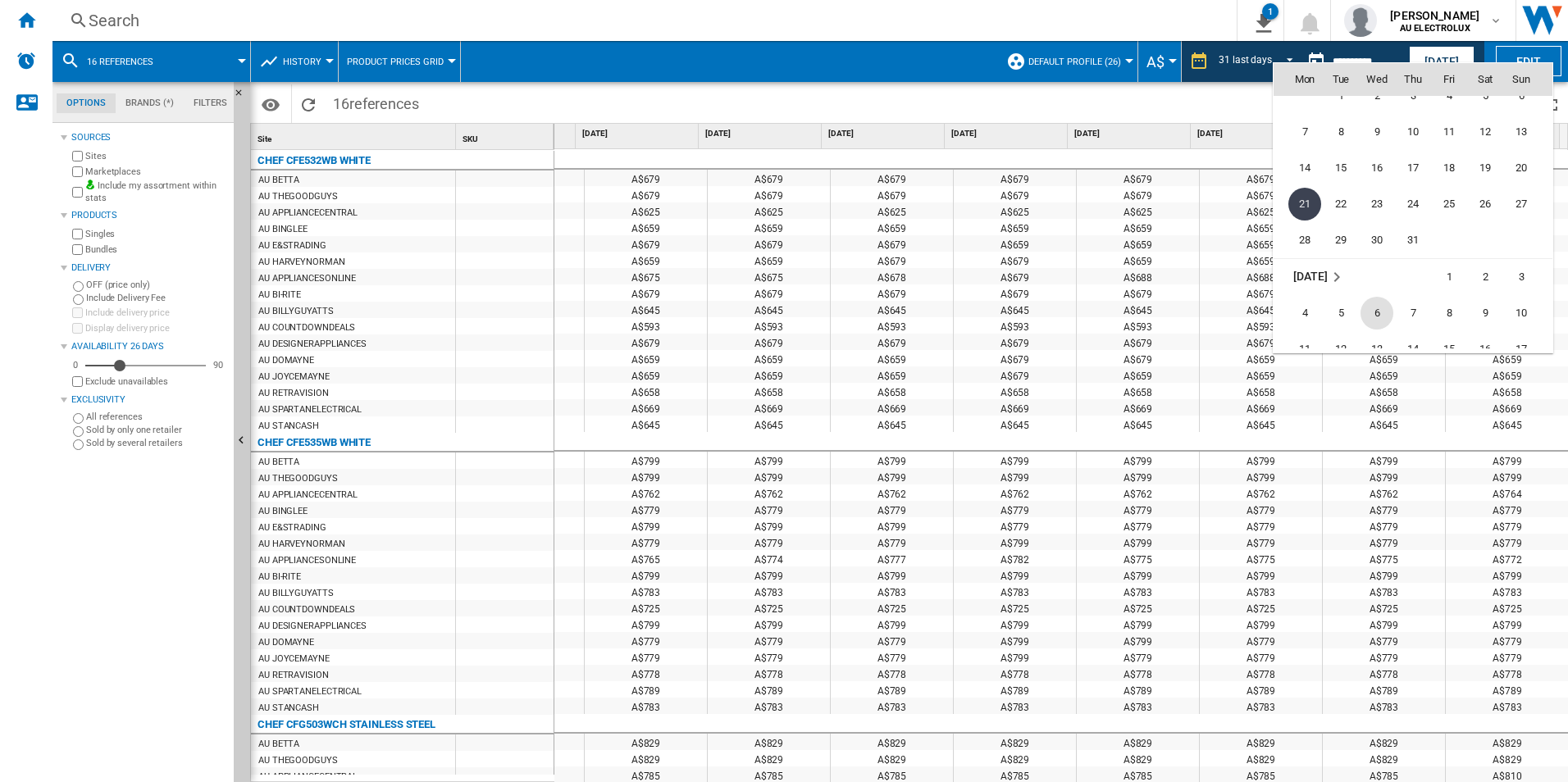
scroll to position [7469, 0]
click at [1518, 247] on span "3" at bounding box center [1521, 250] width 33 height 33
type input "**********"
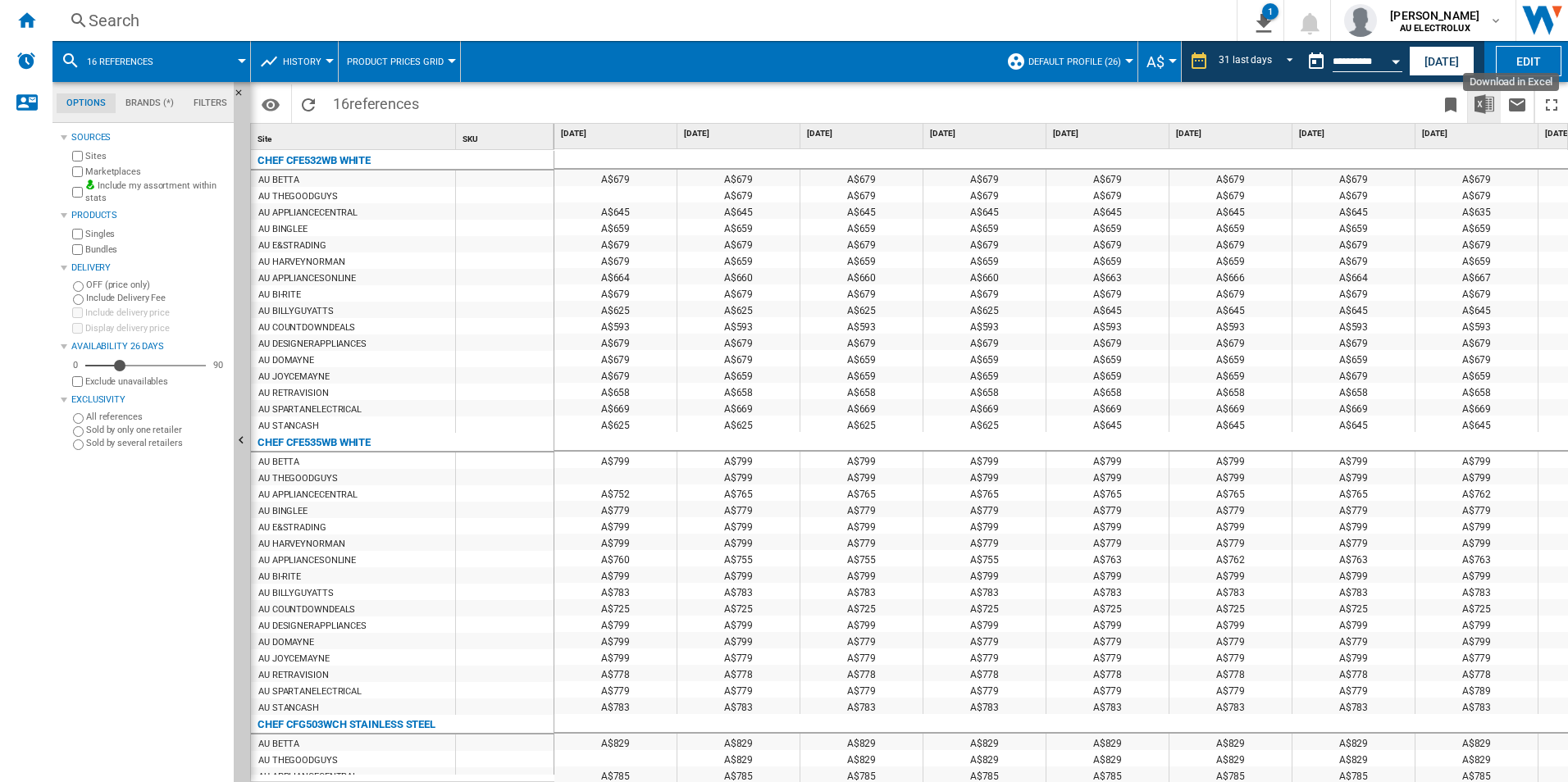
click at [1489, 110] on img "Download in Excel" at bounding box center [1484, 104] width 20 height 20
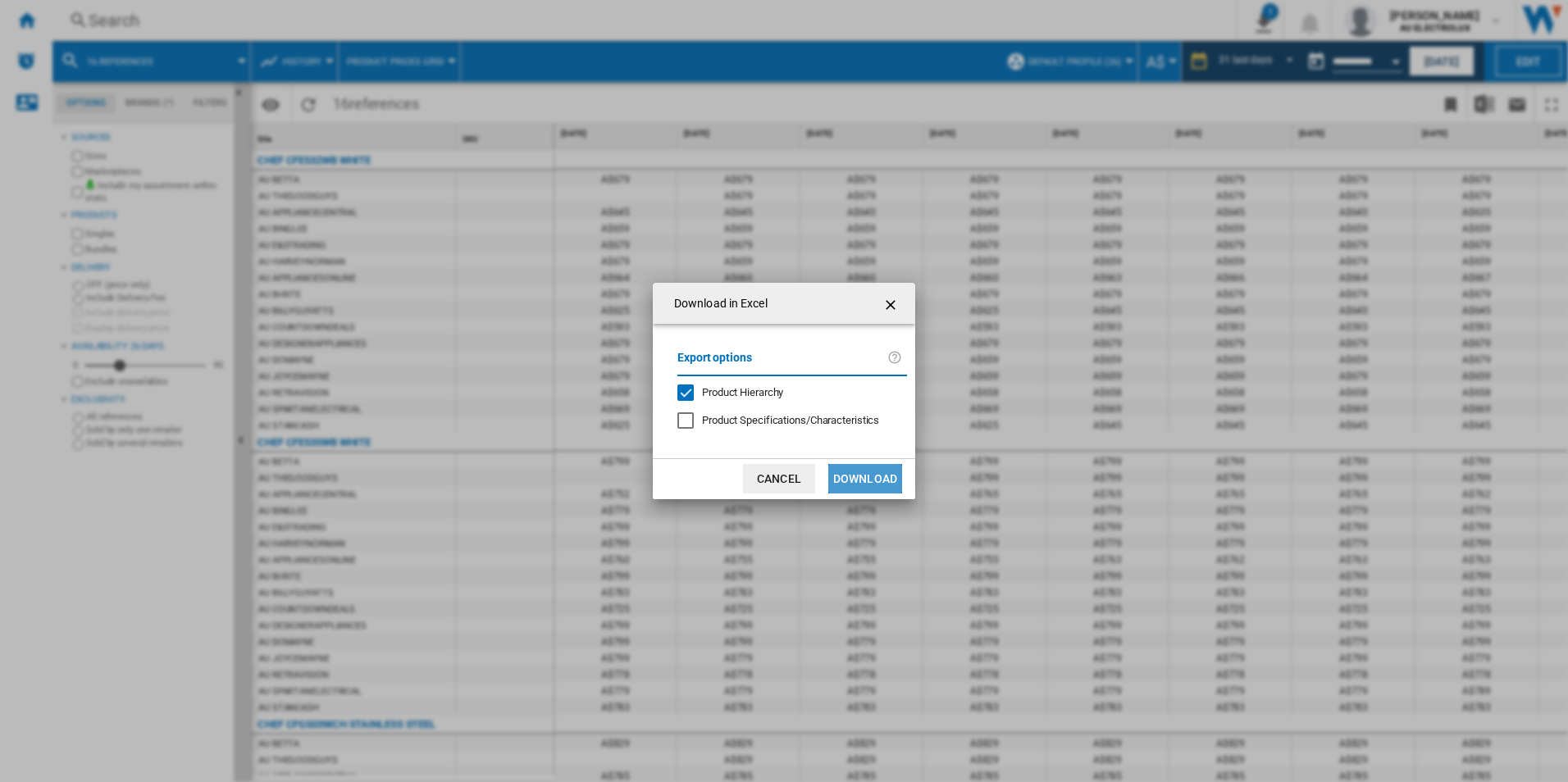
click at [857, 476] on button "Download" at bounding box center [865, 479] width 74 height 30
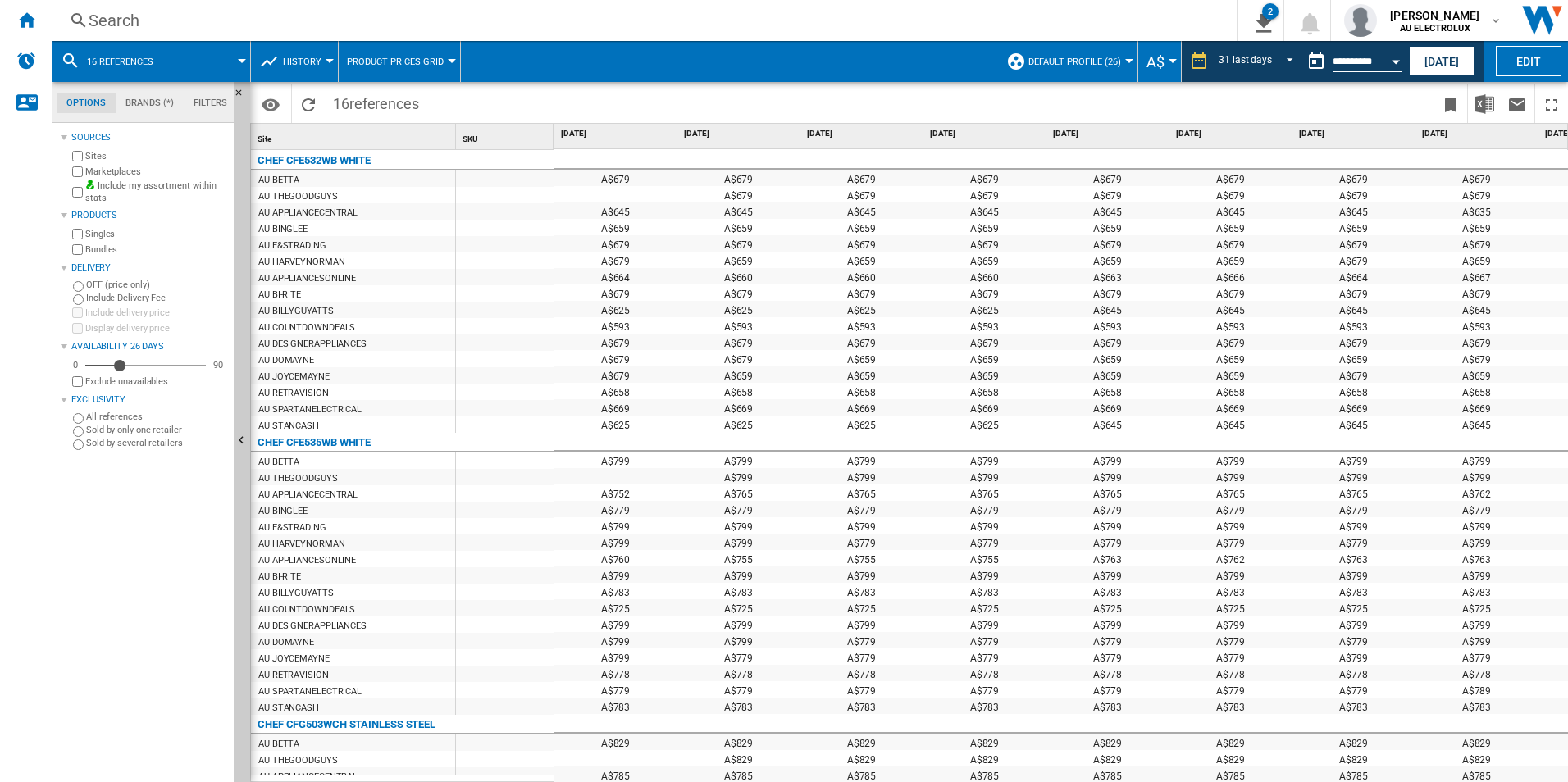
click at [824, 24] on div "Search" at bounding box center [641, 20] width 1105 height 23
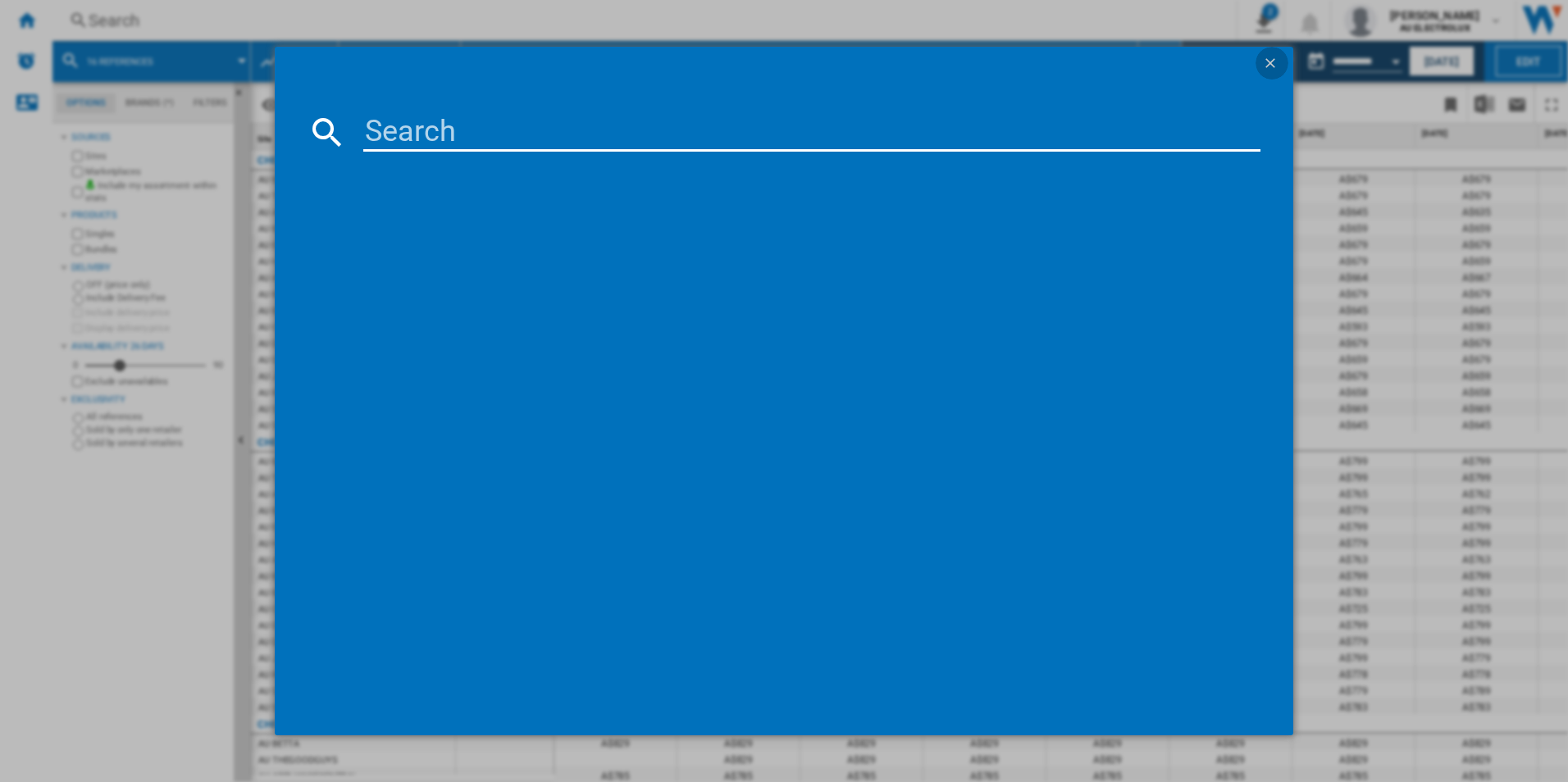
click at [1272, 65] on ng-md-icon "getI18NText('BUTTONS.CLOSE_DIALOG')" at bounding box center [1272, 64] width 20 height 20
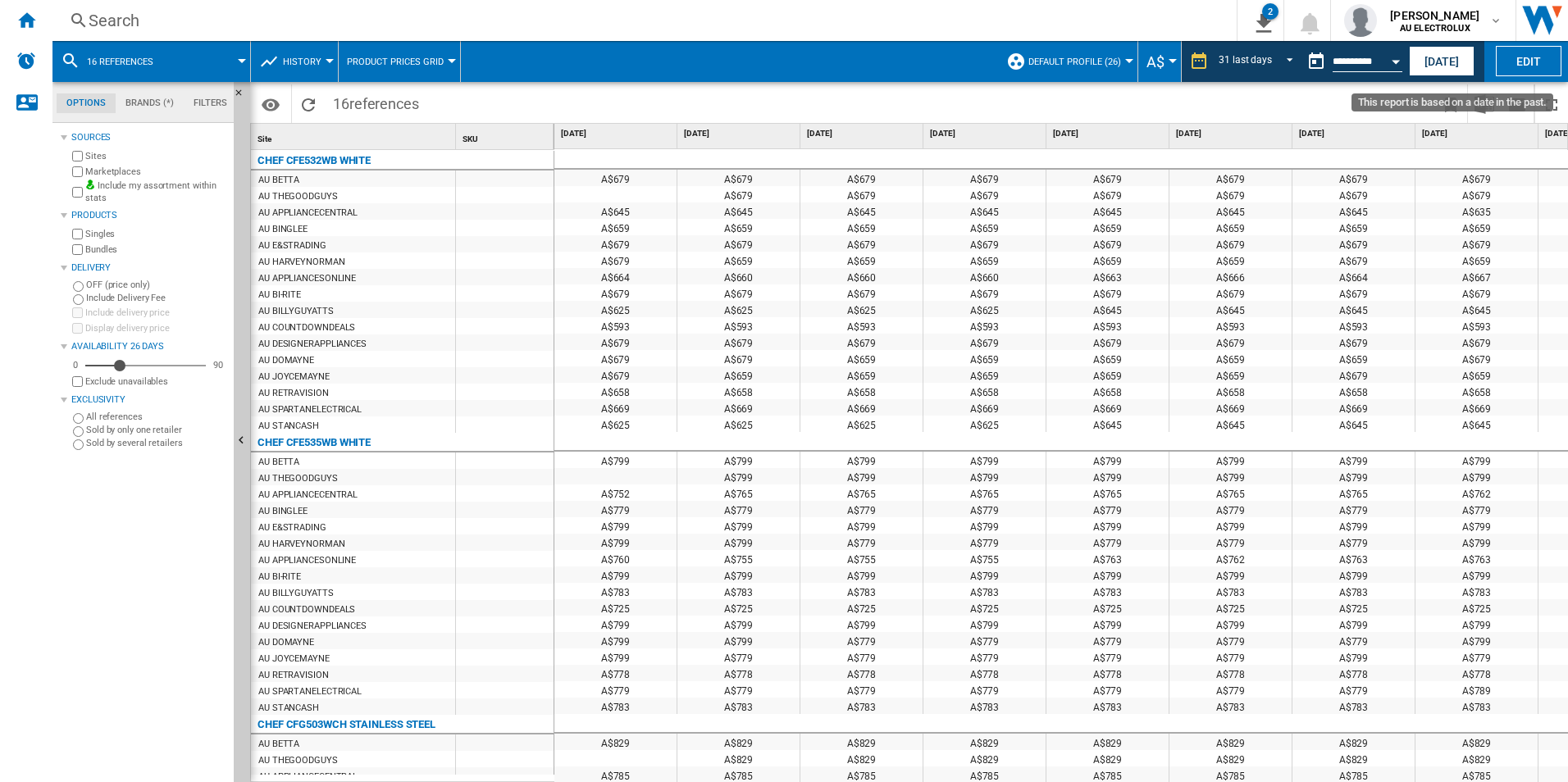
click at [1334, 61] on input "**********" at bounding box center [1367, 63] width 69 height 15
click at [1395, 62] on div "Open calendar" at bounding box center [1395, 62] width 8 height 4
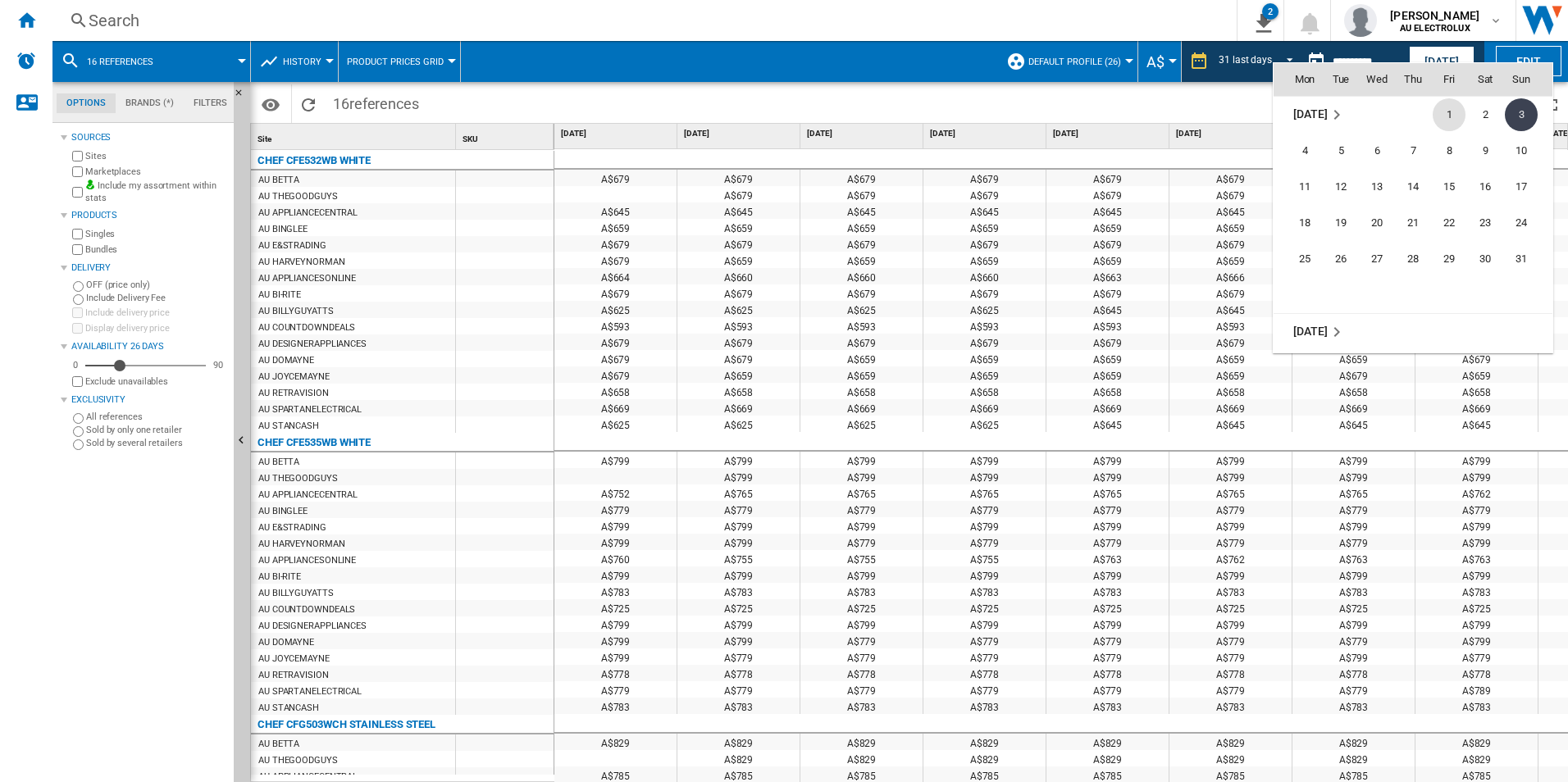
scroll to position [7358, 0]
click at [1420, 183] on span "3" at bounding box center [1413, 180] width 33 height 33
type input "**********"
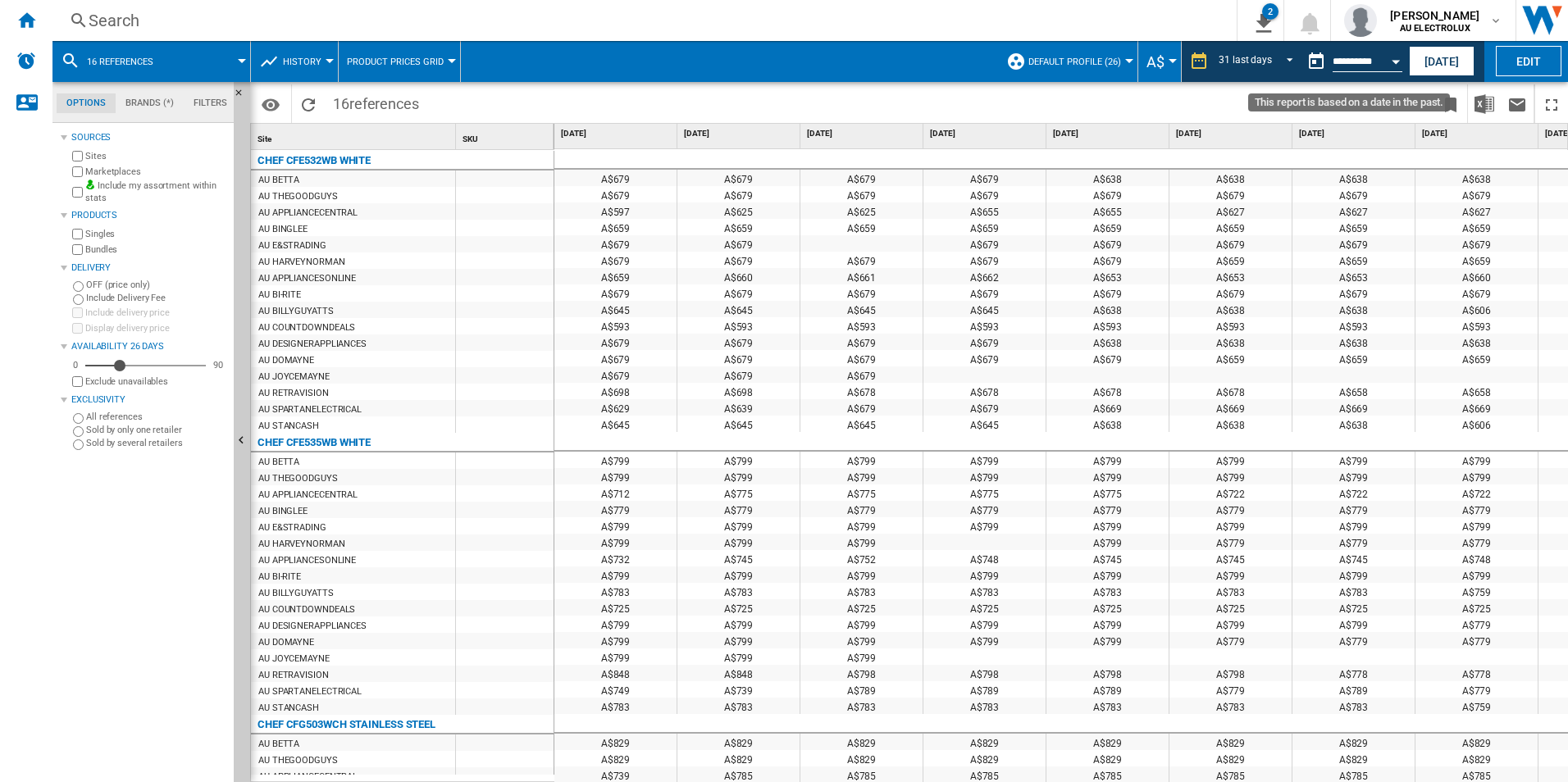
click at [1394, 61] on div "Open calendar" at bounding box center [1395, 62] width 8 height 4
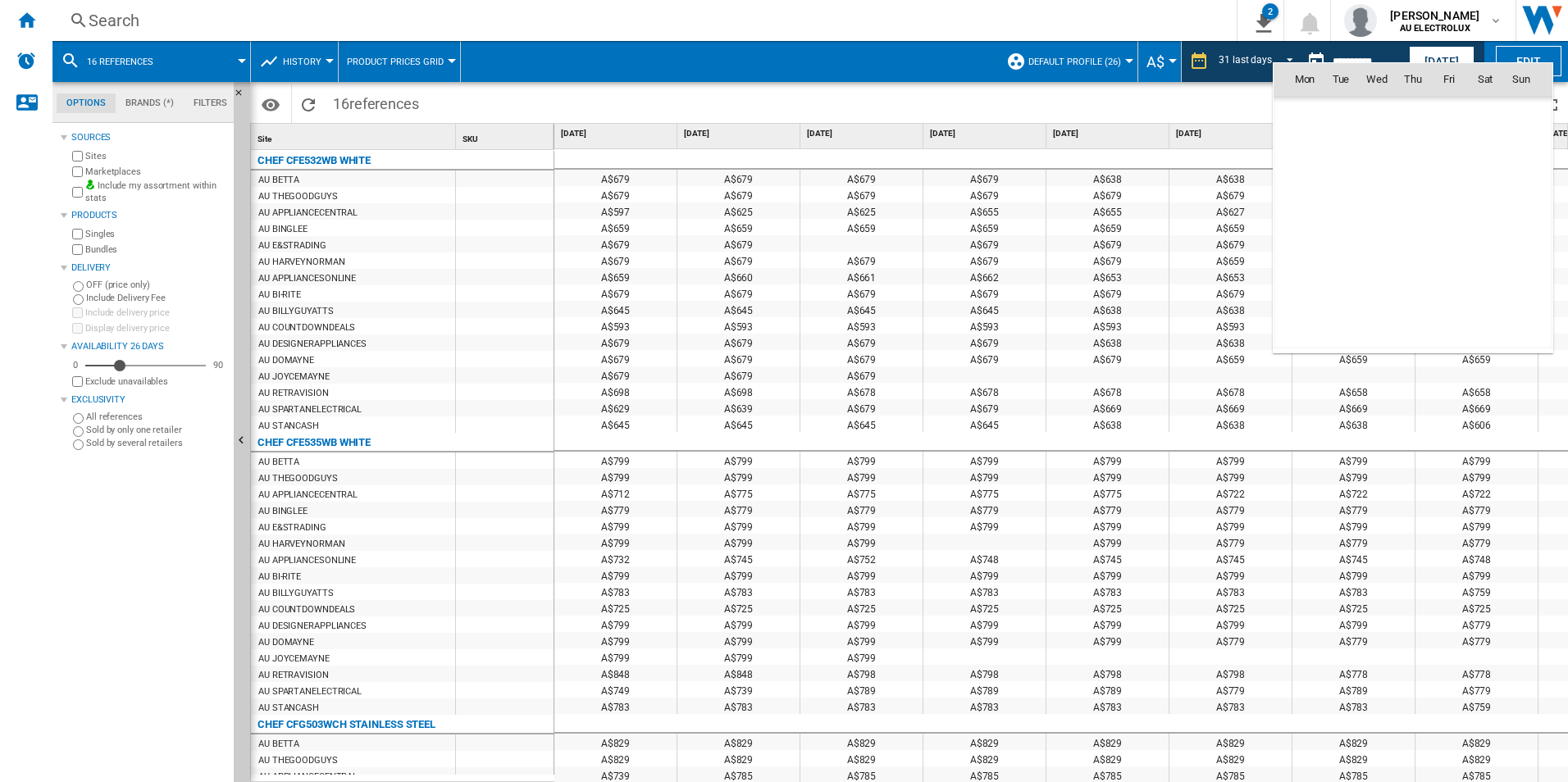
scroll to position [7387, 0]
click at [1371, 137] on span "2" at bounding box center [1377, 151] width 33 height 33
type input "**********"
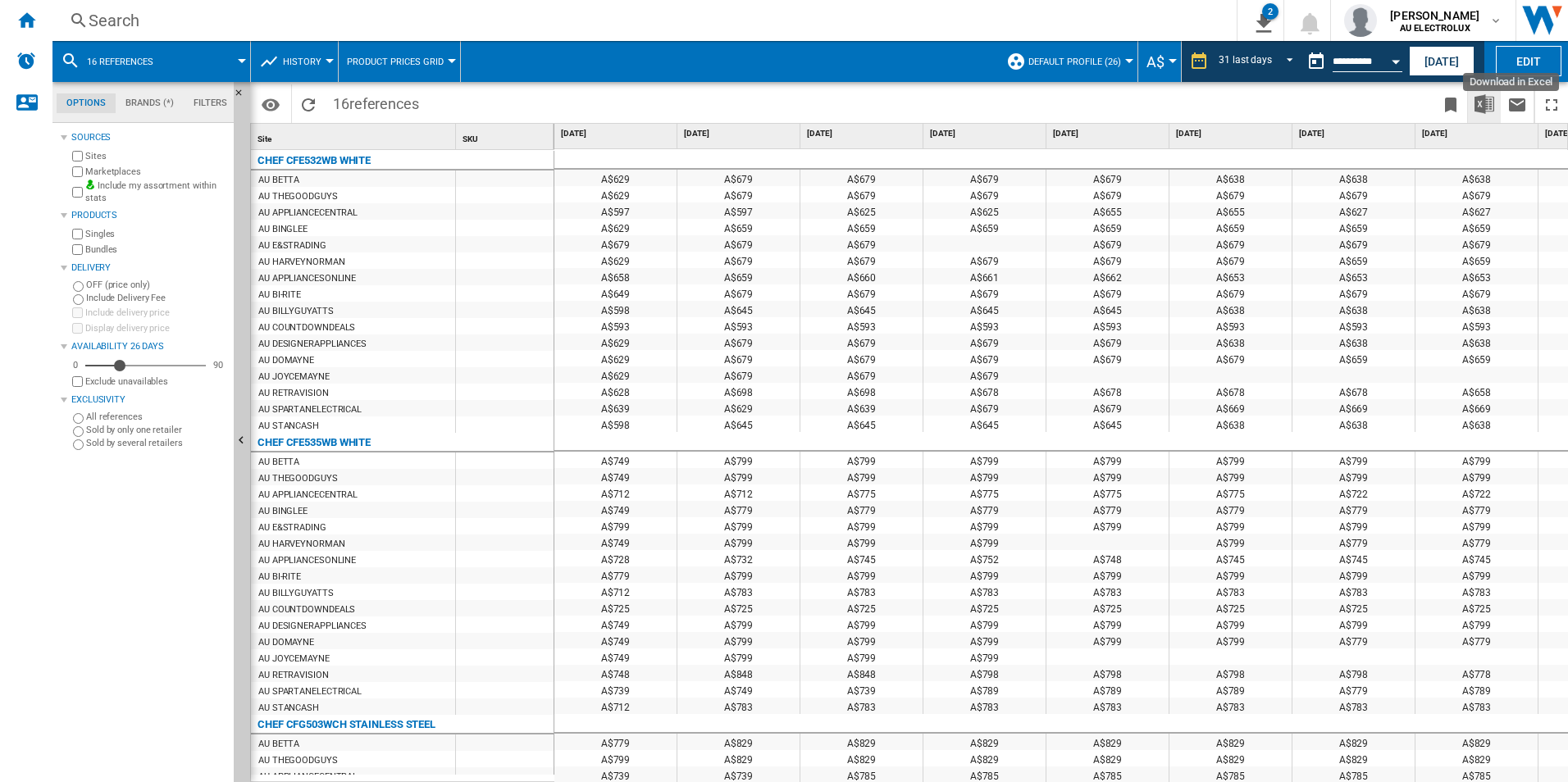
click at [1481, 101] on img "Download in Excel" at bounding box center [1484, 104] width 20 height 20
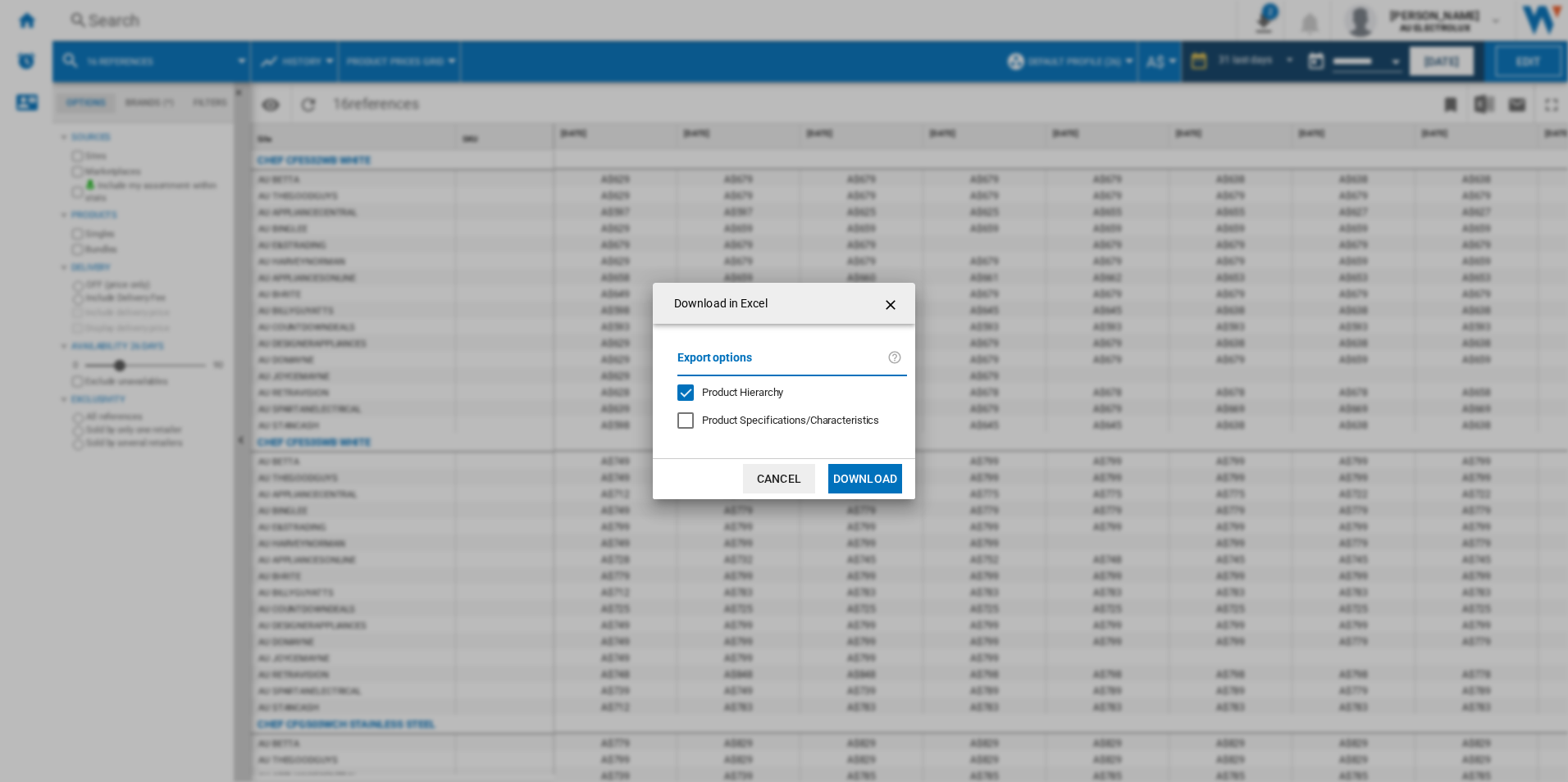
click at [745, 392] on span "Product Hierarchy" at bounding box center [743, 392] width 82 height 12
click at [847, 482] on button "Download" at bounding box center [865, 479] width 74 height 30
